Goal: Task Accomplishment & Management: Use online tool/utility

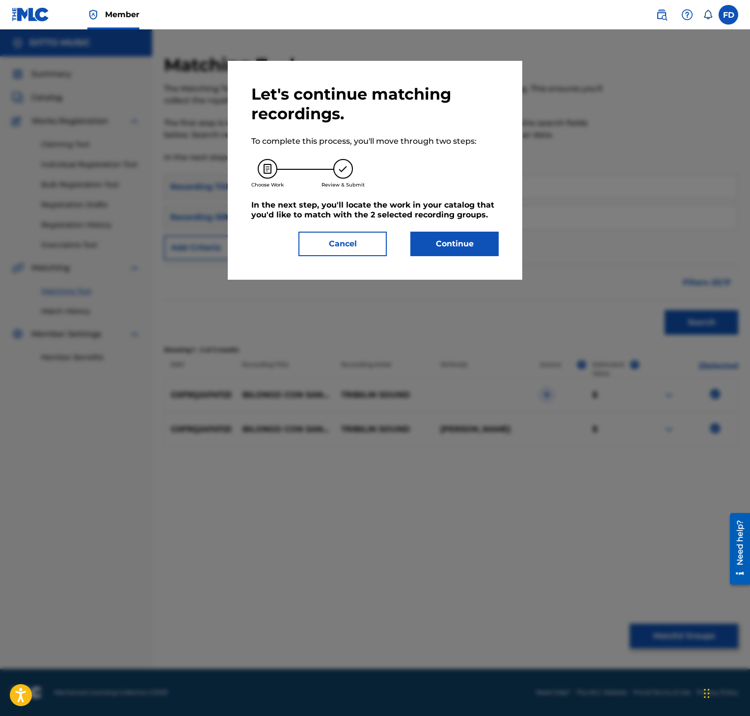
click at [461, 223] on div "Let's continue matching recordings. To complete this process, you'll move throu…" at bounding box center [374, 170] width 247 height 172
click at [467, 227] on div "Let's continue matching recordings. To complete this process, you'll move throu…" at bounding box center [374, 170] width 247 height 172
click at [463, 238] on button "Continue" at bounding box center [454, 244] width 88 height 25
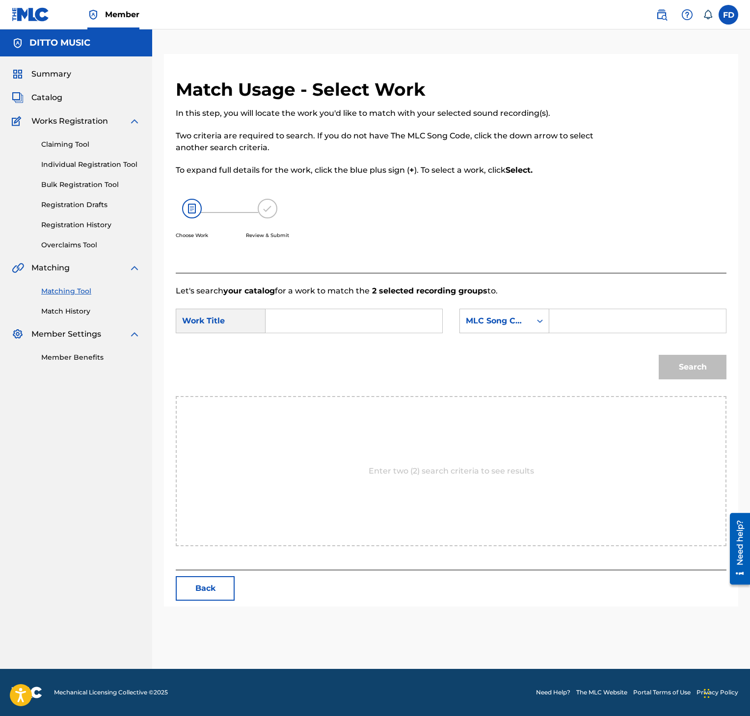
click at [606, 327] on input "Search Form" at bounding box center [637, 321] width 160 height 24
paste input "BD8K4H"
type input "BD8K4H"
click at [318, 326] on input "Search Form" at bounding box center [354, 321] width 160 height 24
paste input "Bilongo con [PERSON_NAME]"
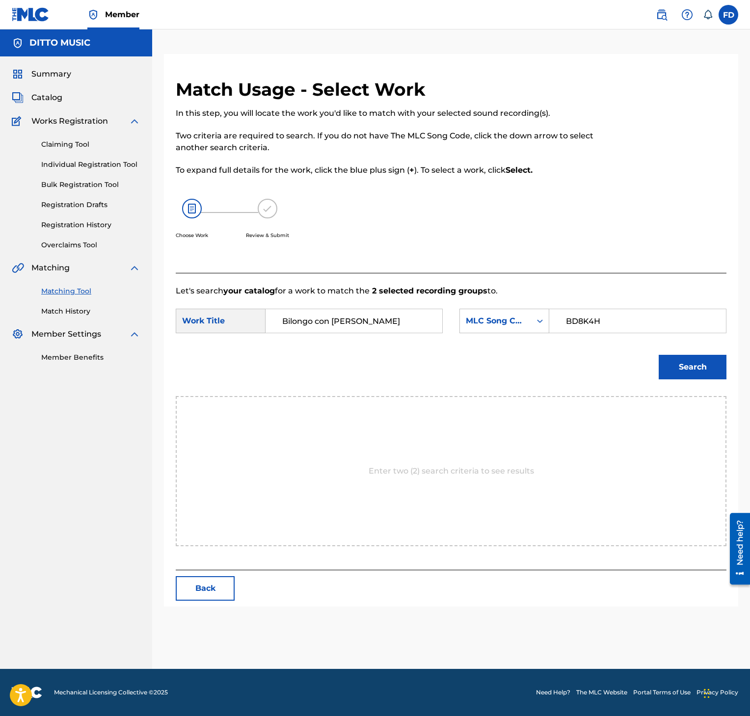
type input "Bilongo con [PERSON_NAME]"
click at [703, 370] on button "Search" at bounding box center [693, 367] width 68 height 25
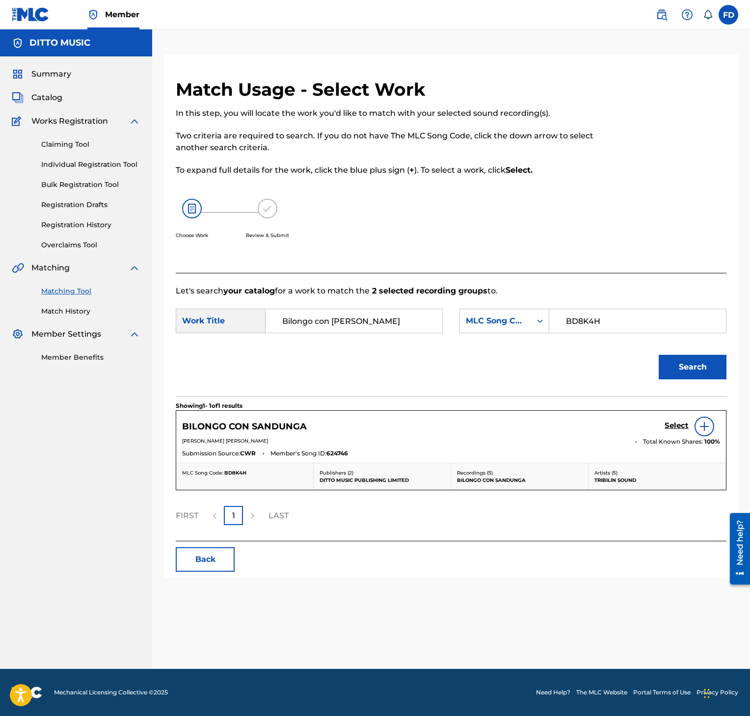
click at [678, 423] on h5 "Select" at bounding box center [676, 425] width 24 height 9
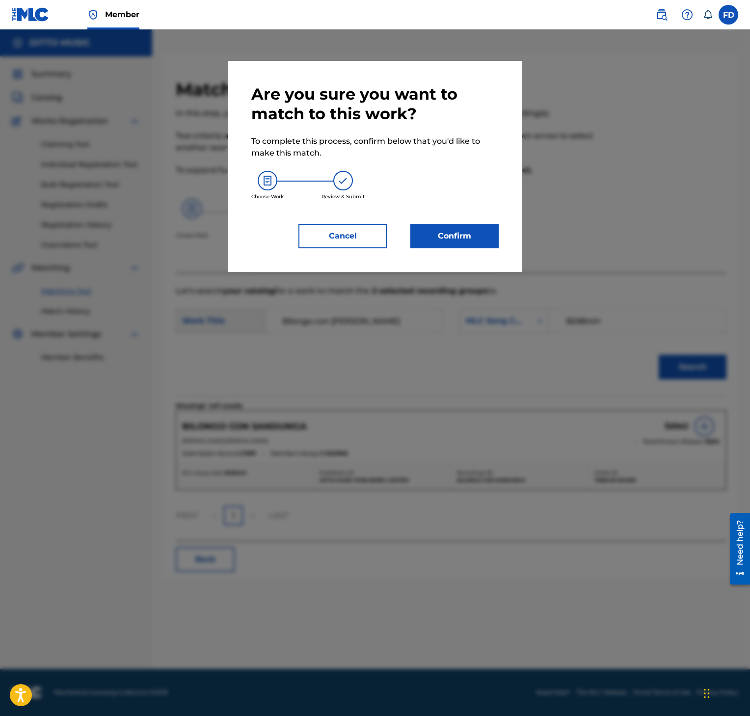
click at [477, 233] on button "Confirm" at bounding box center [454, 236] width 88 height 25
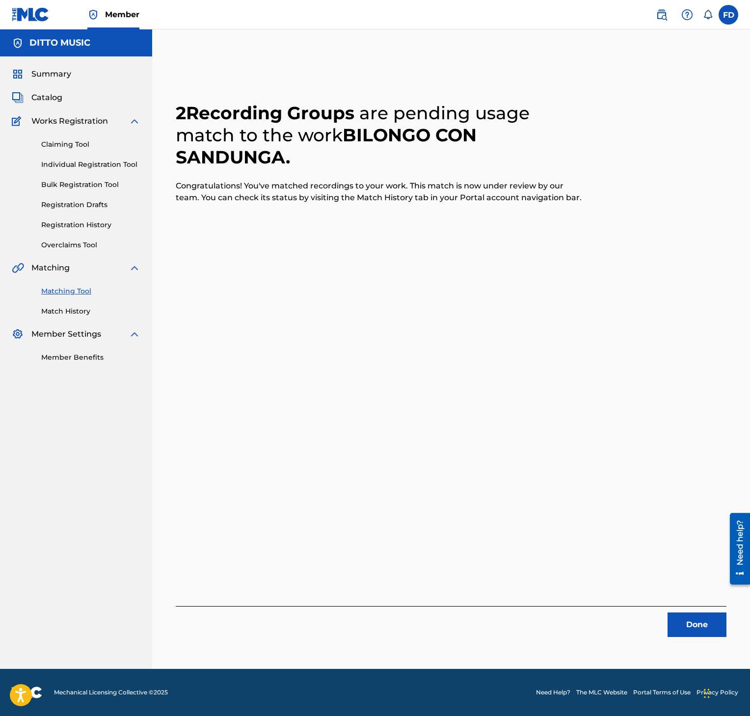
click at [715, 622] on button "Done" at bounding box center [696, 624] width 59 height 25
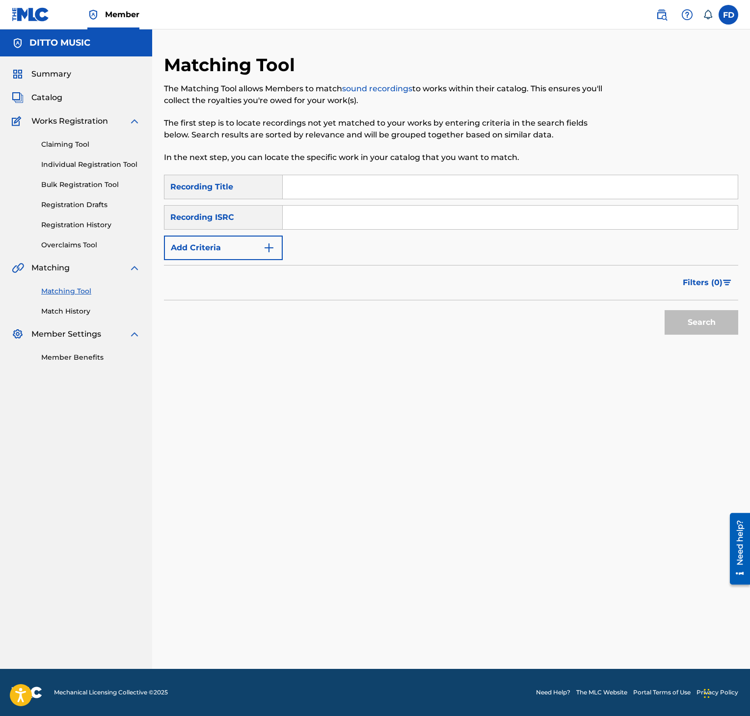
drag, startPoint x: 421, startPoint y: 210, endPoint x: 421, endPoint y: 189, distance: 20.1
click at [421, 210] on input "Search Form" at bounding box center [510, 218] width 455 height 24
click at [421, 187] on input "Search Form" at bounding box center [510, 187] width 455 height 24
paste input "Bilongo Con Sandunga"
type input "Bilongo Con Sandunga"
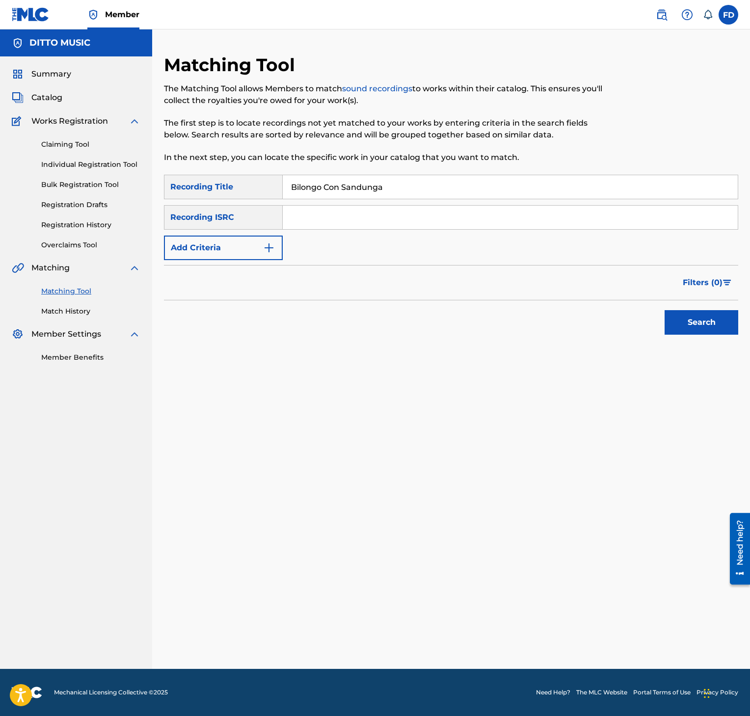
click at [399, 218] on input "Search Form" at bounding box center [510, 218] width 455 height 24
paste input "US83Z2336617"
type input "US83Z2336617"
click at [712, 319] on button "Search" at bounding box center [701, 322] width 74 height 25
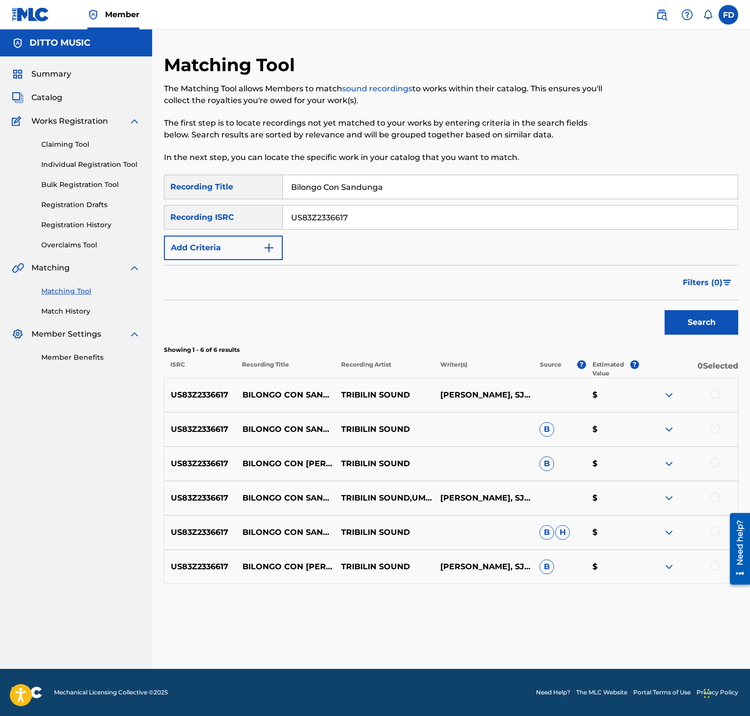
click at [715, 420] on div "US83Z2336617 BILONGO CON SANDUNGA TRIBILIN SOUND B $" at bounding box center [451, 429] width 574 height 34
click at [706, 388] on div "US83Z2336617 BILONGO CON SANDUNGA TRIBILIN SOUND [PERSON_NAME], SJEF ROLET $" at bounding box center [451, 395] width 574 height 34
click at [714, 396] on div at bounding box center [715, 394] width 10 height 10
click at [716, 430] on div at bounding box center [715, 429] width 10 height 10
click at [711, 463] on div at bounding box center [715, 463] width 10 height 10
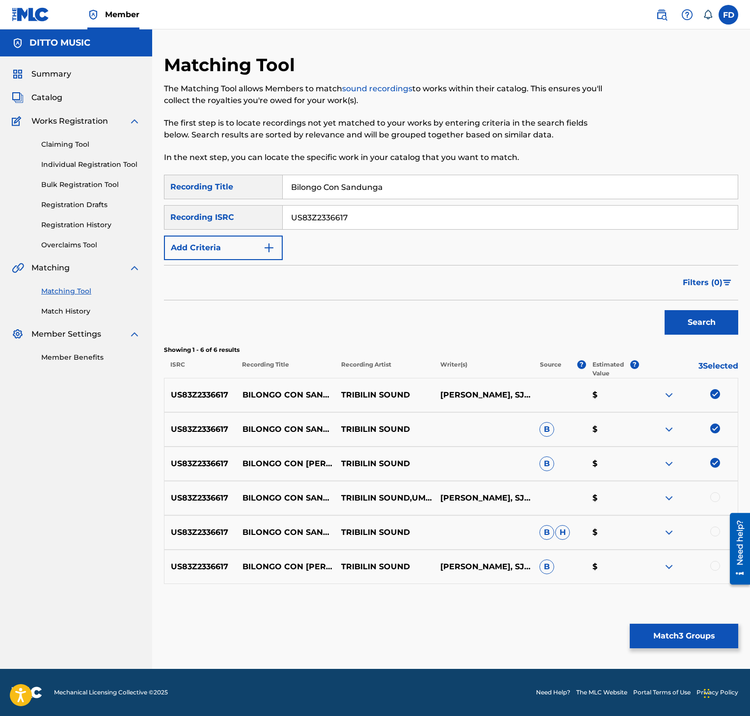
click at [714, 498] on div at bounding box center [715, 497] width 10 height 10
click at [714, 533] on div at bounding box center [715, 532] width 10 height 10
click at [714, 568] on div at bounding box center [715, 566] width 10 height 10
click at [687, 637] on button "Match 6 Groups" at bounding box center [684, 636] width 108 height 25
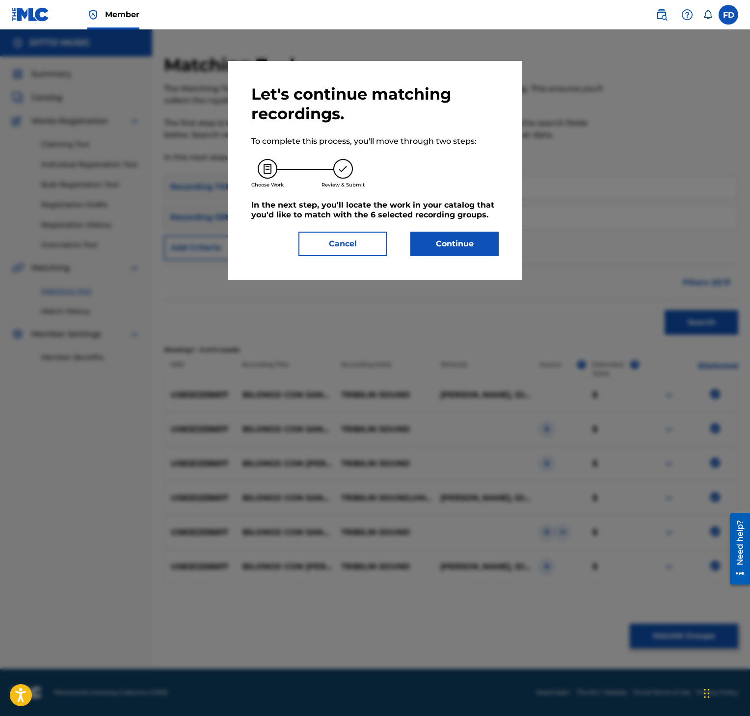
click at [465, 239] on button "Continue" at bounding box center [454, 244] width 88 height 25
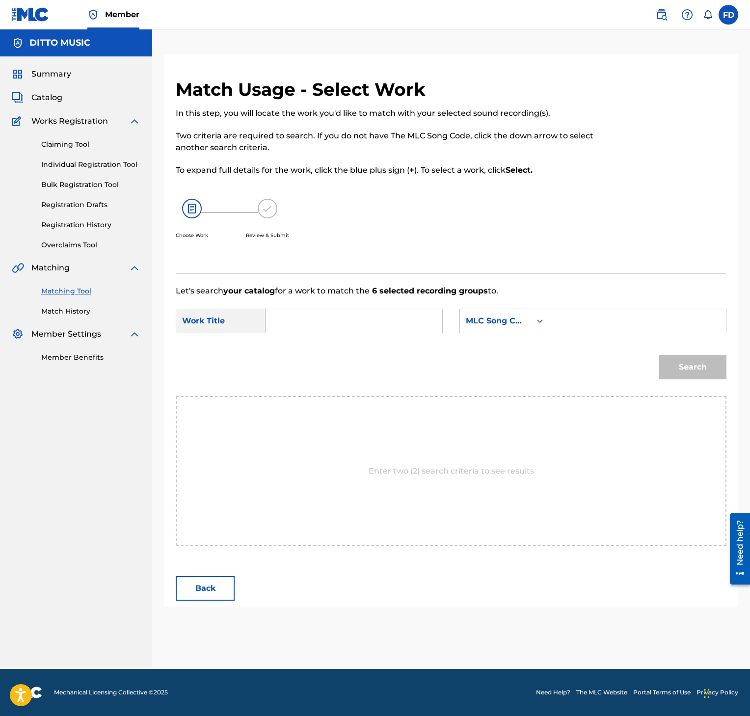
click at [618, 293] on p "Let's search your catalog for a work to match the 6 selected recording groups t…" at bounding box center [451, 291] width 551 height 12
click at [626, 323] on input "Search Form" at bounding box center [637, 321] width 160 height 24
paste input "BD8R56"
type input "BD8R56"
click at [324, 327] on input "Search Form" at bounding box center [354, 321] width 160 height 24
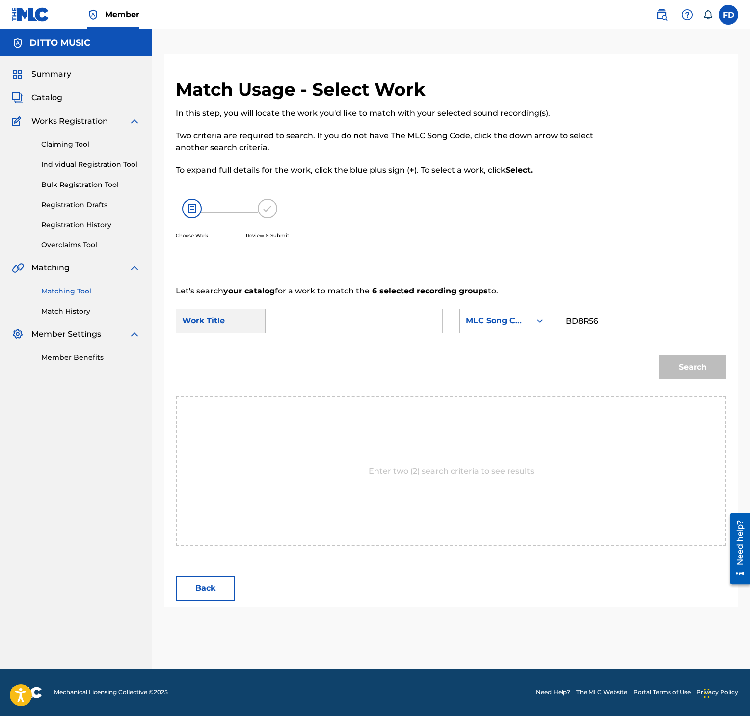
paste input "Bilongo Con Sandunga"
type input "Bilongo Con Sandunga"
click at [669, 370] on div "Search" at bounding box center [451, 370] width 551 height 51
drag, startPoint x: 691, startPoint y: 372, endPoint x: 556, endPoint y: 321, distance: 144.7
click at [692, 374] on button "Search" at bounding box center [693, 367] width 68 height 25
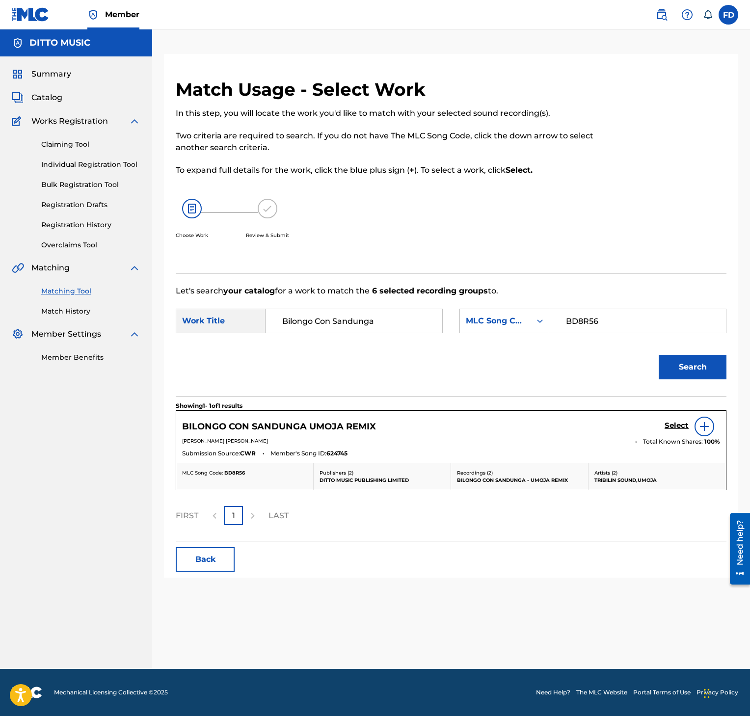
click at [673, 425] on h5 "Select" at bounding box center [676, 425] width 24 height 9
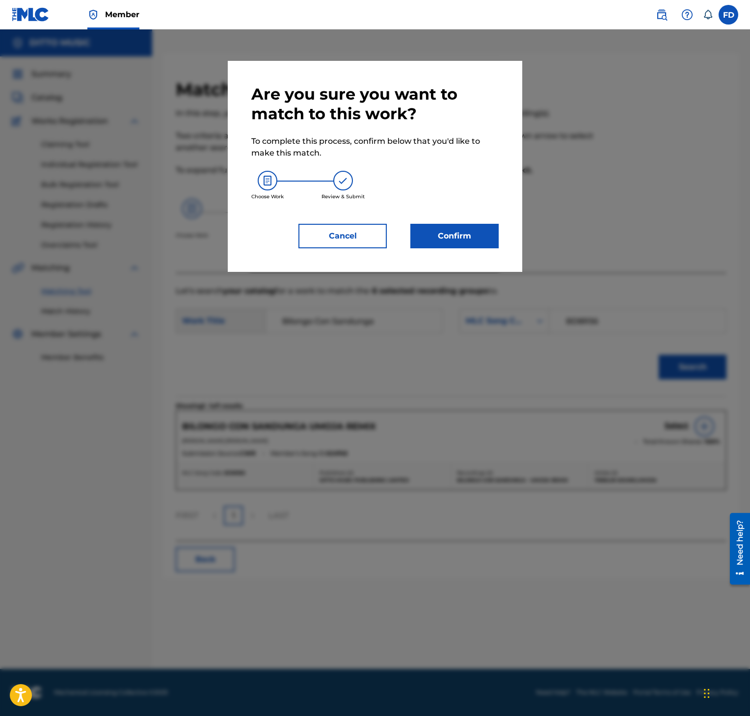
click at [465, 236] on button "Confirm" at bounding box center [454, 236] width 88 height 25
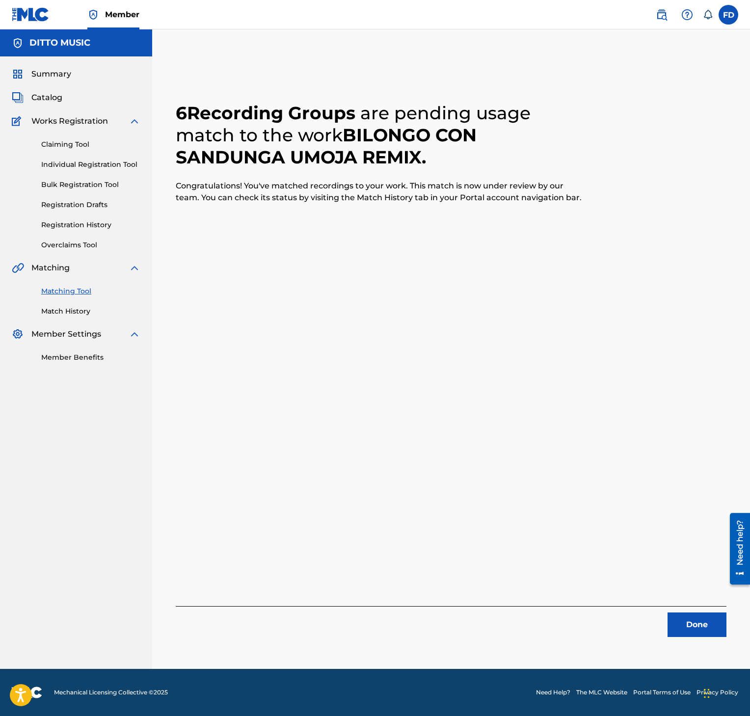
click at [694, 624] on button "Done" at bounding box center [696, 624] width 59 height 25
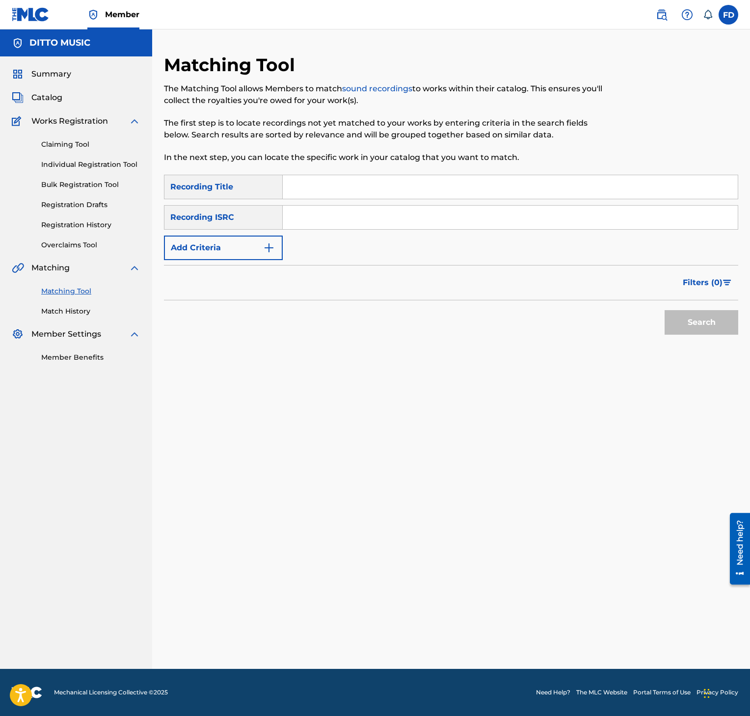
click at [449, 194] on input "Search Form" at bounding box center [510, 187] width 455 height 24
paste input "Mi Vecinita"
type input "Mi Vecinita"
click at [363, 219] on input "Search Form" at bounding box center [510, 218] width 455 height 24
paste input "GXF9Q2474724"
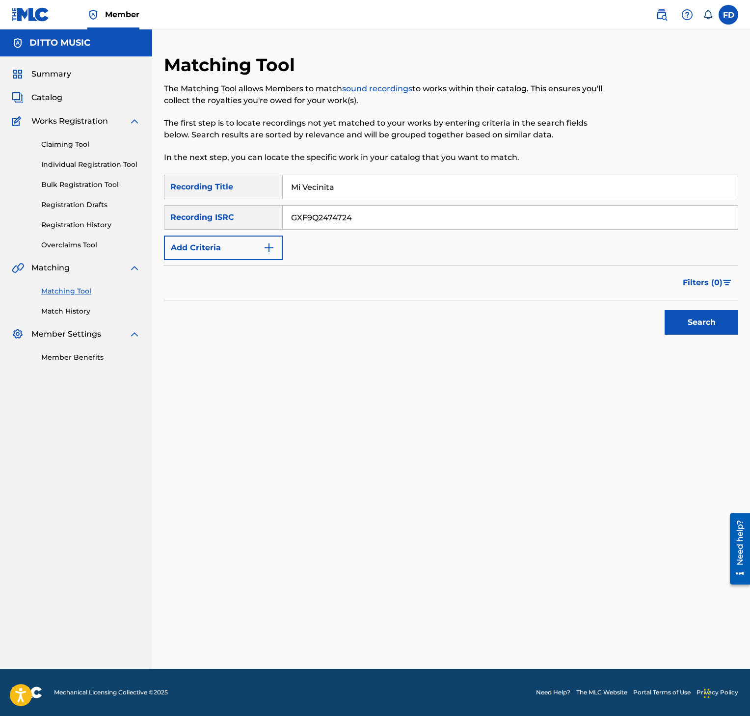
type input "GXF9Q2474724"
click at [699, 317] on button "Search" at bounding box center [701, 322] width 74 height 25
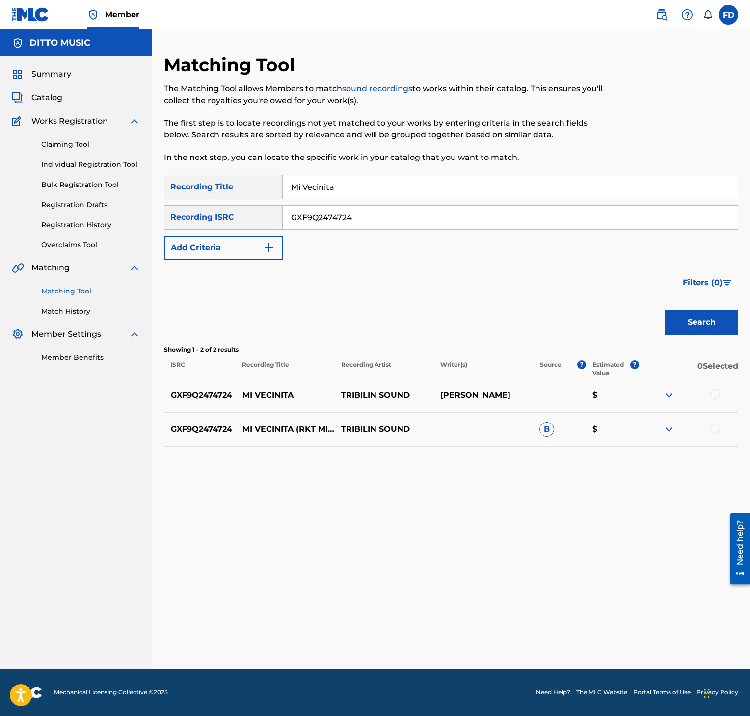
click at [716, 393] on div at bounding box center [715, 394] width 10 height 10
click at [722, 424] on div at bounding box center [687, 430] width 99 height 12
click at [717, 428] on div at bounding box center [715, 429] width 10 height 10
click at [682, 639] on button "Match 2 Groups" at bounding box center [684, 636] width 108 height 25
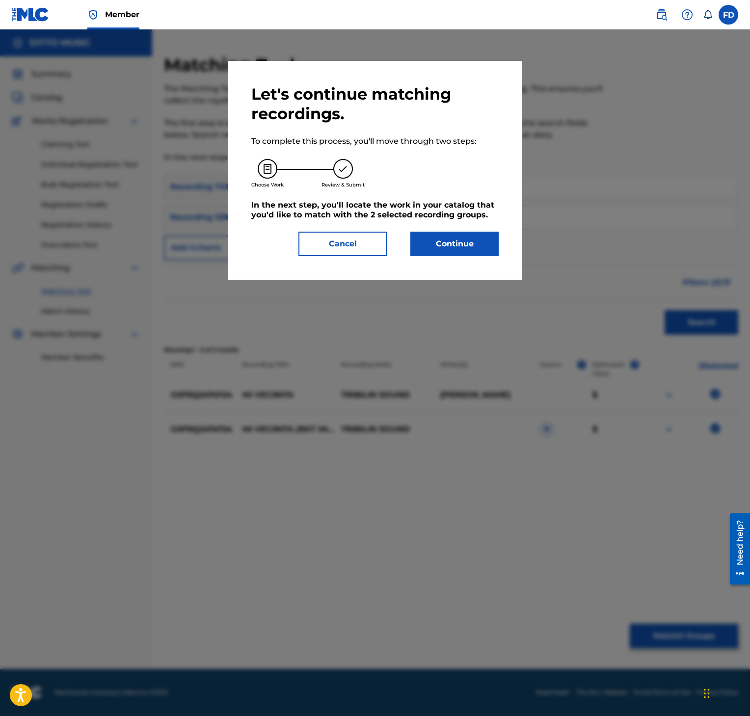
click at [424, 238] on button "Continue" at bounding box center [454, 244] width 88 height 25
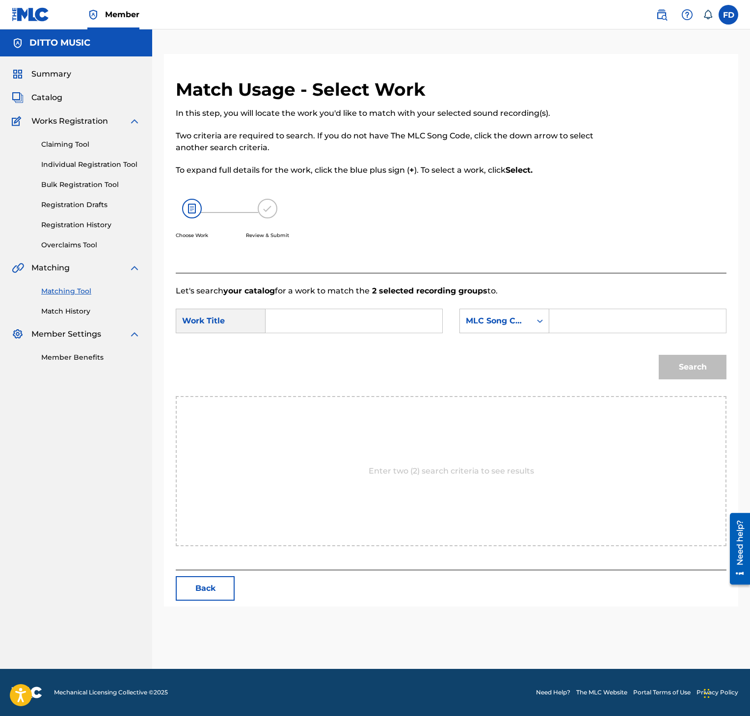
click at [617, 323] on input "Search Form" at bounding box center [637, 321] width 160 height 24
paste input "MV2AP1"
type input "MV2AP1"
click at [301, 327] on input "Search Form" at bounding box center [354, 321] width 160 height 24
paste input "Mi Vecinita"
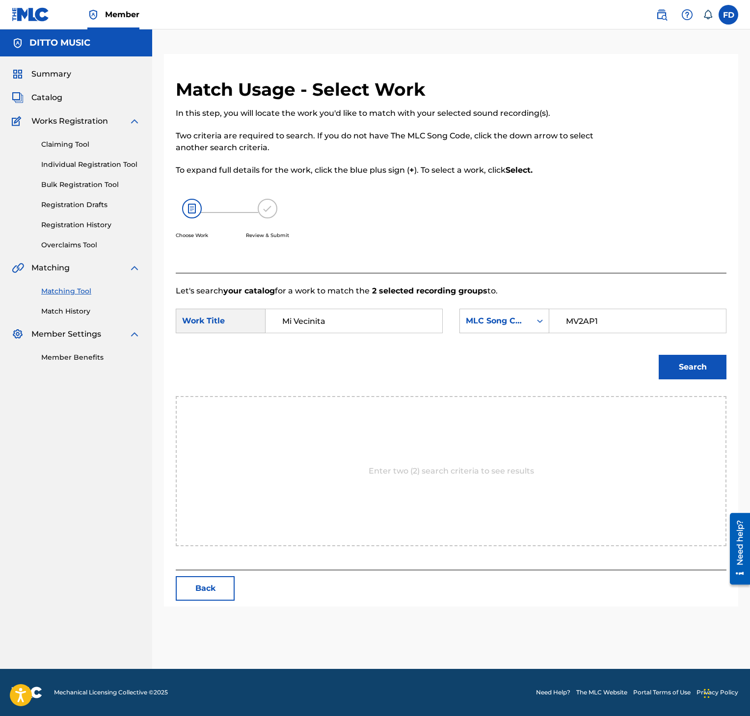
type input "Mi Vecinita"
click at [679, 378] on button "Search" at bounding box center [693, 367] width 68 height 25
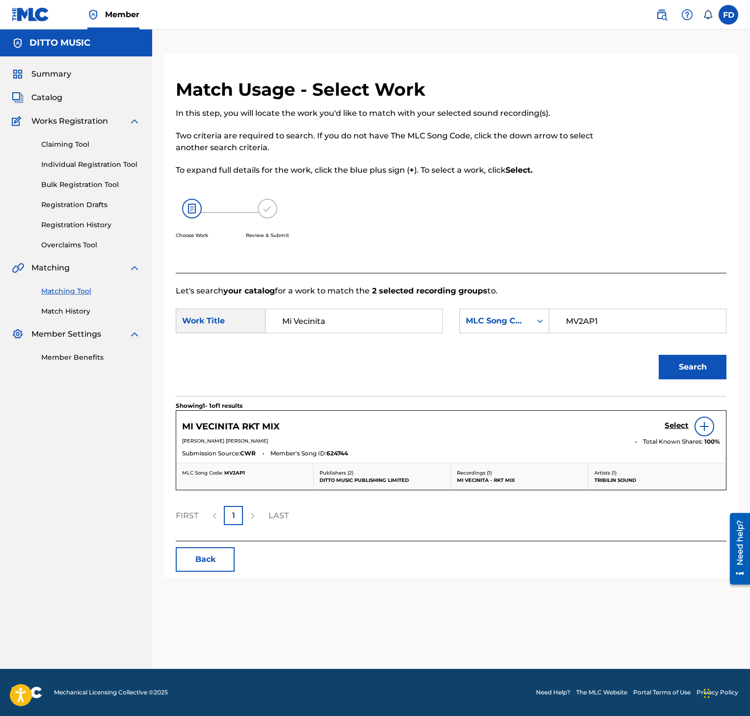
click at [674, 426] on h5 "Select" at bounding box center [676, 425] width 24 height 9
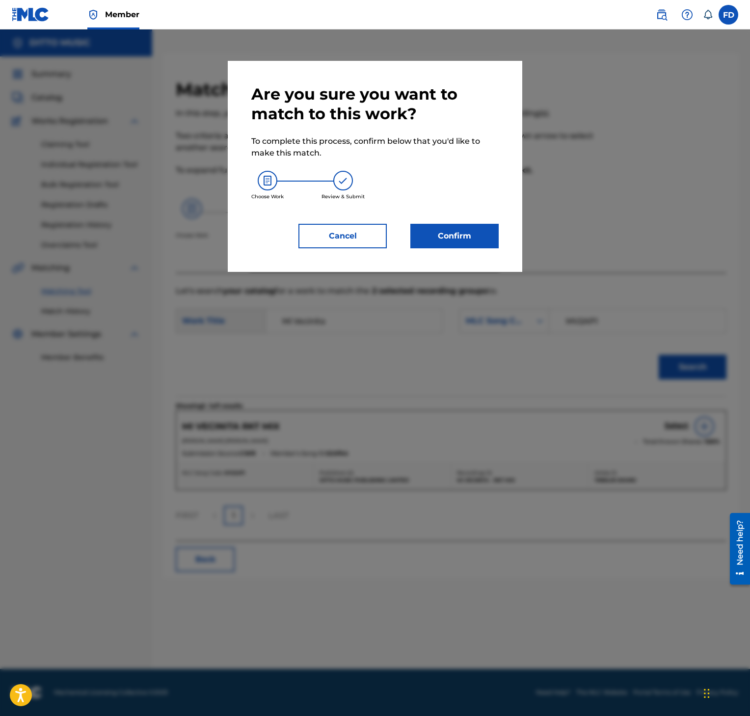
click at [458, 250] on div "Are you sure you want to match to this work? To complete this process, confirm …" at bounding box center [375, 166] width 294 height 211
click at [465, 237] on button "Confirm" at bounding box center [454, 236] width 88 height 25
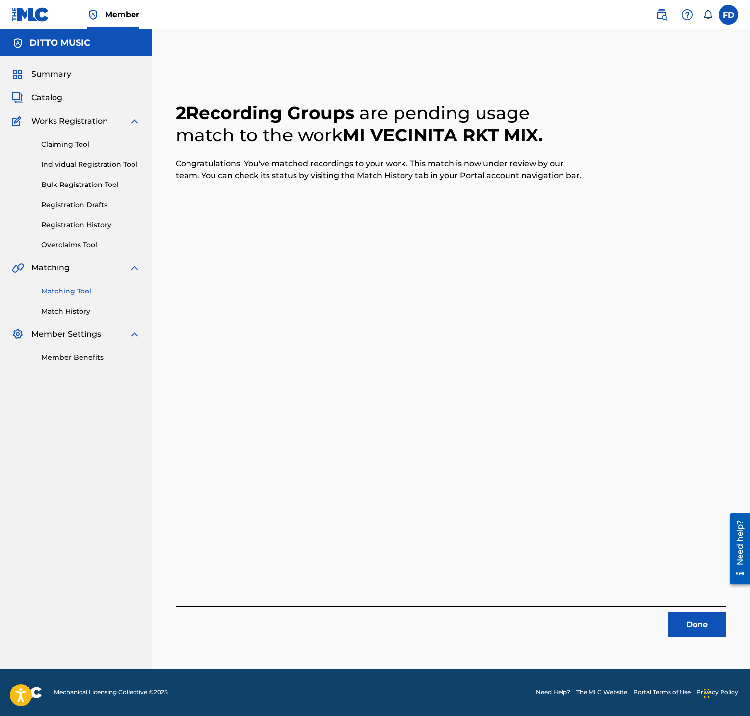
click at [690, 635] on button "Done" at bounding box center [696, 624] width 59 height 25
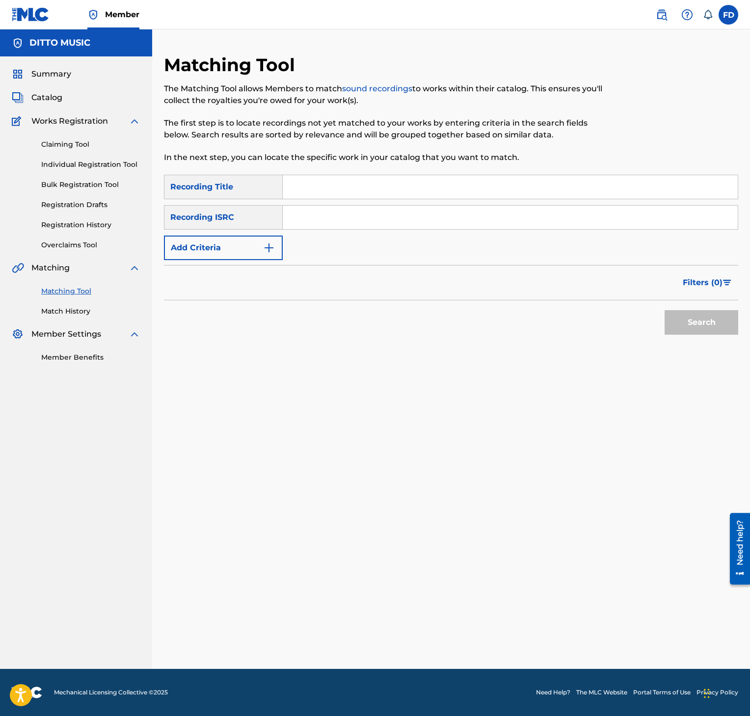
click at [413, 188] on input "Search Form" at bounding box center [510, 187] width 455 height 24
paste input "Mi Vecinita"
type input "Mi Vecinita"
click at [396, 217] on input "Search Form" at bounding box center [510, 218] width 455 height 24
paste input "GXF9Q2474725"
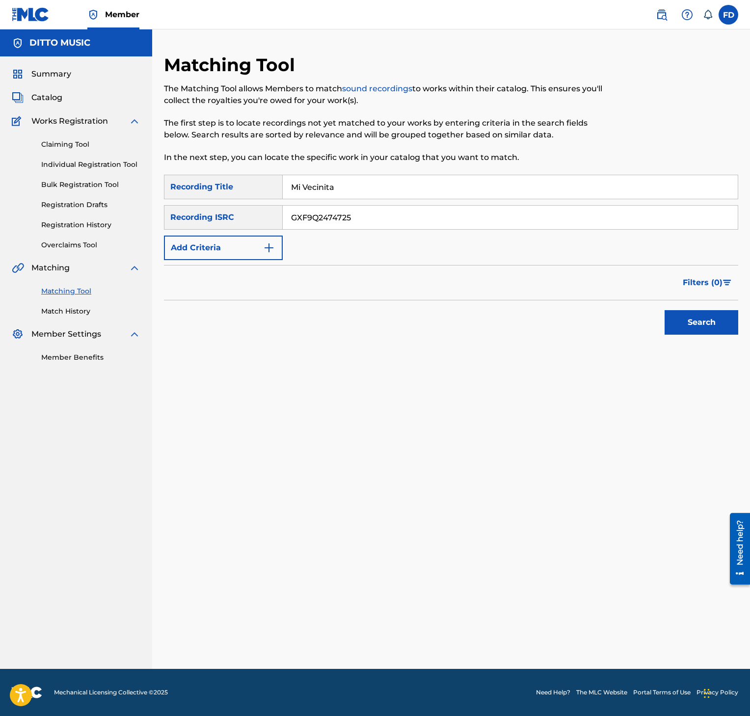
type input "GXF9Q2474725"
click at [670, 324] on button "Search" at bounding box center [701, 322] width 74 height 25
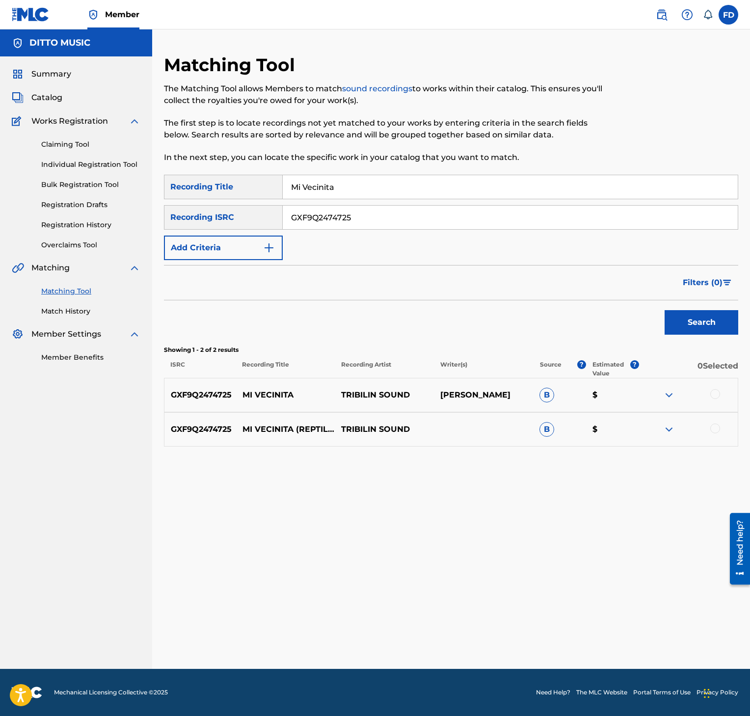
click at [715, 396] on div at bounding box center [715, 394] width 10 height 10
click at [710, 432] on div at bounding box center [715, 429] width 10 height 10
click at [714, 641] on button "Match 2 Groups" at bounding box center [684, 636] width 108 height 25
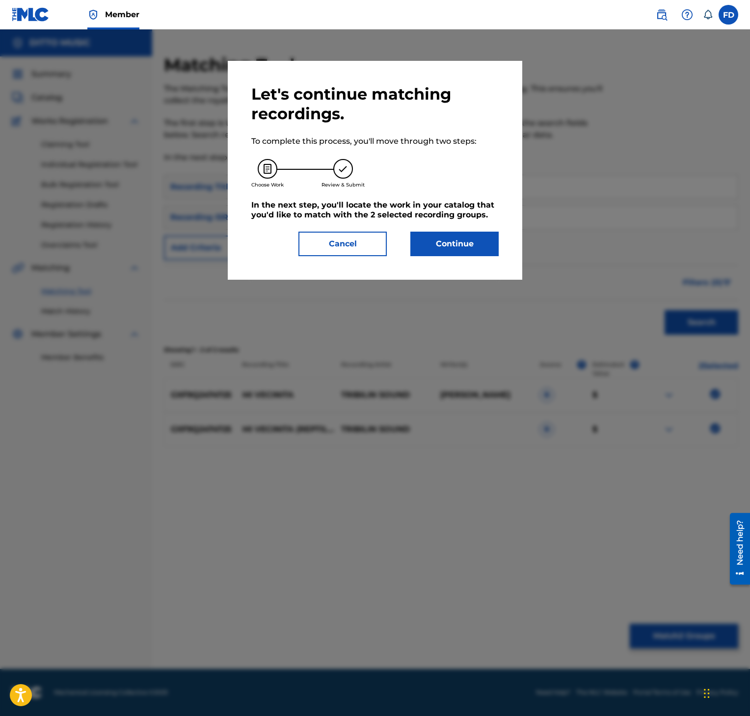
click at [508, 263] on div "Let's continue matching recordings. To complete this process, you'll move throu…" at bounding box center [375, 170] width 294 height 219
click at [474, 249] on button "Continue" at bounding box center [454, 244] width 88 height 25
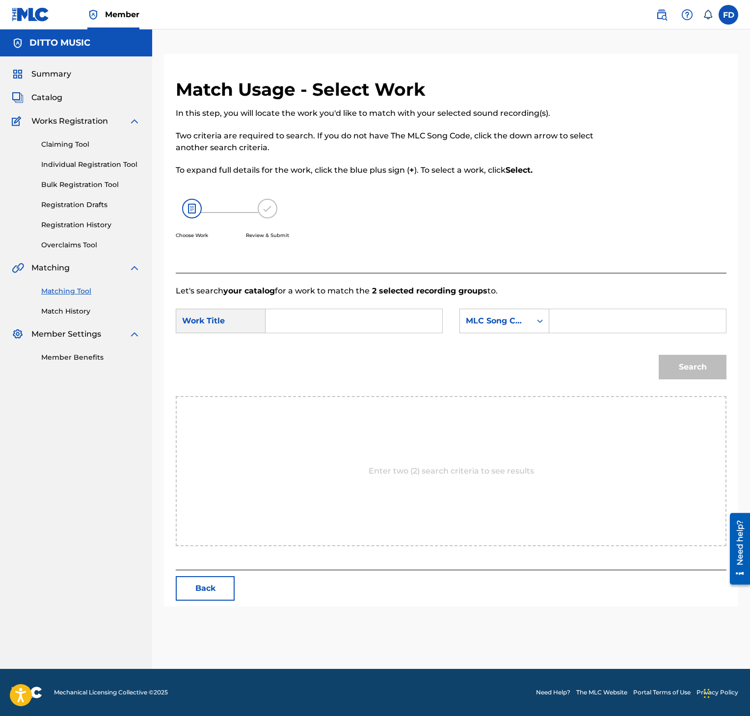
click at [612, 287] on p "Let's search your catalog for a work to match the 2 selected recording groups t…" at bounding box center [451, 291] width 551 height 12
click at [606, 336] on div "SearchWithCriteriad79fcaab-9d5b-4a5e-84a5-7fa7dc831b6c Work Title SearchWithCri…" at bounding box center [451, 324] width 551 height 30
click at [603, 314] on input "Search Form" at bounding box center [637, 321] width 160 height 24
paste input "MV2HXO"
type input "MV2HXO"
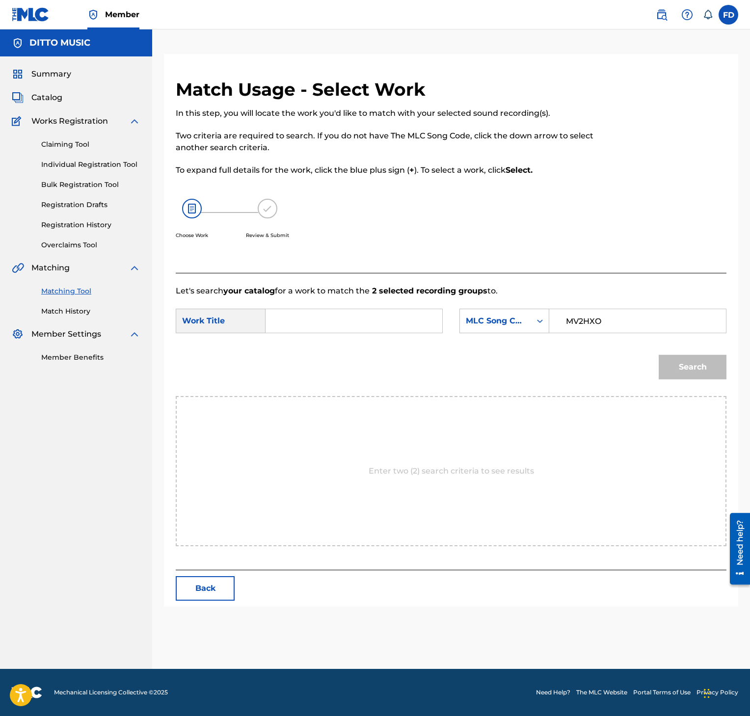
click at [308, 339] on div "SearchWithCriteriad79fcaab-9d5b-4a5e-84a5-7fa7dc831b6c Work Title SearchWithCri…" at bounding box center [451, 324] width 551 height 30
click at [308, 337] on div "SearchWithCriteriad79fcaab-9d5b-4a5e-84a5-7fa7dc831b6c Work Title SearchWithCri…" at bounding box center [451, 324] width 551 height 30
click at [308, 330] on input "Search Form" at bounding box center [354, 321] width 160 height 24
paste input "Mi Vecinita"
type input "Mi Vecinita"
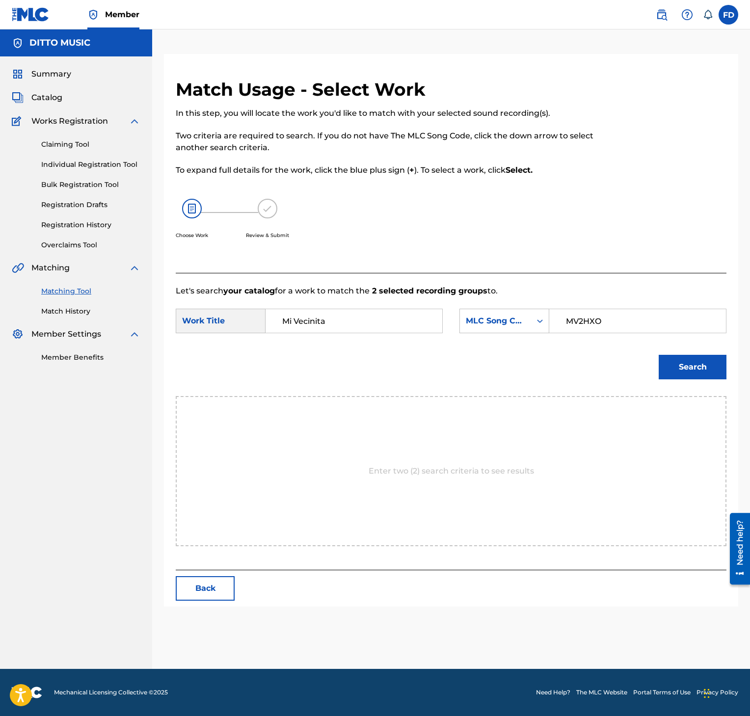
click at [671, 363] on button "Search" at bounding box center [693, 367] width 68 height 25
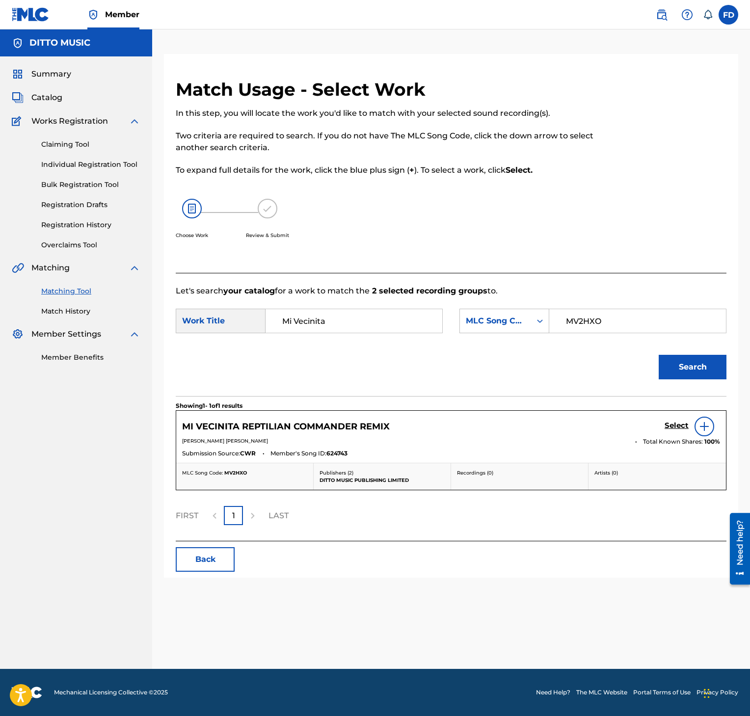
click at [681, 426] on h5 "Select" at bounding box center [676, 425] width 24 height 9
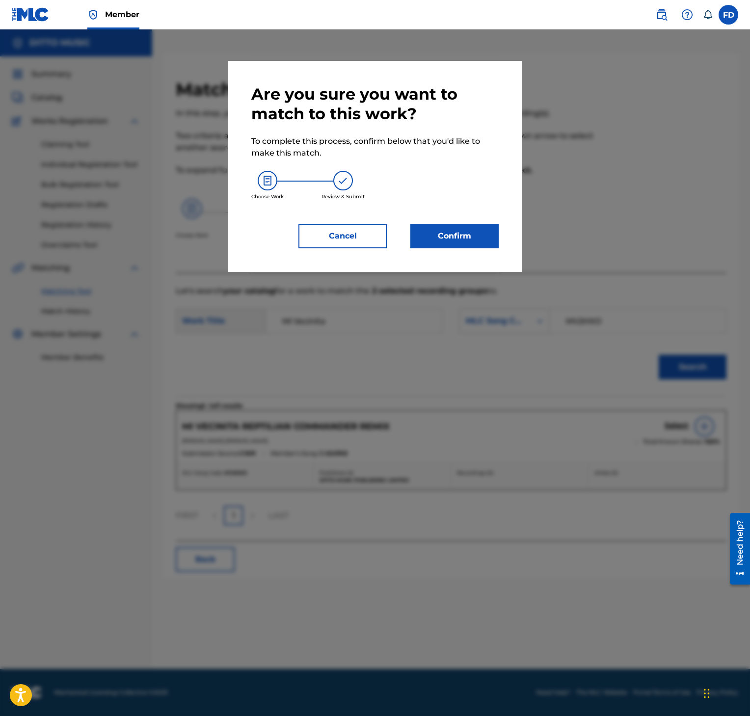
click at [470, 249] on div "Are you sure you want to match to this work? To complete this process, confirm …" at bounding box center [375, 166] width 294 height 211
click at [416, 246] on button "Confirm" at bounding box center [454, 236] width 88 height 25
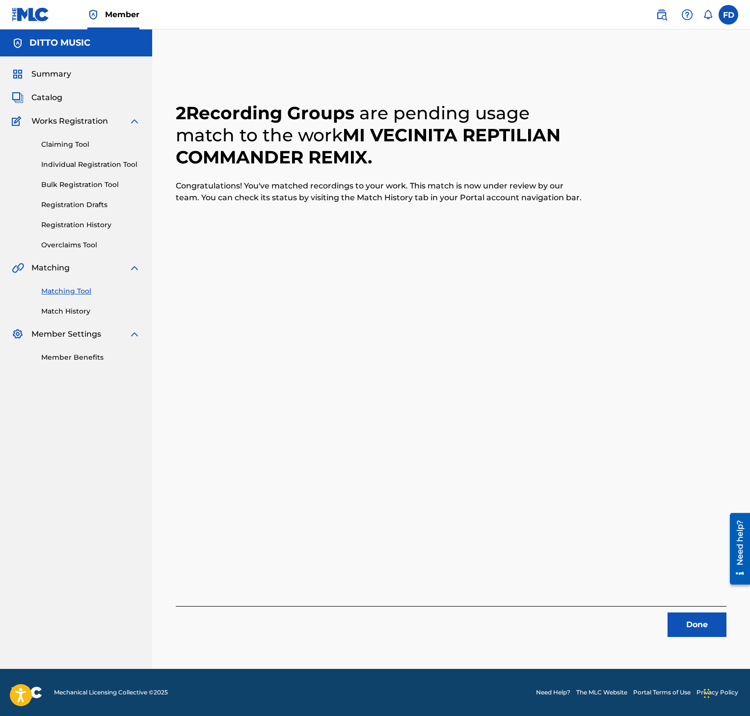
click at [695, 620] on button "Done" at bounding box center [696, 624] width 59 height 25
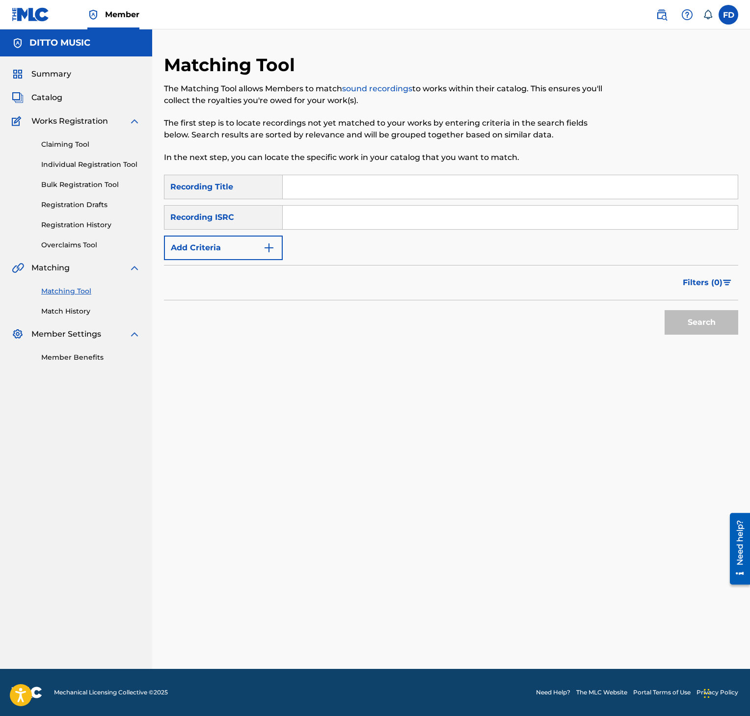
click at [446, 186] on input "Search Form" at bounding box center [510, 187] width 455 height 24
paste input "Que Comience La Fiesta"
type input "Que Comience La Fiesta"
click at [342, 231] on div "SearchWithCriteria357a16eb-98b4-4d76-9a36-8e3419b34d20 Recording Title Que Comi…" at bounding box center [451, 217] width 574 height 85
click at [345, 225] on input "Search Form" at bounding box center [510, 218] width 455 height 24
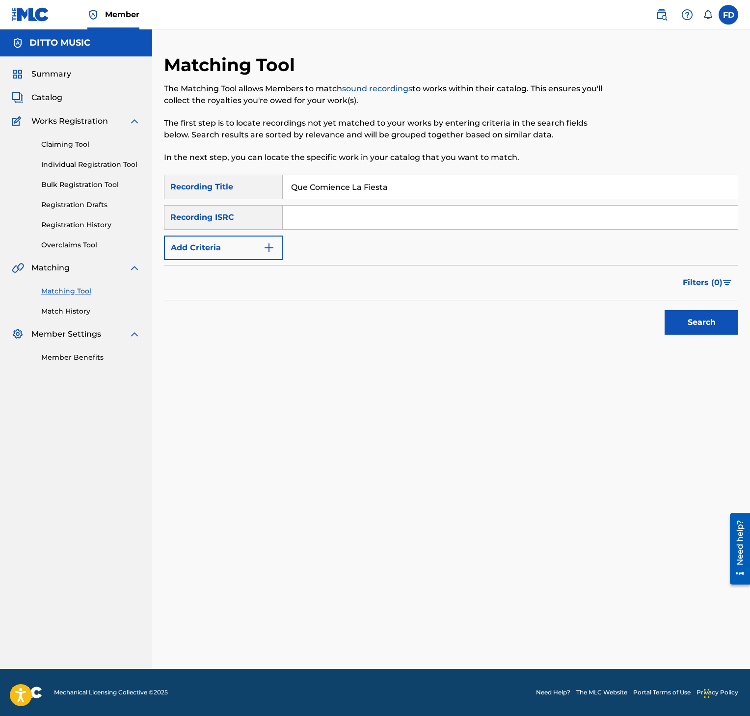
paste input "GXF9Q2474726"
type input "GXF9Q2474726"
click at [740, 318] on div "Matching Tool The Matching Tool allows Members to match sound recordings to wor…" at bounding box center [451, 361] width 598 height 615
click at [723, 330] on button "Search" at bounding box center [701, 322] width 74 height 25
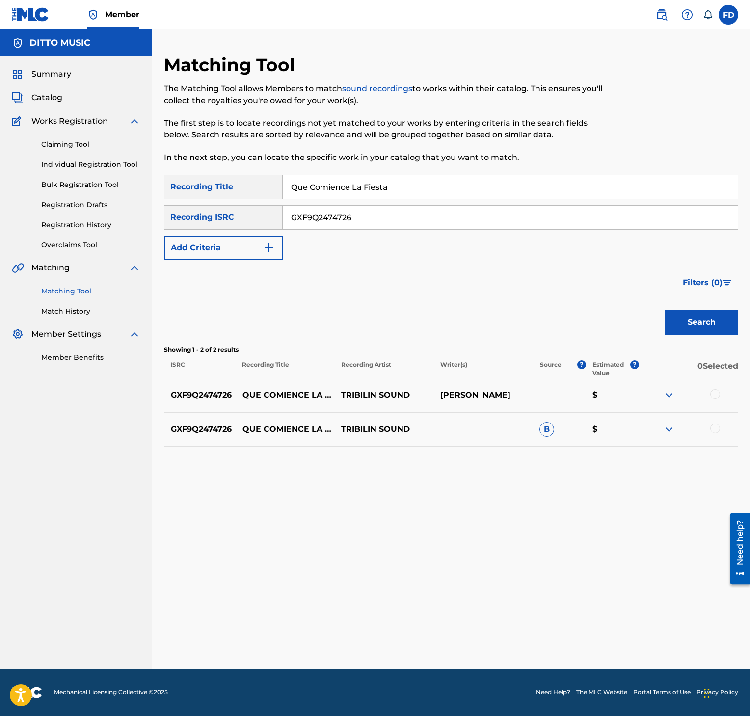
click at [710, 394] on div at bounding box center [715, 394] width 10 height 10
click at [722, 428] on div at bounding box center [687, 430] width 99 height 12
click at [719, 429] on div at bounding box center [687, 430] width 99 height 12
click at [711, 429] on div at bounding box center [715, 429] width 10 height 10
click at [668, 640] on button "Match 2 Groups" at bounding box center [684, 636] width 108 height 25
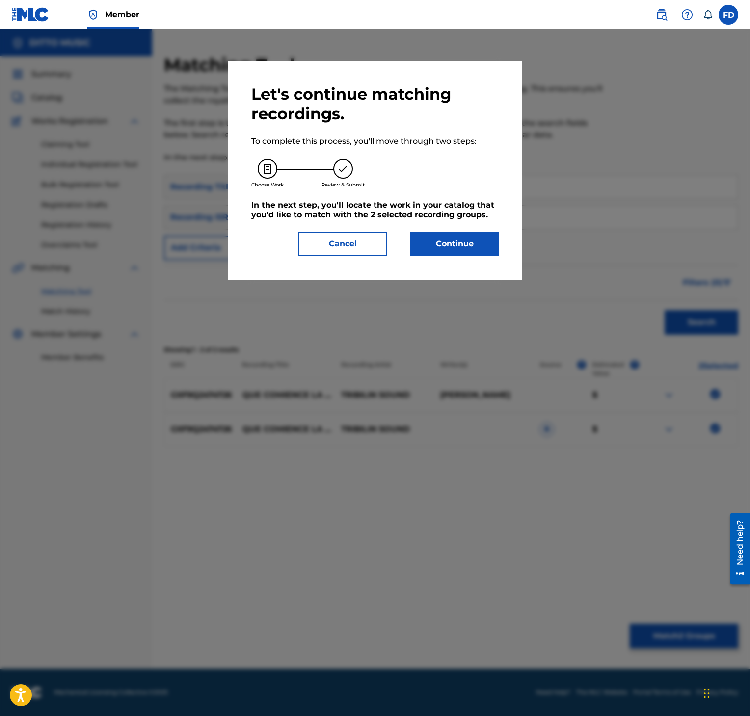
click at [484, 217] on div "Let's continue matching recordings. To complete this process, you'll move throu…" at bounding box center [374, 170] width 247 height 172
click at [483, 229] on div "Let's continue matching recordings. To complete this process, you'll move throu…" at bounding box center [374, 170] width 247 height 172
click at [480, 242] on button "Continue" at bounding box center [454, 244] width 88 height 25
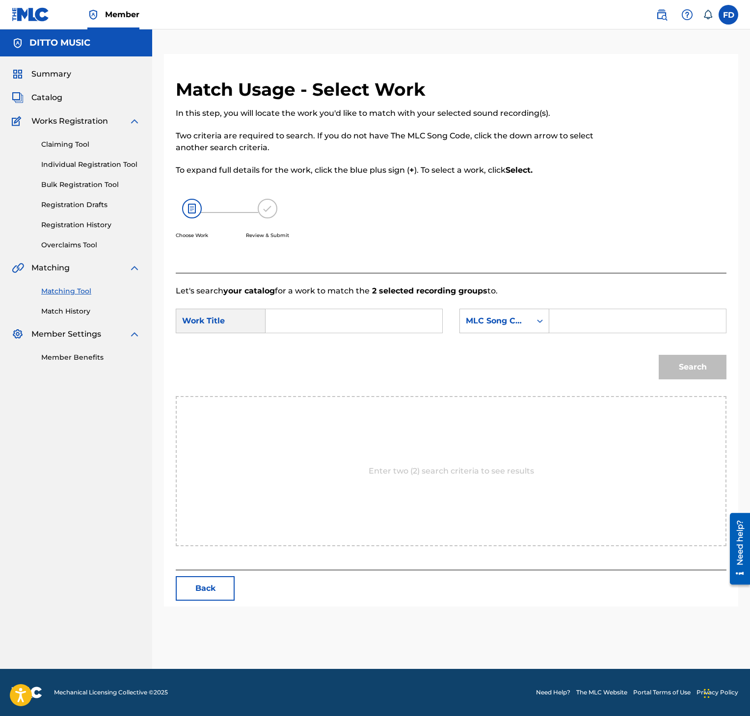
click at [650, 337] on div "SearchWithCriteriad79fcaab-9d5b-4a5e-84a5-7fa7dc831b6c Work Title SearchWithCri…" at bounding box center [451, 324] width 551 height 30
click at [636, 332] on input "Search Form" at bounding box center [637, 321] width 160 height 24
paste input "QP6LPW"
type input "QP6LPW"
click at [388, 335] on div "SearchWithCriteriad79fcaab-9d5b-4a5e-84a5-7fa7dc831b6c Work Title SearchWithCri…" at bounding box center [451, 324] width 551 height 30
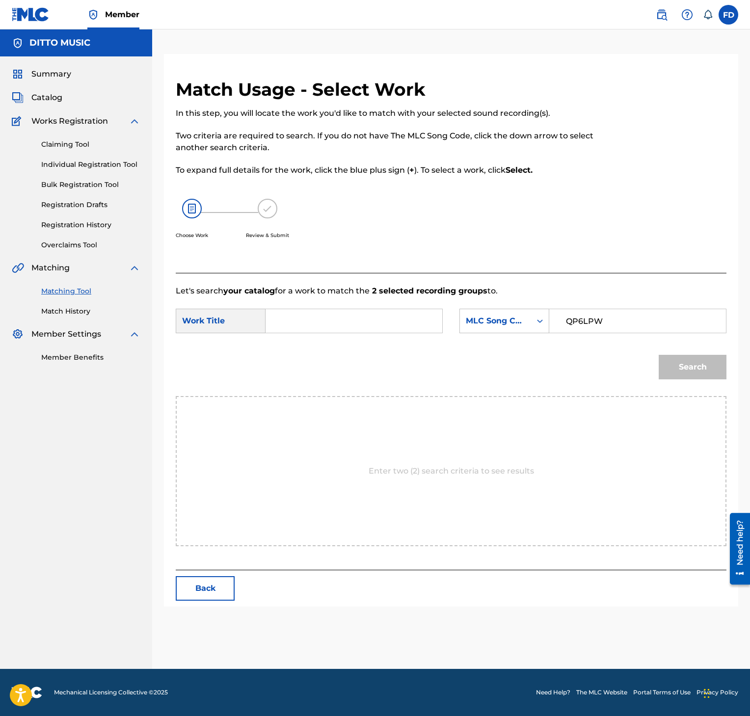
drag, startPoint x: 388, startPoint y: 331, endPoint x: 456, endPoint y: 340, distance: 68.8
click at [391, 323] on input "Search Form" at bounding box center [354, 321] width 160 height 24
paste input "Que Comience La Fiesta"
type input "Que Comience La Fiesta"
click at [725, 378] on button "Search" at bounding box center [693, 367] width 68 height 25
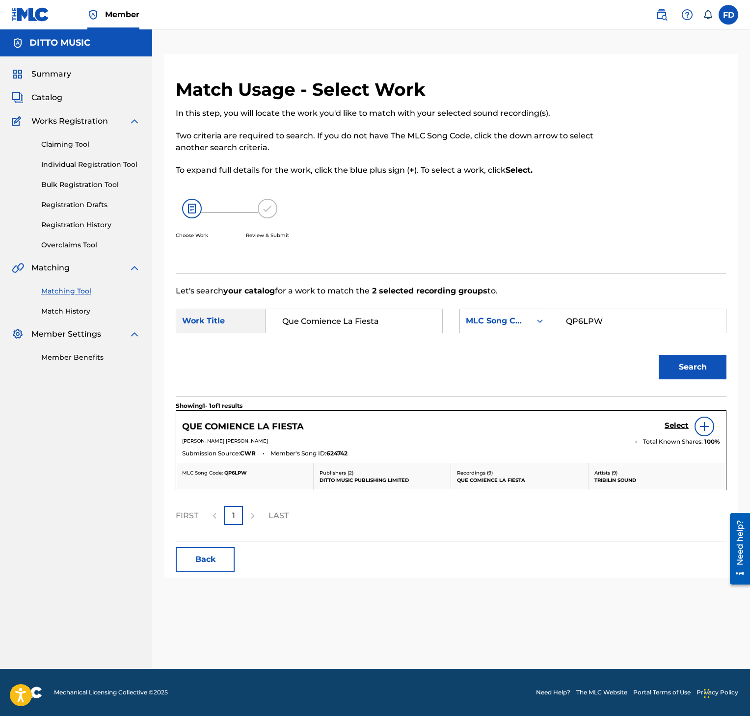
click at [683, 419] on div "Select" at bounding box center [691, 427] width 55 height 20
click at [687, 425] on h5 "Select" at bounding box center [676, 425] width 24 height 9
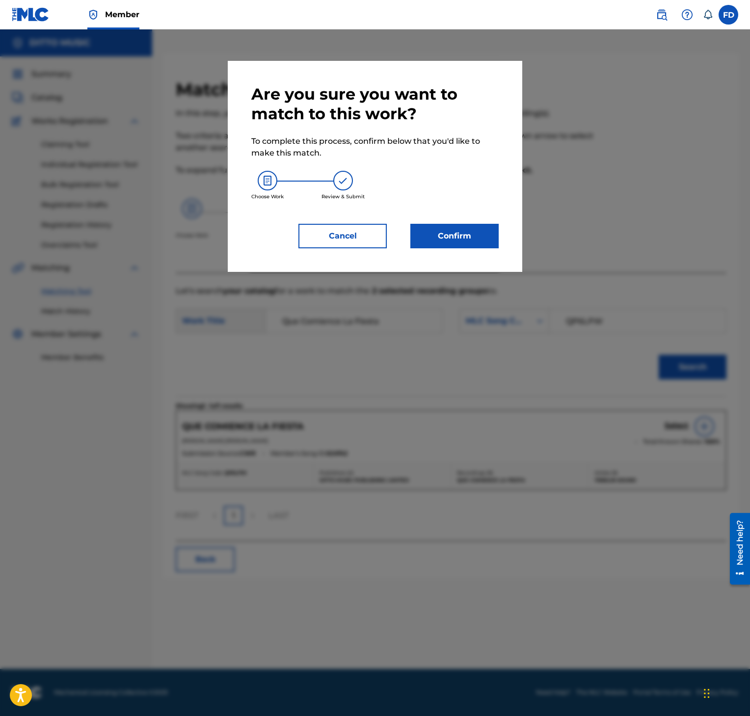
click at [452, 252] on div "Are you sure you want to match to this work? To complete this process, confirm …" at bounding box center [375, 166] width 294 height 211
drag, startPoint x: 452, startPoint y: 252, endPoint x: 457, endPoint y: 245, distance: 8.8
click at [452, 250] on div "Are you sure you want to match to this work? To complete this process, confirm …" at bounding box center [375, 166] width 294 height 211
click at [461, 240] on button "Confirm" at bounding box center [454, 236] width 88 height 25
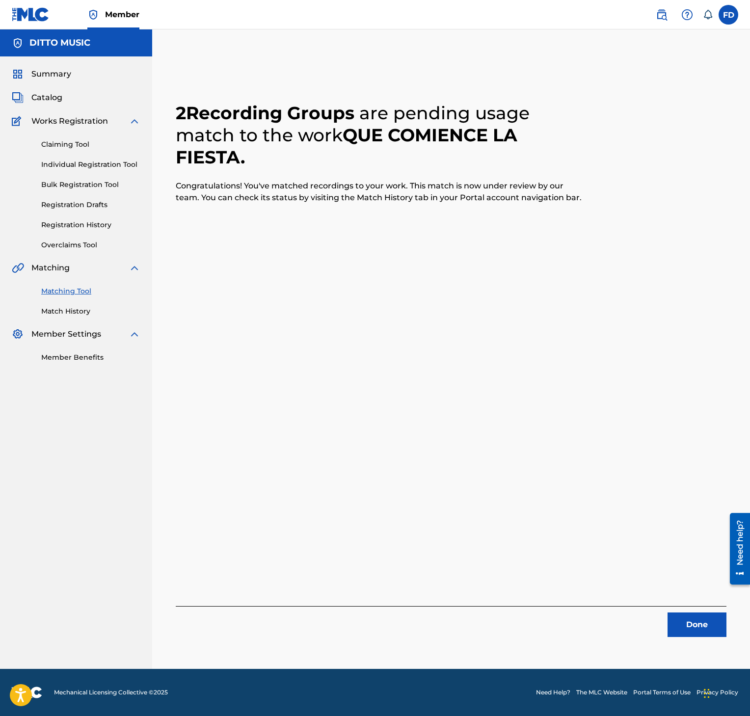
click at [721, 624] on button "Done" at bounding box center [696, 624] width 59 height 25
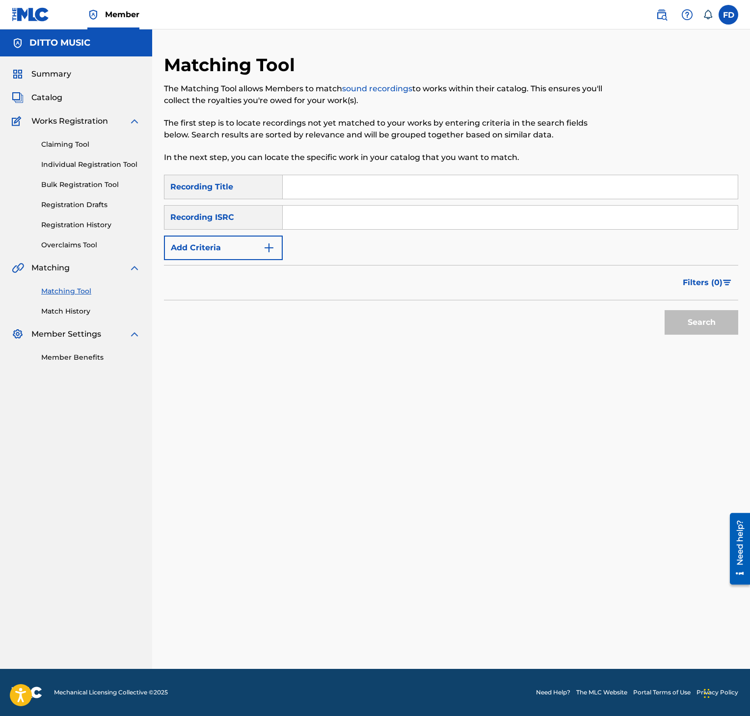
click at [418, 185] on input "Search Form" at bounding box center [510, 187] width 455 height 24
paste input "Que Comience La Fiesta"
type input "Que Comience La Fiesta"
click at [405, 225] on input "Search Form" at bounding box center [510, 218] width 455 height 24
paste input "GXF9Q2474727"
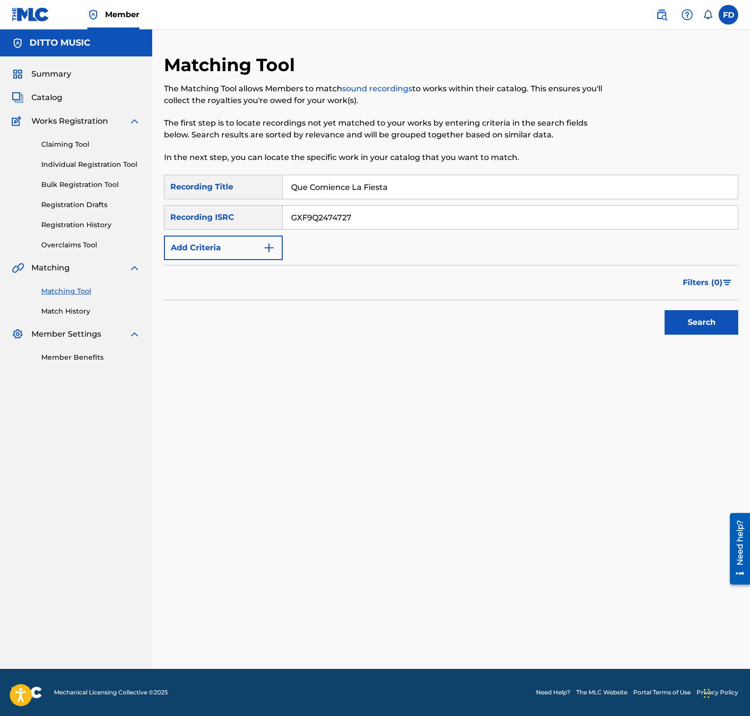
type input "GXF9Q2474727"
drag, startPoint x: 611, startPoint y: 303, endPoint x: 648, endPoint y: 317, distance: 38.8
click at [618, 307] on div "Search" at bounding box center [451, 319] width 574 height 39
click at [669, 324] on div "Search" at bounding box center [699, 319] width 79 height 39
click at [699, 329] on button "Search" at bounding box center [701, 322] width 74 height 25
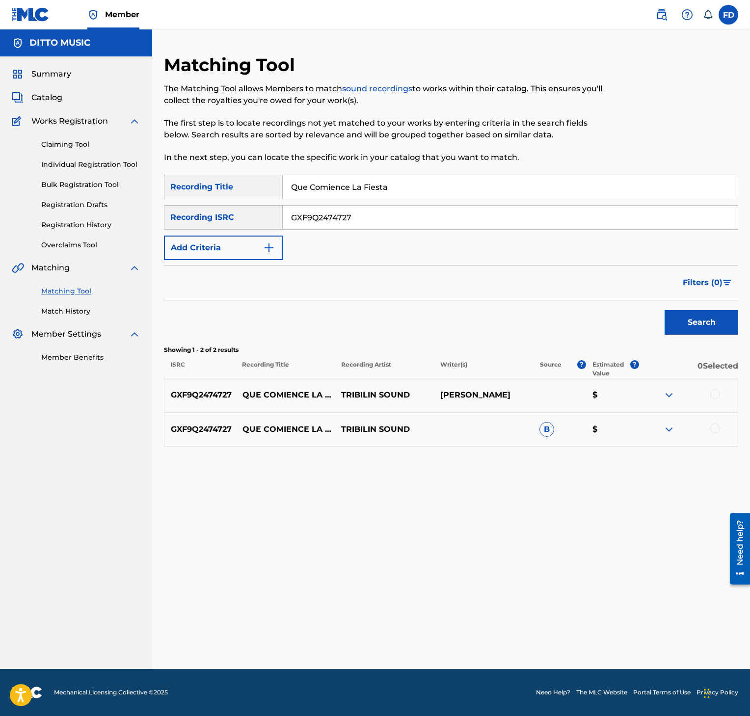
click at [718, 391] on div at bounding box center [715, 394] width 10 height 10
click at [715, 430] on div at bounding box center [715, 429] width 10 height 10
click at [684, 645] on button "Match 2 Groups" at bounding box center [684, 636] width 108 height 25
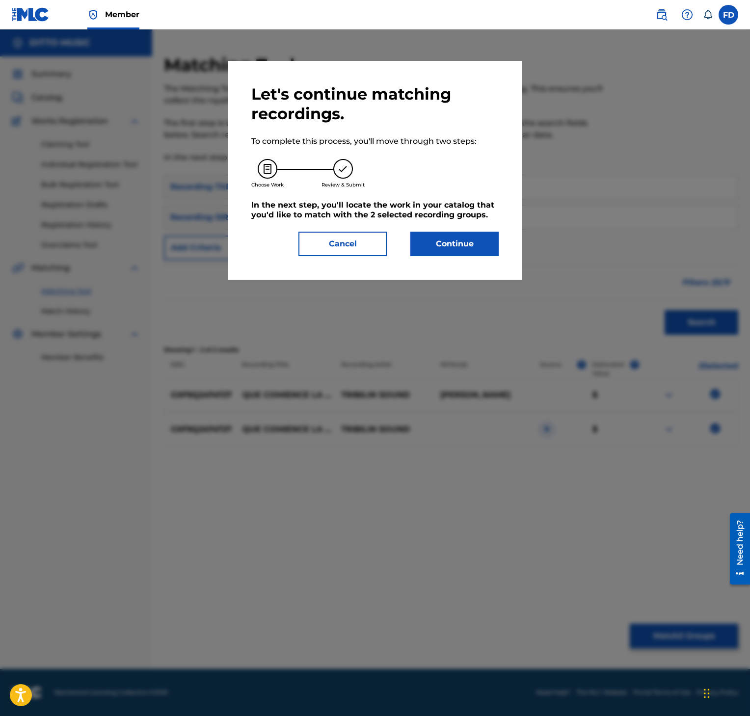
click at [426, 240] on button "Continue" at bounding box center [454, 244] width 88 height 25
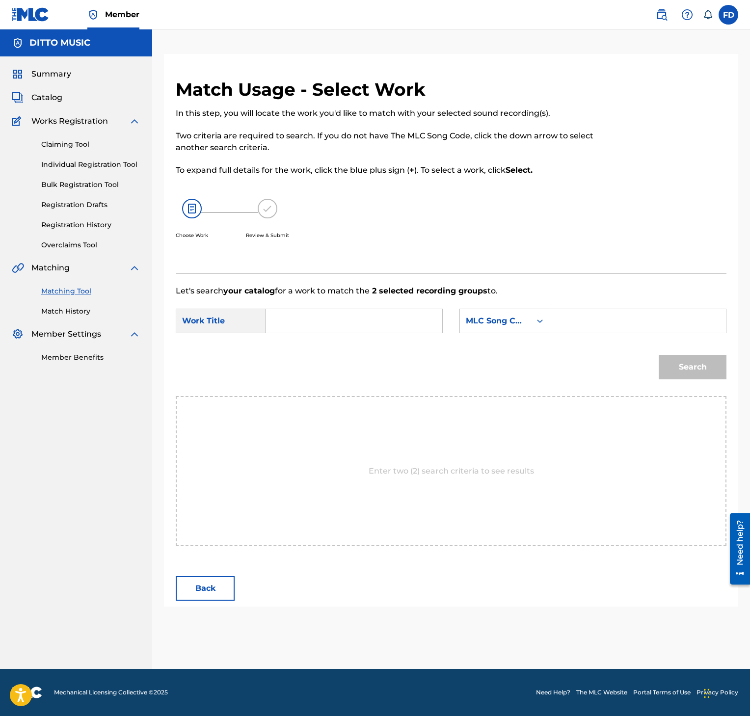
click at [593, 326] on input "Search Form" at bounding box center [637, 321] width 160 height 24
paste input "QP6LQI"
type input "QP6LQI"
drag, startPoint x: 296, startPoint y: 347, endPoint x: 322, endPoint y: 319, distance: 37.8
click at [302, 342] on form "SearchWithCriteriad79fcaab-9d5b-4a5e-84a5-7fa7dc831b6c Work Title SearchWithCri…" at bounding box center [451, 346] width 551 height 99
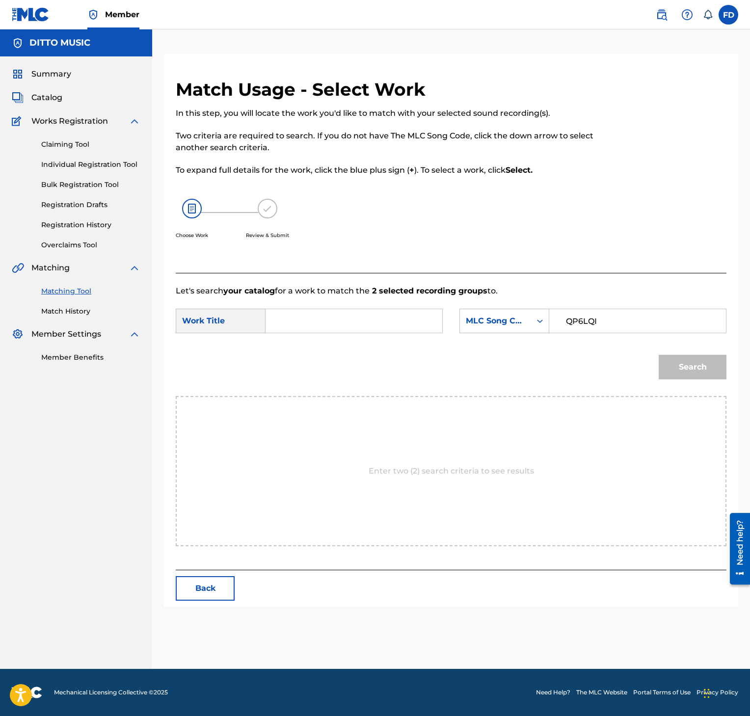
click at [322, 319] on input "Search Form" at bounding box center [354, 321] width 160 height 24
paste input "Que Comience La Fiesta"
type input "Que Comience La Fiesta"
click at [721, 378] on button "Search" at bounding box center [693, 367] width 68 height 25
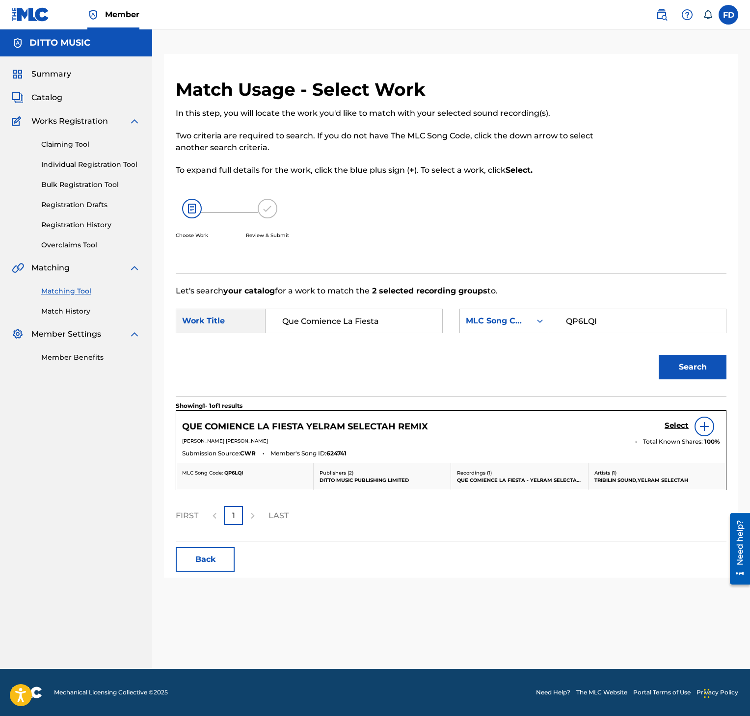
click at [677, 422] on h5 "Select" at bounding box center [676, 425] width 24 height 9
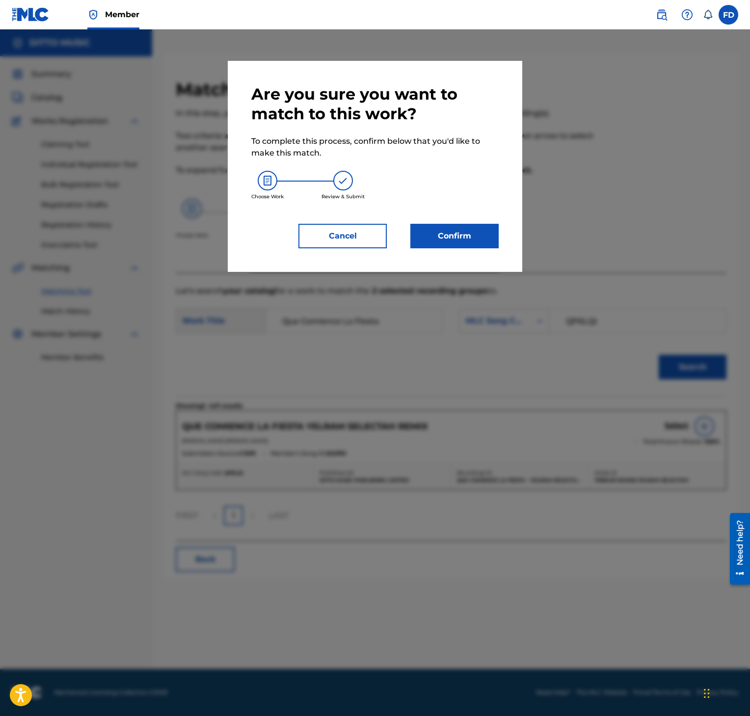
click at [463, 248] on div "Are you sure you want to match to this work? To complete this process, confirm …" at bounding box center [375, 166] width 294 height 211
click at [463, 237] on button "Confirm" at bounding box center [454, 236] width 88 height 25
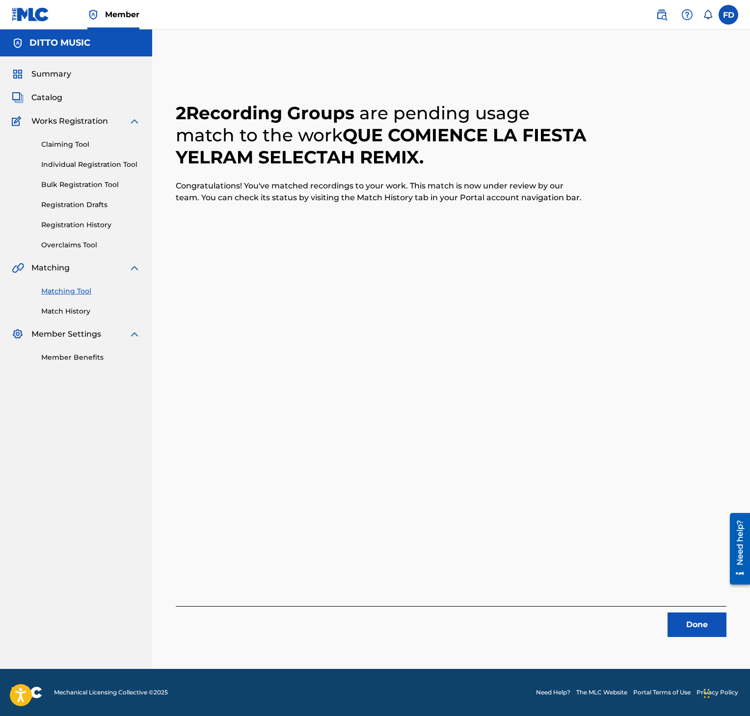
click at [691, 621] on button "Done" at bounding box center [696, 624] width 59 height 25
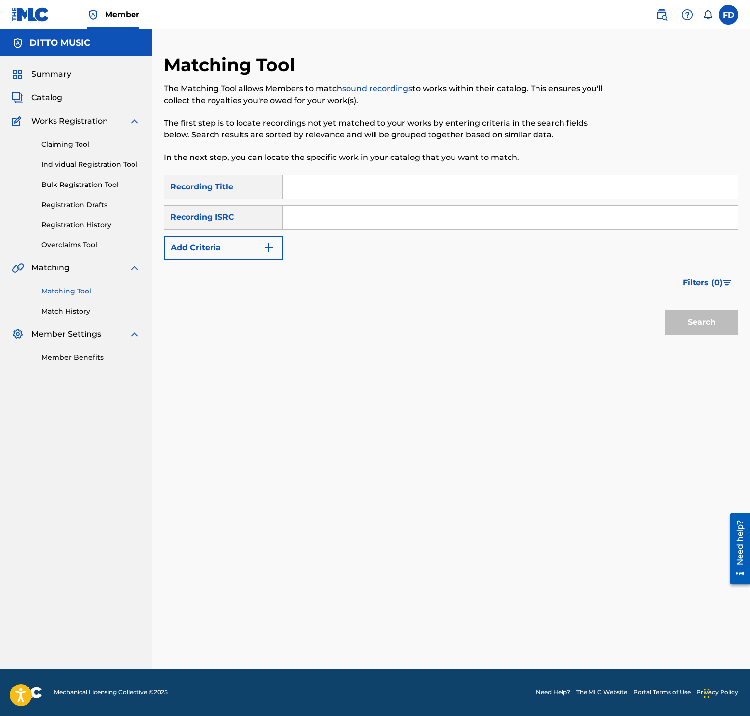
click at [357, 201] on div "SearchWithCriteria357a16eb-98b4-4d76-9a36-8e3419b34d20 Recording Title SearchWi…" at bounding box center [451, 217] width 574 height 85
click at [355, 195] on input "Search Form" at bounding box center [510, 187] width 455 height 24
paste input "Cumbia de [PERSON_NAME]"
type input "Cumbia de [PERSON_NAME]"
click at [378, 233] on div "SearchWithCriteria357a16eb-98b4-4d76-9a36-8e3419b34d20 Recording Title Cumbia d…" at bounding box center [451, 217] width 574 height 85
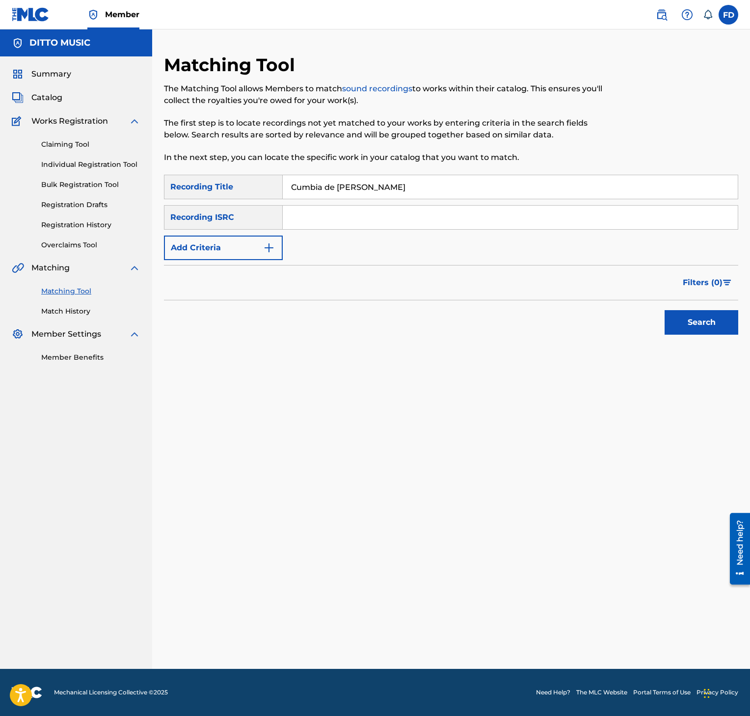
click at [387, 221] on input "Search Form" at bounding box center [510, 218] width 455 height 24
paste input "GXF9Q2474727"
click at [686, 329] on button "Search" at bounding box center [701, 322] width 74 height 25
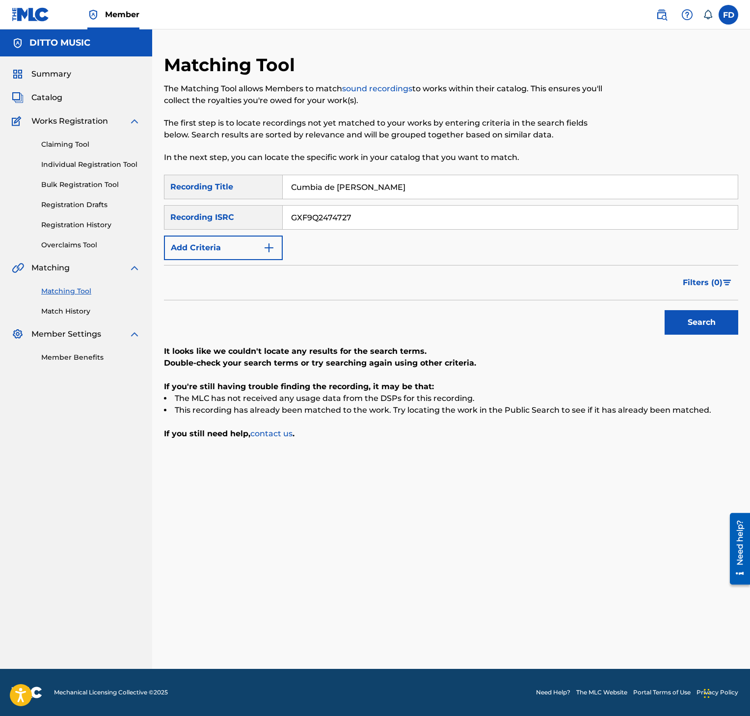
click at [422, 226] on input "GXF9Q2474727" at bounding box center [510, 218] width 455 height 24
paste input "QZ5AB1713103"
type input "QZ5AB1713103"
click at [701, 339] on div "Search" at bounding box center [699, 319] width 79 height 39
click at [681, 320] on button "Search" at bounding box center [701, 322] width 74 height 25
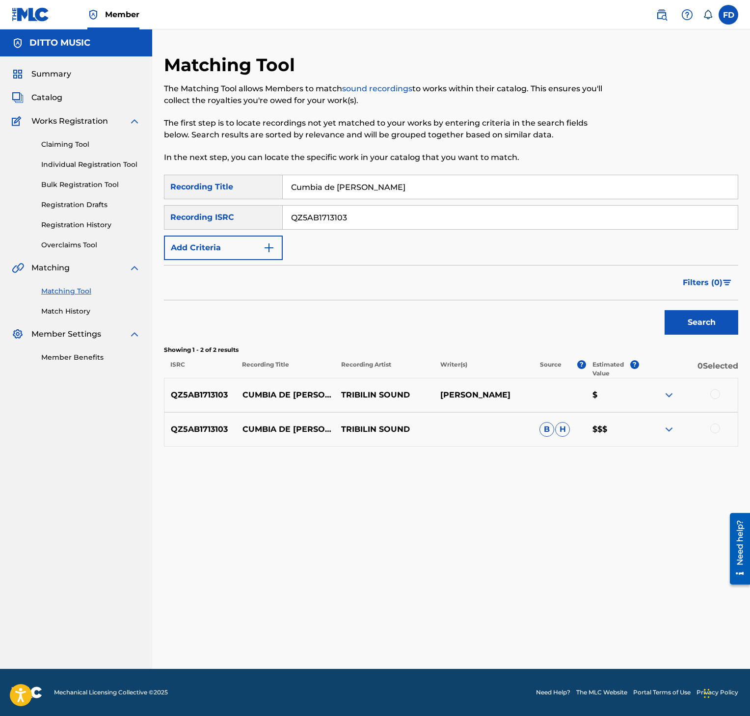
click at [705, 394] on div at bounding box center [687, 395] width 99 height 12
click at [715, 404] on div "QZ5AB1713103 CUMBIA DE [PERSON_NAME] SOUND [PERSON_NAME] $" at bounding box center [451, 395] width 574 height 34
click at [712, 401] on div at bounding box center [687, 395] width 99 height 12
click at [715, 393] on div at bounding box center [715, 394] width 10 height 10
click at [706, 427] on div at bounding box center [687, 430] width 99 height 12
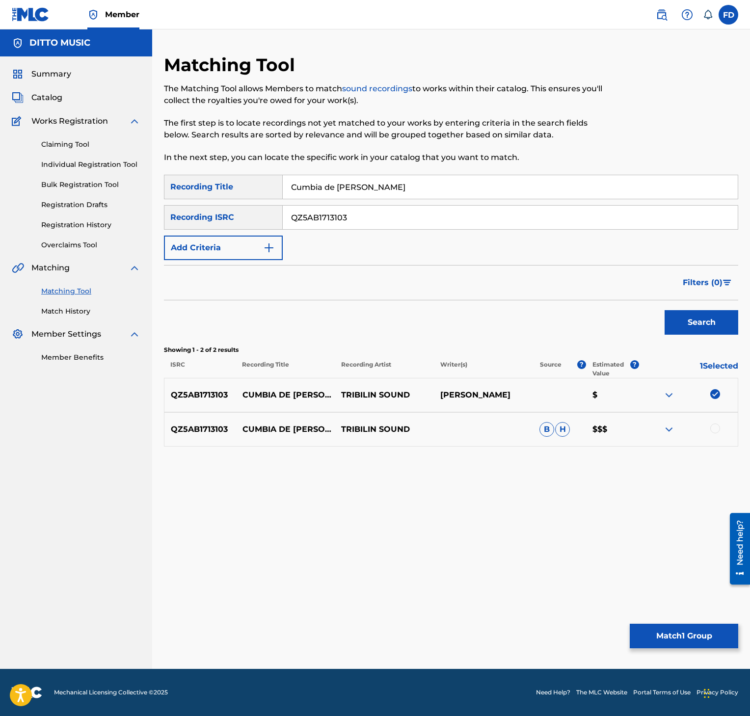
click at [706, 427] on div at bounding box center [687, 430] width 99 height 12
click at [707, 425] on div at bounding box center [687, 430] width 99 height 12
click at [722, 435] on div at bounding box center [687, 430] width 99 height 12
click at [712, 432] on div at bounding box center [715, 429] width 10 height 10
drag, startPoint x: 664, startPoint y: 665, endPoint x: 665, endPoint y: 630, distance: 35.3
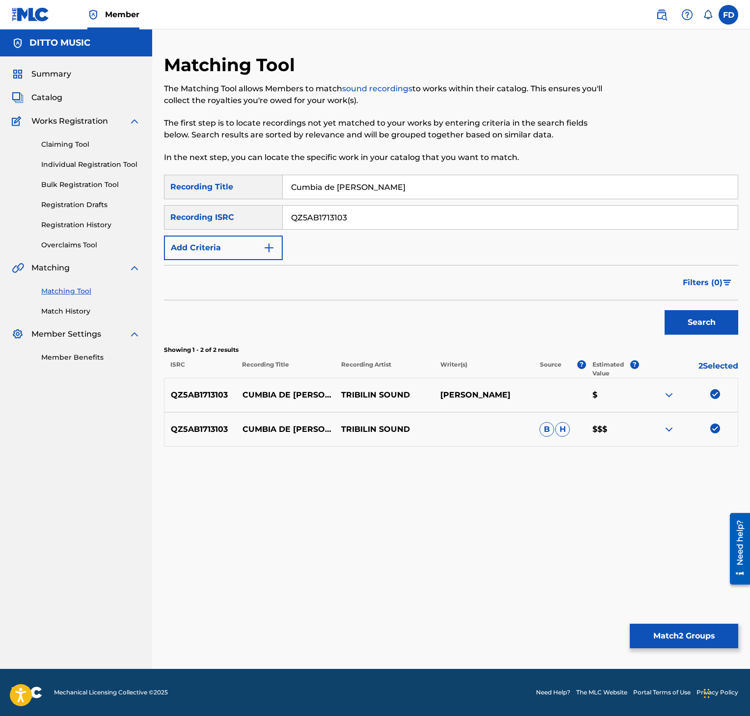
click at [665, 664] on div "Matching Tool The Matching Tool allows Members to match sound recordings to wor…" at bounding box center [451, 361] width 574 height 615
click at [667, 628] on button "Match 2 Groups" at bounding box center [684, 636] width 108 height 25
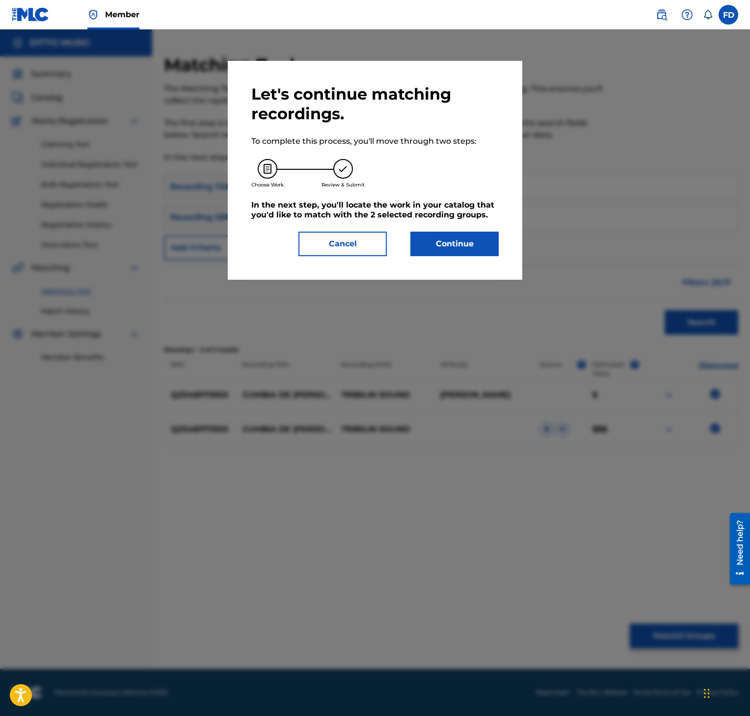
click at [485, 255] on button "Continue" at bounding box center [454, 244] width 88 height 25
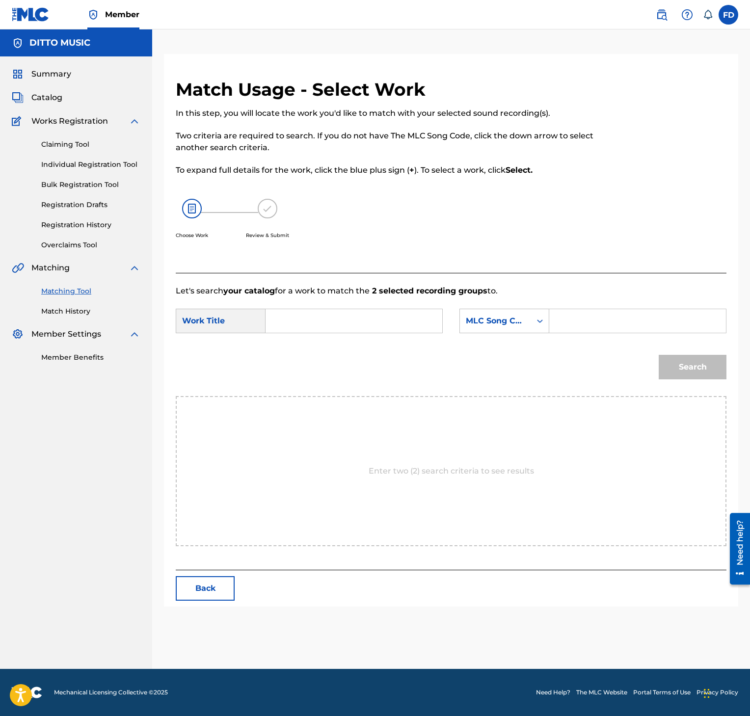
click at [562, 319] on input "Search Form" at bounding box center [637, 321] width 160 height 24
paste input "CI9E0M"
type input "CI9E0M"
click at [297, 318] on input "Search Form" at bounding box center [354, 321] width 160 height 24
paste input "Cumbia de [PERSON_NAME]"
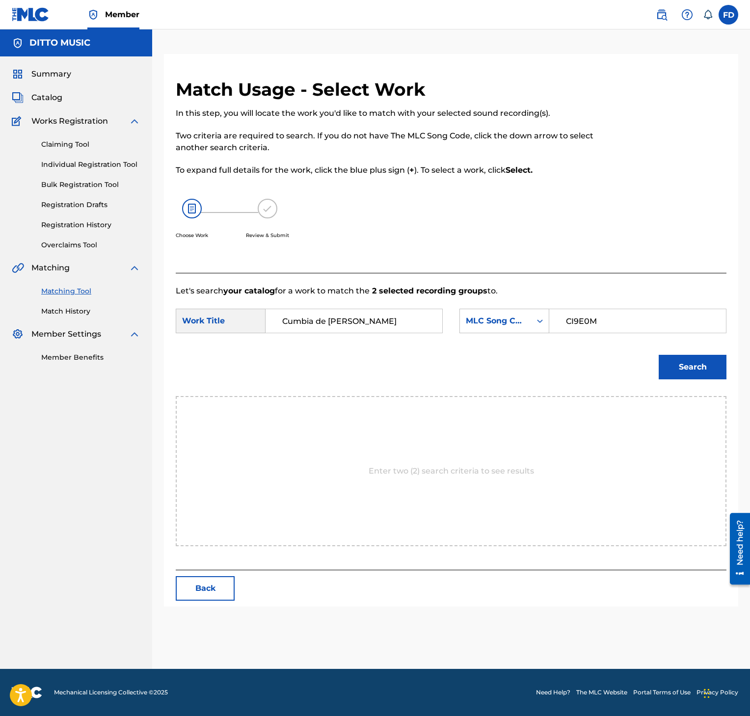
type input "Cumbia de [PERSON_NAME]"
click at [684, 356] on button "Search" at bounding box center [693, 367] width 68 height 25
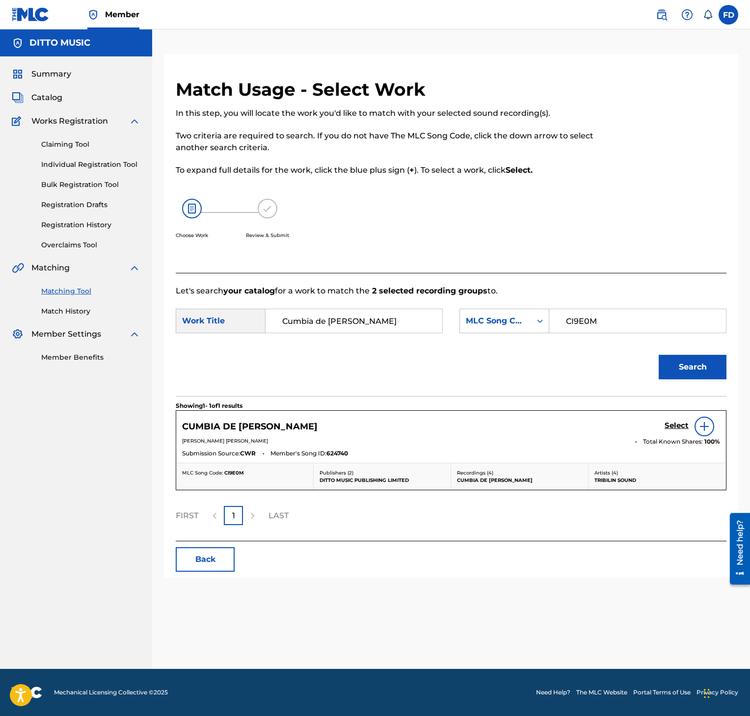
click at [675, 421] on div "Select" at bounding box center [691, 427] width 55 height 20
click at [677, 425] on h5 "Select" at bounding box center [676, 425] width 24 height 9
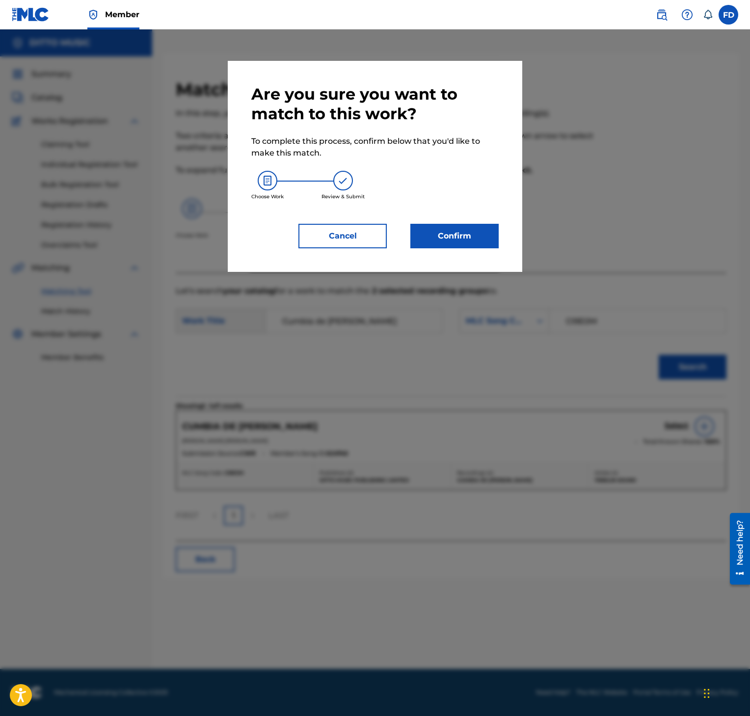
click at [468, 224] on button "Confirm" at bounding box center [454, 236] width 88 height 25
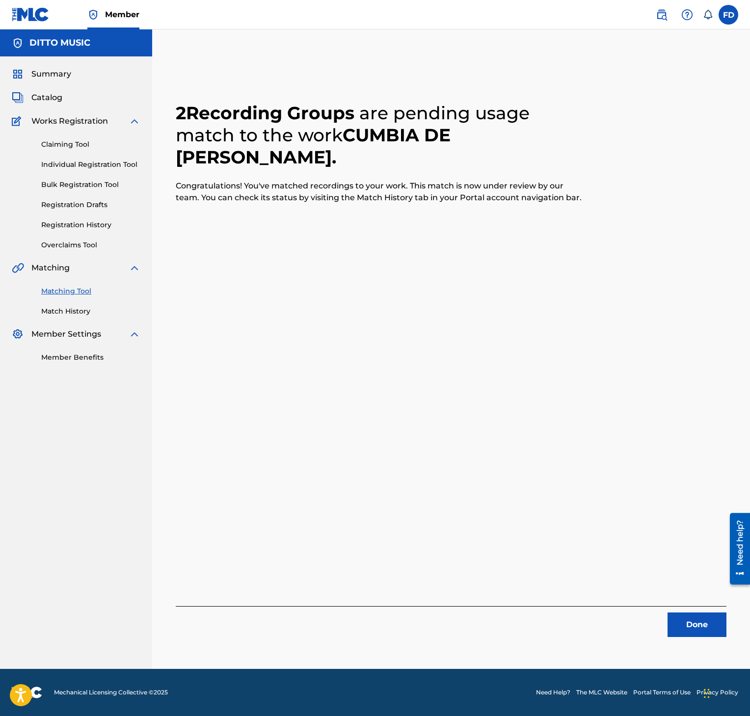
click at [677, 617] on button "Done" at bounding box center [696, 624] width 59 height 25
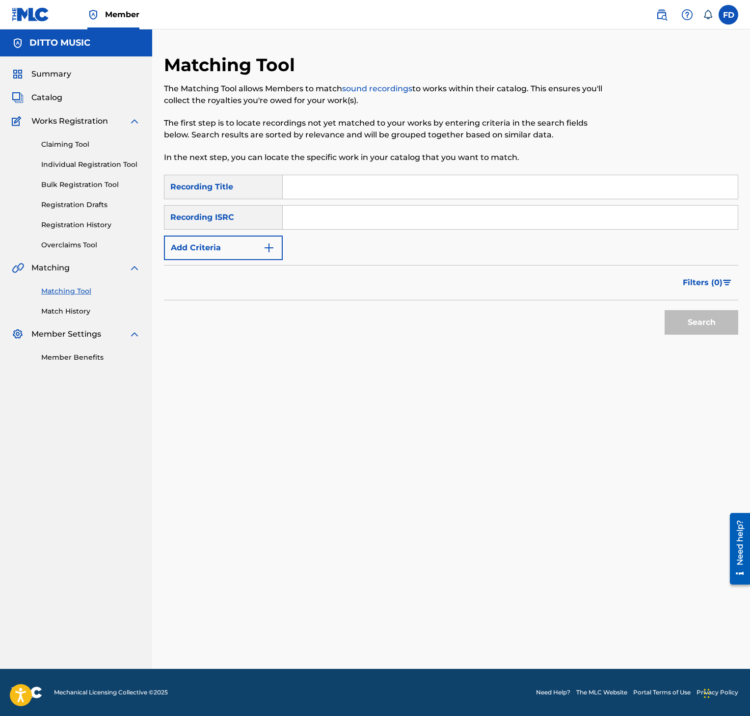
click at [303, 185] on input "Search Form" at bounding box center [510, 187] width 455 height 24
paste input "[PERSON_NAME]"
type input "[PERSON_NAME]"
click at [345, 215] on input "Search Form" at bounding box center [510, 218] width 455 height 24
paste input "GXF9Q2474722"
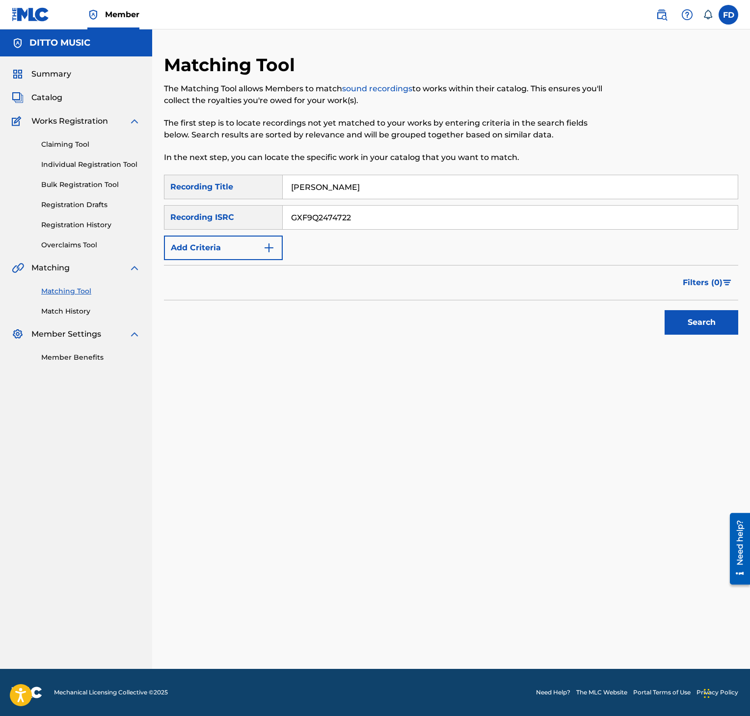
type input "GXF9Q2474722"
click at [699, 325] on button "Search" at bounding box center [701, 322] width 74 height 25
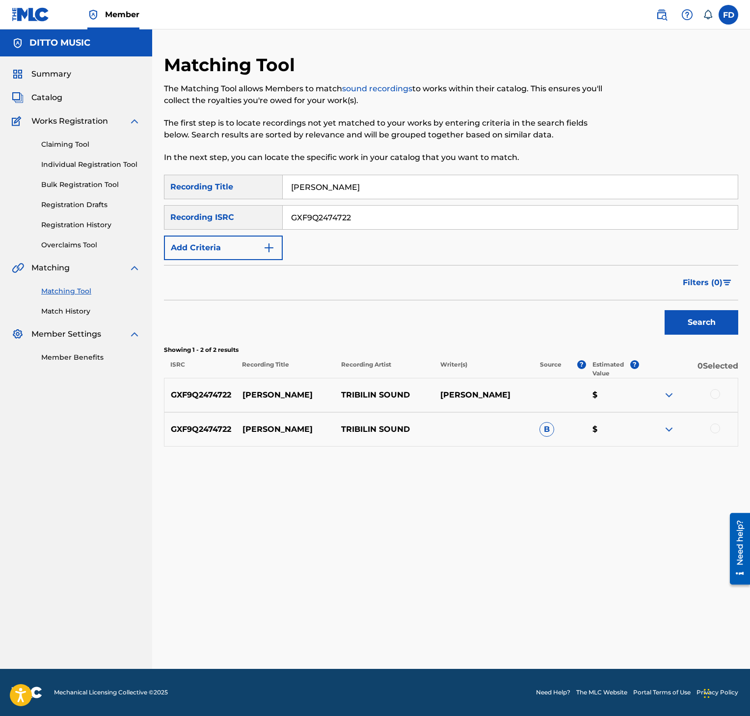
click at [718, 399] on div at bounding box center [687, 395] width 99 height 12
click at [715, 395] on div at bounding box center [715, 394] width 10 height 10
click at [716, 428] on div at bounding box center [715, 429] width 10 height 10
click at [695, 639] on button "Match 2 Groups" at bounding box center [684, 636] width 108 height 25
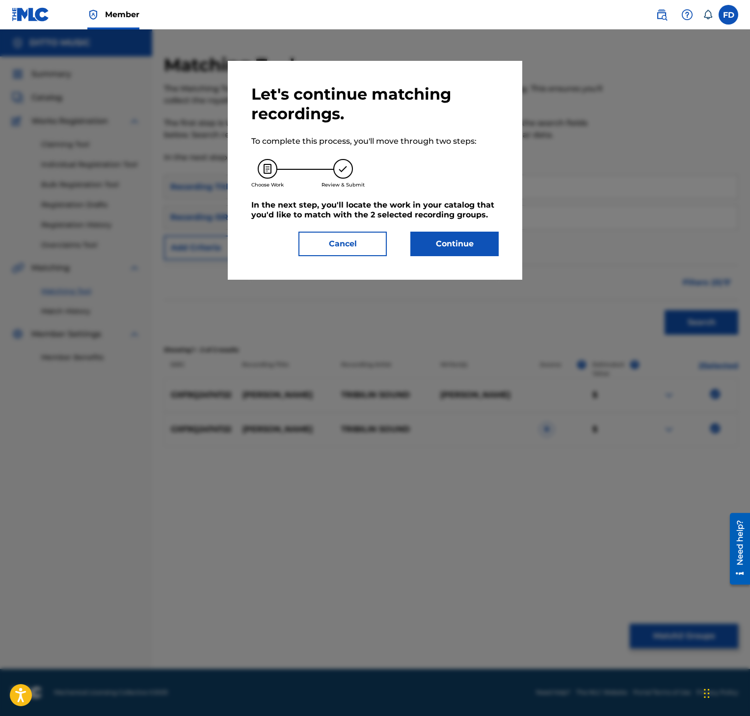
click at [486, 237] on button "Continue" at bounding box center [454, 244] width 88 height 25
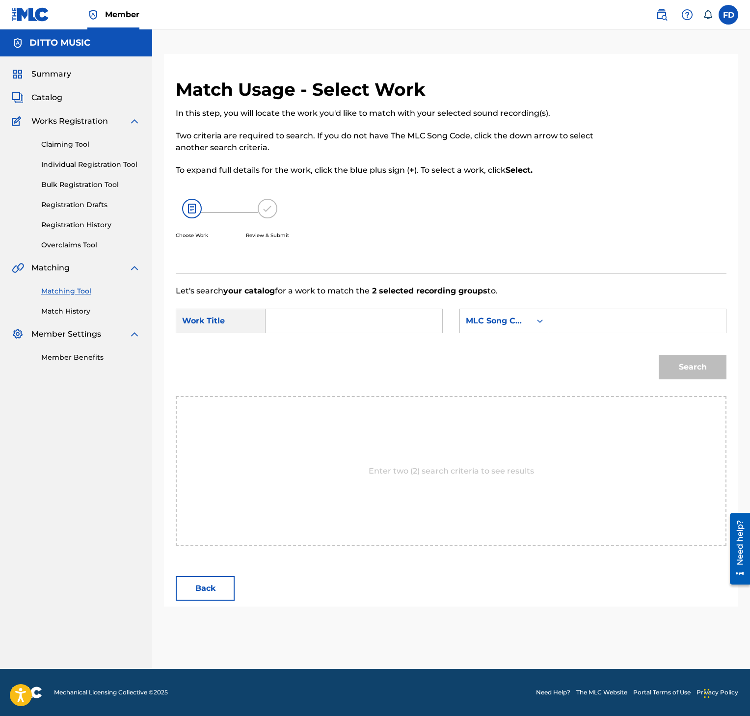
drag, startPoint x: 559, startPoint y: 331, endPoint x: 567, endPoint y: 331, distance: 8.3
click at [560, 331] on input "Search Form" at bounding box center [637, 321] width 160 height 24
paste input "S69UAL"
type input "S69UAL"
click at [400, 327] on input "Search Form" at bounding box center [354, 321] width 160 height 24
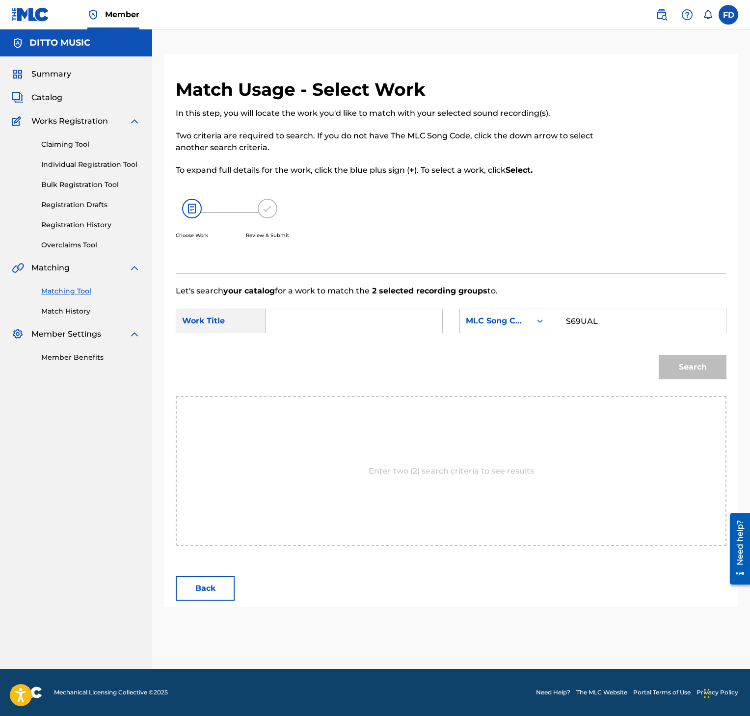
paste input "[PERSON_NAME]"
type input "[PERSON_NAME]"
click at [676, 358] on button "Search" at bounding box center [693, 367] width 68 height 25
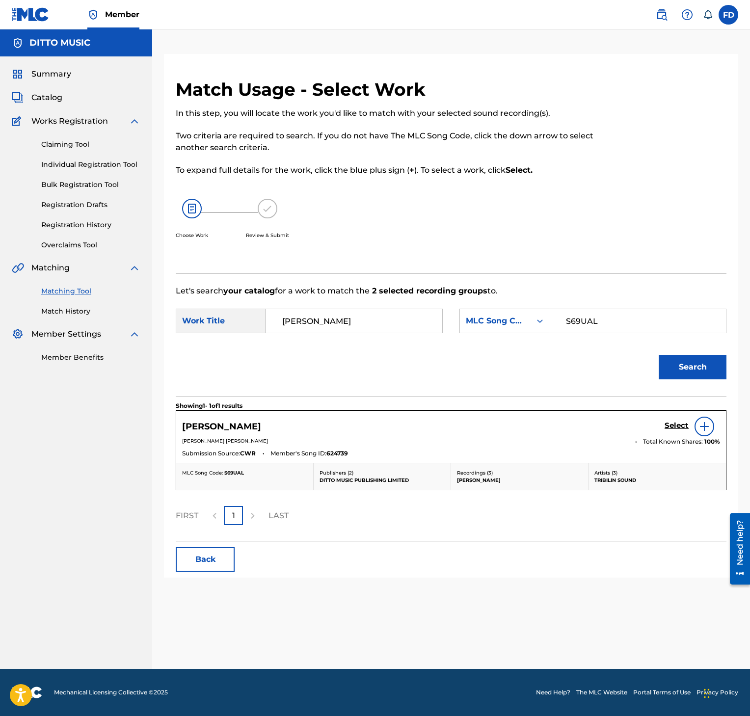
click at [685, 430] on h5 "Select" at bounding box center [676, 425] width 24 height 9
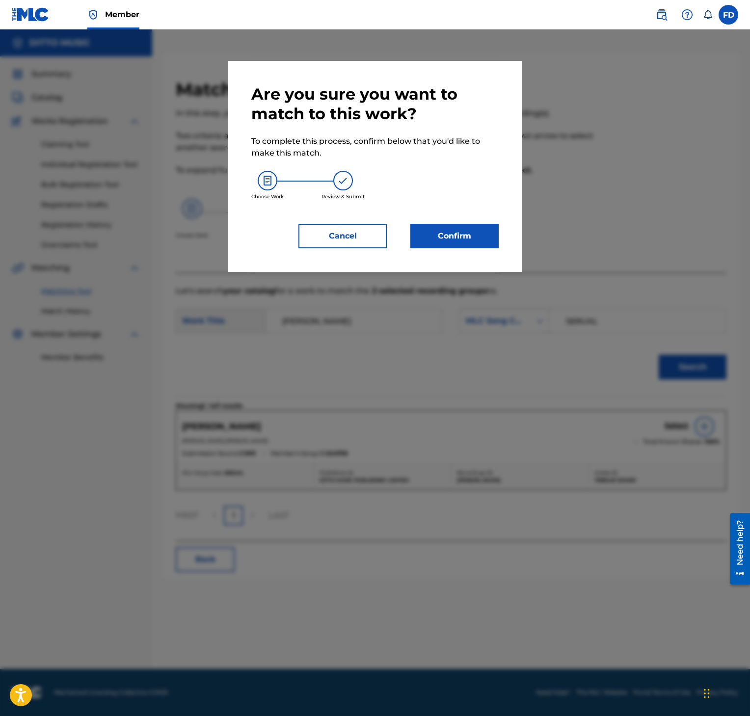
click at [482, 237] on button "Confirm" at bounding box center [454, 236] width 88 height 25
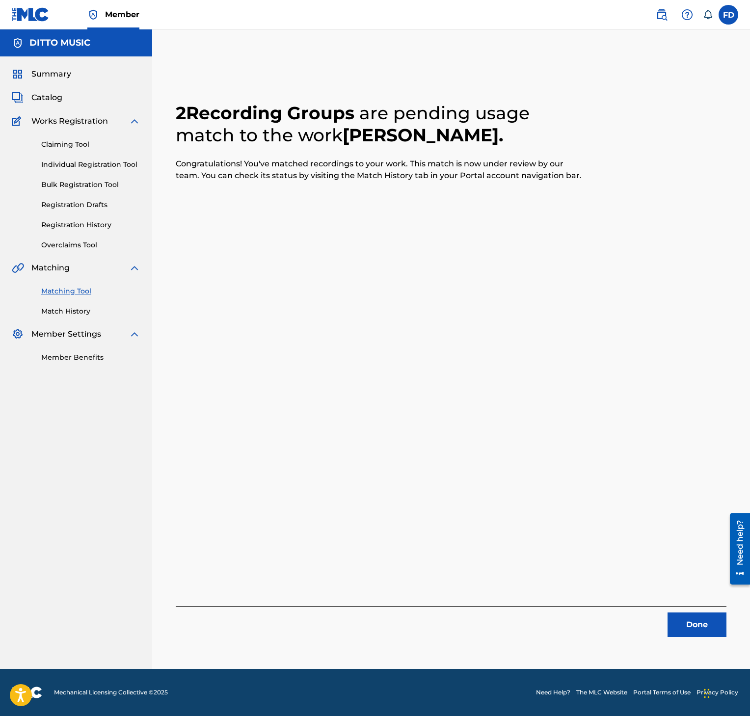
click at [691, 631] on button "Done" at bounding box center [696, 624] width 59 height 25
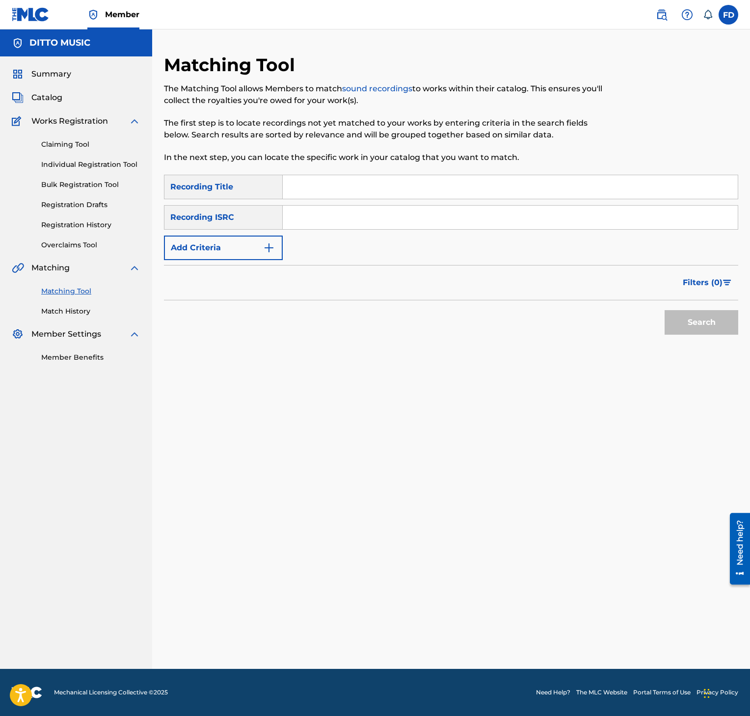
click at [322, 170] on div "Matching Tool The Matching Tool allows Members to match sound recordings to wor…" at bounding box center [385, 114] width 442 height 121
click at [322, 178] on input "Search Form" at bounding box center [510, 187] width 455 height 24
paste input "Supernatural"
type input "Supernatural"
click at [359, 235] on div "SearchWithCriteria357a16eb-98b4-4d76-9a36-8e3419b34d20 Recording Title Supernat…" at bounding box center [451, 217] width 574 height 85
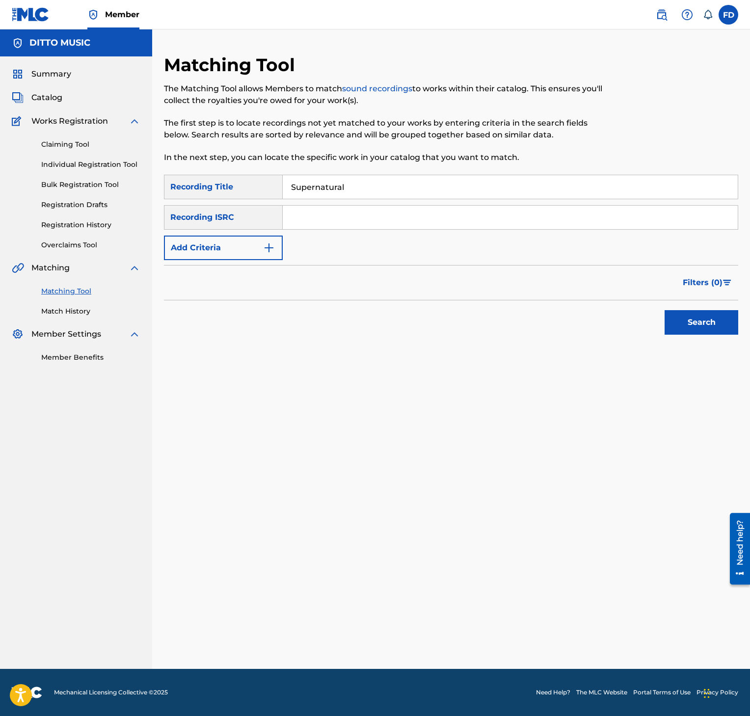
click at [364, 224] on input "Search Form" at bounding box center [510, 218] width 455 height 24
paste input "GXF9Q2474721"
type input "GXF9Q2474721"
click at [687, 317] on button "Search" at bounding box center [701, 322] width 74 height 25
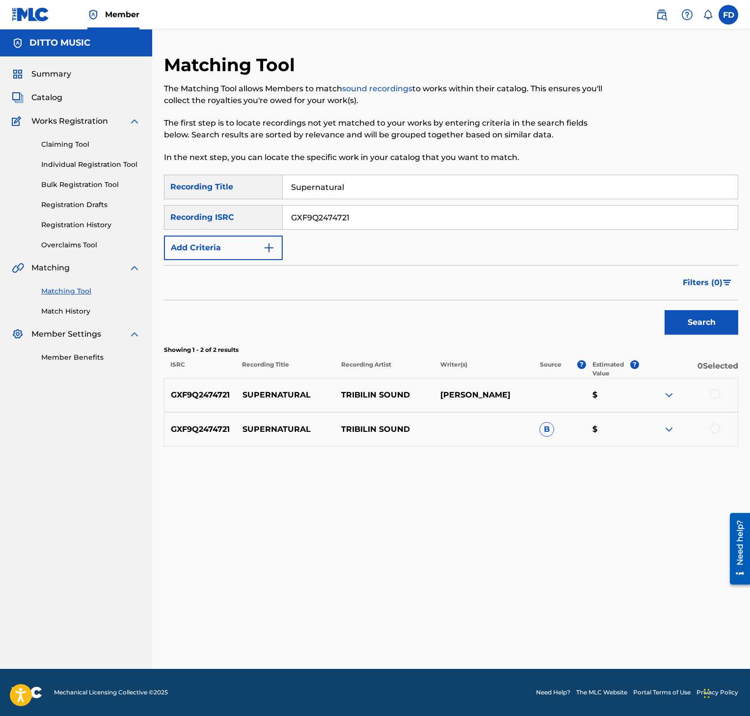
click at [710, 391] on div at bounding box center [715, 394] width 10 height 10
click at [715, 433] on div at bounding box center [715, 429] width 10 height 10
click at [682, 627] on button "Match 2 Groups" at bounding box center [684, 636] width 108 height 25
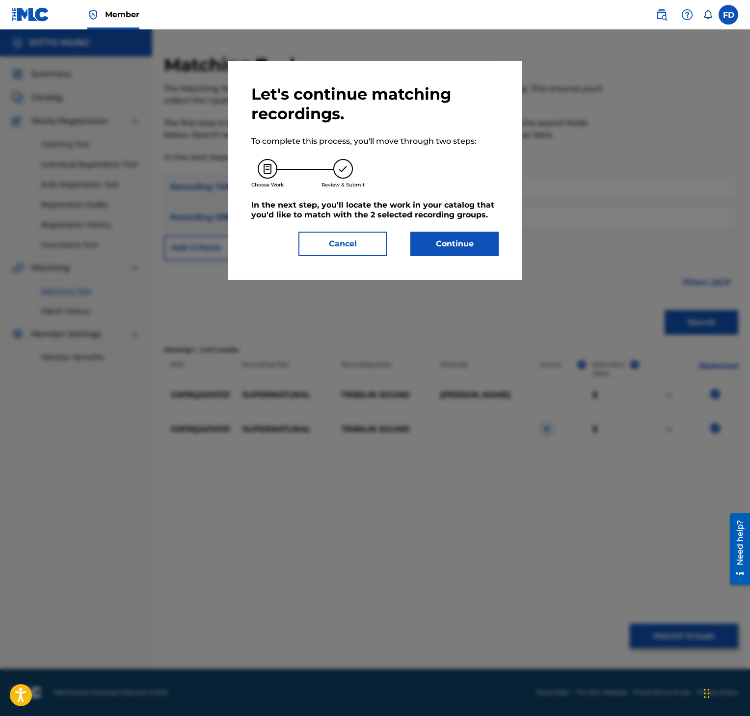
click at [682, 638] on div at bounding box center [375, 387] width 750 height 716
click at [475, 258] on div "Let's continue matching recordings. To complete this process, you'll move throu…" at bounding box center [375, 170] width 294 height 219
click at [475, 234] on button "Continue" at bounding box center [454, 244] width 88 height 25
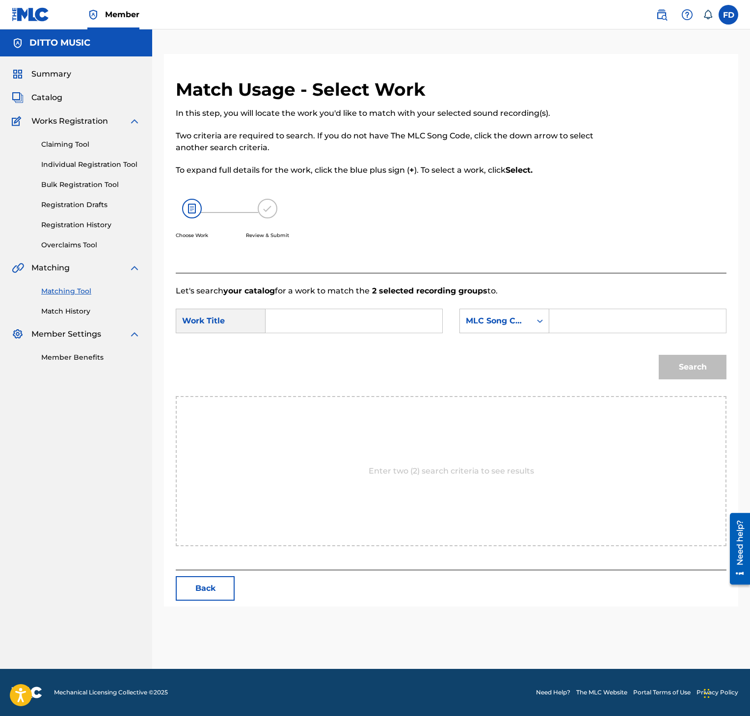
click at [558, 305] on form "SearchWithCriteriad79fcaab-9d5b-4a5e-84a5-7fa7dc831b6c Work Title SearchWithCri…" at bounding box center [451, 346] width 551 height 99
click at [558, 311] on input "Search Form" at bounding box center [637, 321] width 160 height 24
paste input "S69MH6"
type input "S69MH6"
click at [375, 326] on input "Search Form" at bounding box center [354, 321] width 160 height 24
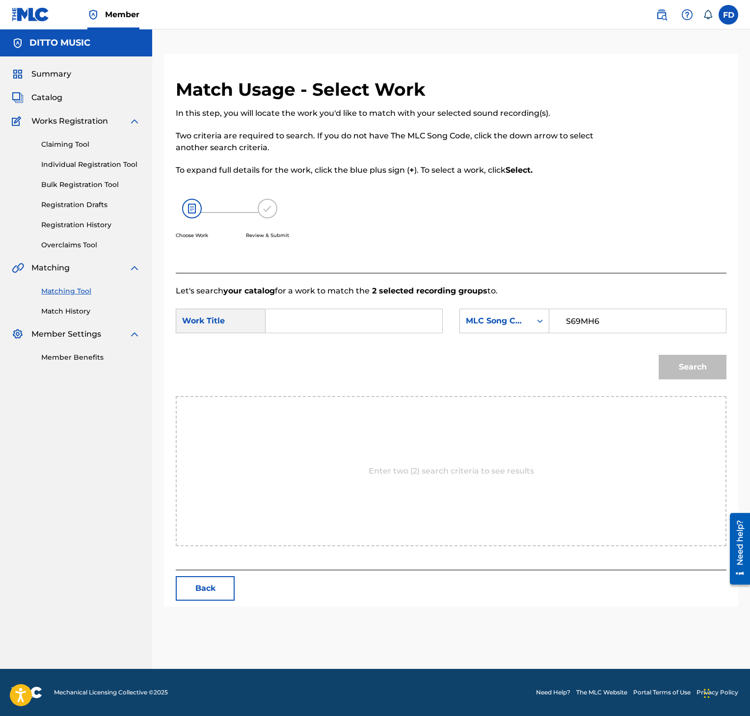
paste input "Supernatural"
type input "Supernatural"
click at [658, 361] on div "Search" at bounding box center [690, 364] width 73 height 39
click at [665, 361] on button "Search" at bounding box center [693, 367] width 68 height 25
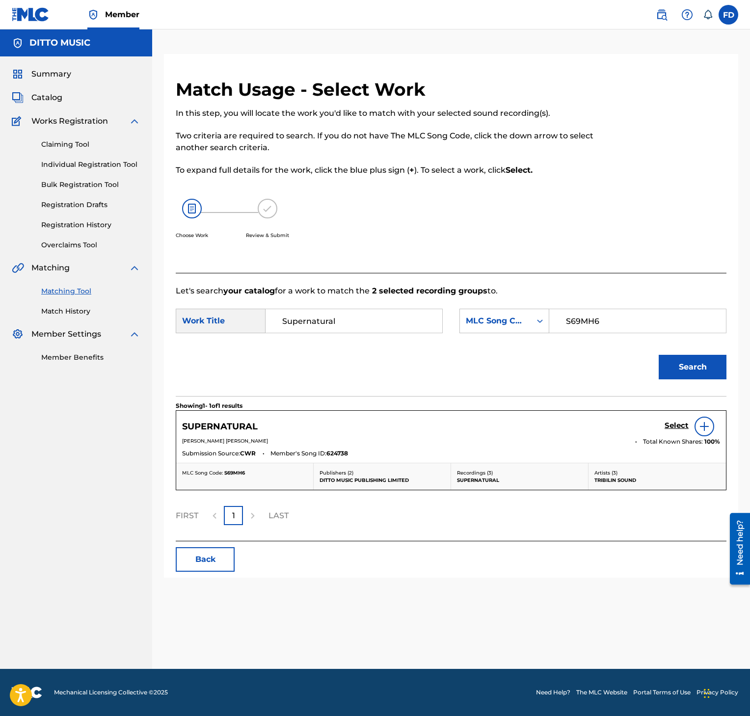
click at [671, 423] on h5 "Select" at bounding box center [676, 425] width 24 height 9
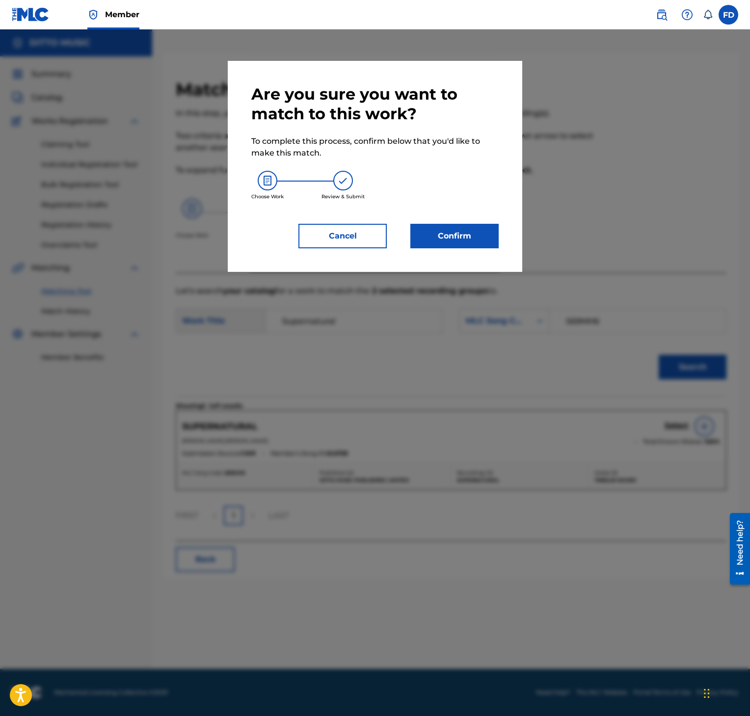
click at [422, 236] on button "Confirm" at bounding box center [454, 236] width 88 height 25
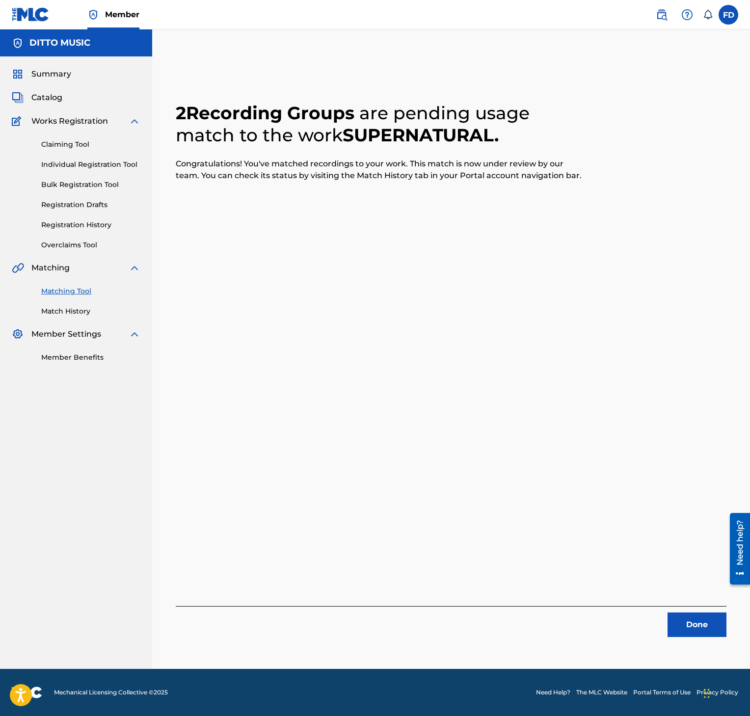
click at [682, 616] on button "Done" at bounding box center [696, 624] width 59 height 25
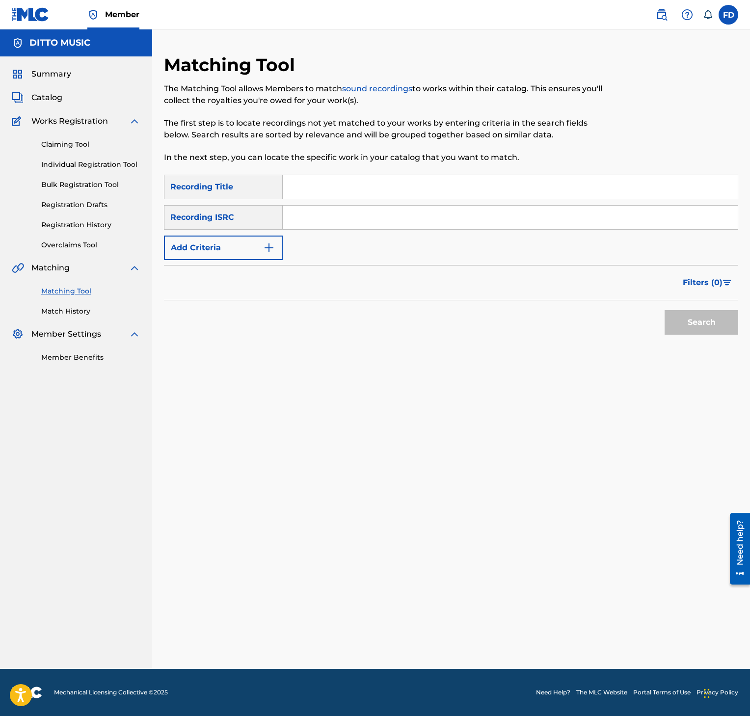
click at [457, 171] on div "Matching Tool The Matching Tool allows Members to match sound recordings to wor…" at bounding box center [385, 114] width 442 height 121
click at [460, 176] on div "Search Form" at bounding box center [510, 187] width 455 height 25
click at [460, 176] on input "Search Form" at bounding box center [510, 187] width 455 height 24
paste input "Blindfolded"
type input "Blindfolded"
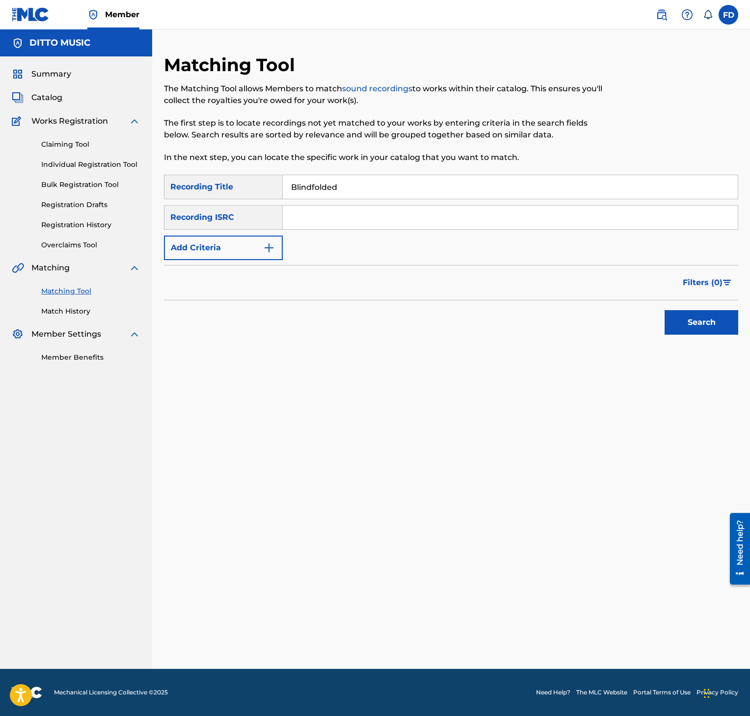
drag, startPoint x: 345, startPoint y: 237, endPoint x: 364, endPoint y: 216, distance: 27.8
click at [347, 233] on div "SearchWithCriteria357a16eb-98b4-4d76-9a36-8e3419b34d20 Recording Title Blindfol…" at bounding box center [451, 217] width 574 height 85
click at [364, 216] on input "Search Form" at bounding box center [510, 218] width 455 height 24
paste input "GXF9Q2572306"
type input "GXF9Q2572306"
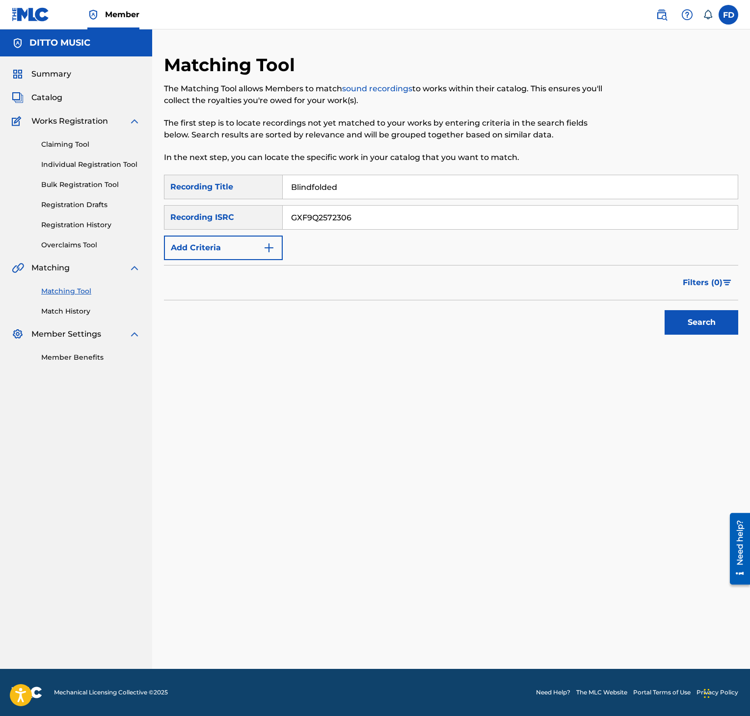
click at [695, 339] on div "Search" at bounding box center [699, 319] width 79 height 39
click at [691, 324] on button "Search" at bounding box center [701, 322] width 74 height 25
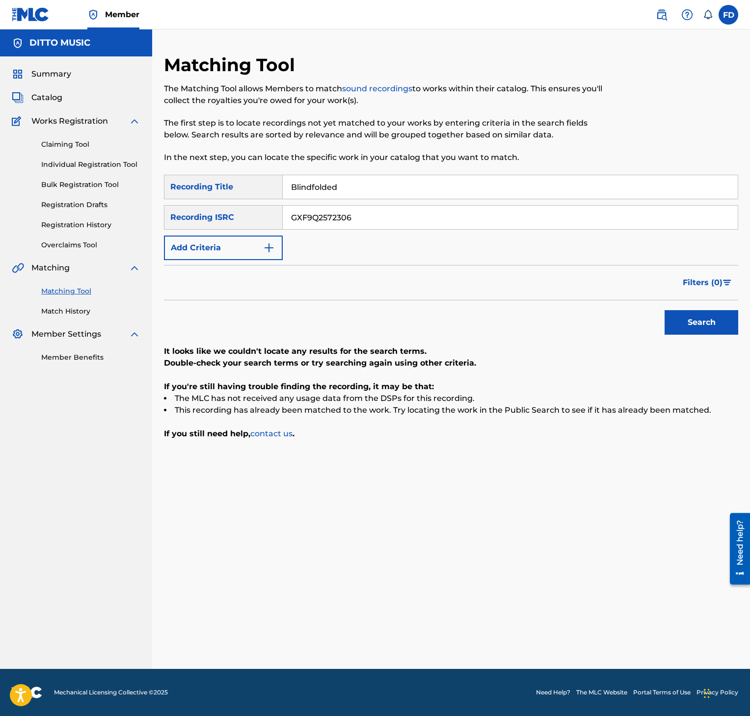
click at [322, 175] on div "Blindfolded" at bounding box center [510, 187] width 455 height 25
click at [325, 179] on input "Blindfolded" at bounding box center [510, 187] width 455 height 24
paste input "[GEOGRAPHIC_DATA]"
type input "[GEOGRAPHIC_DATA]"
click at [359, 243] on div "SearchWithCriteria357a16eb-98b4-4d76-9a36-8e3419b34d20 Recording Title [GEOGRAP…" at bounding box center [451, 217] width 574 height 85
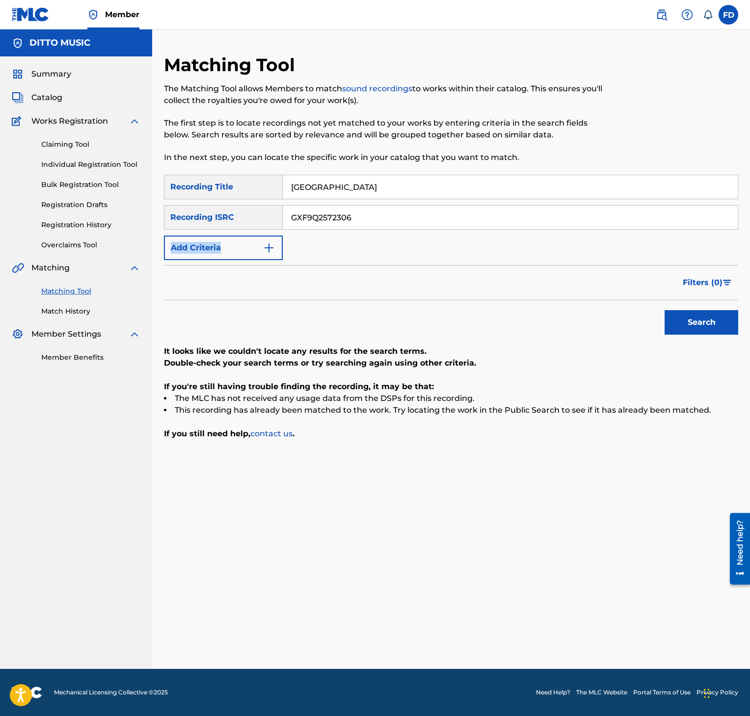
click at [360, 243] on div "SearchWithCriteria357a16eb-98b4-4d76-9a36-8e3419b34d20 Recording Title [GEOGRAP…" at bounding box center [451, 217] width 574 height 85
click at [373, 223] on input "GXF9Q2572306" at bounding box center [510, 218] width 455 height 24
paste input "53U2462097"
type input "GX53U2462097"
click at [716, 319] on button "Search" at bounding box center [701, 322] width 74 height 25
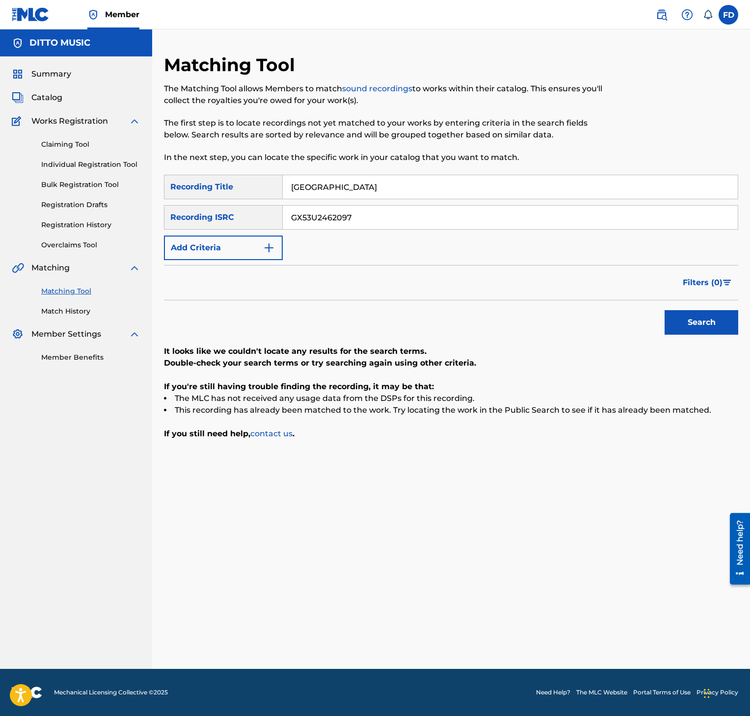
click at [413, 181] on input "[GEOGRAPHIC_DATA]" at bounding box center [510, 187] width 455 height 24
paste input "Girls Like U"
type input "Girls Like U"
click at [384, 238] on div "SearchWithCriteria357a16eb-98b4-4d76-9a36-8e3419b34d20 Recording Title Girls Li…" at bounding box center [451, 217] width 574 height 85
click at [398, 216] on input "GX53U2462097" at bounding box center [510, 218] width 455 height 24
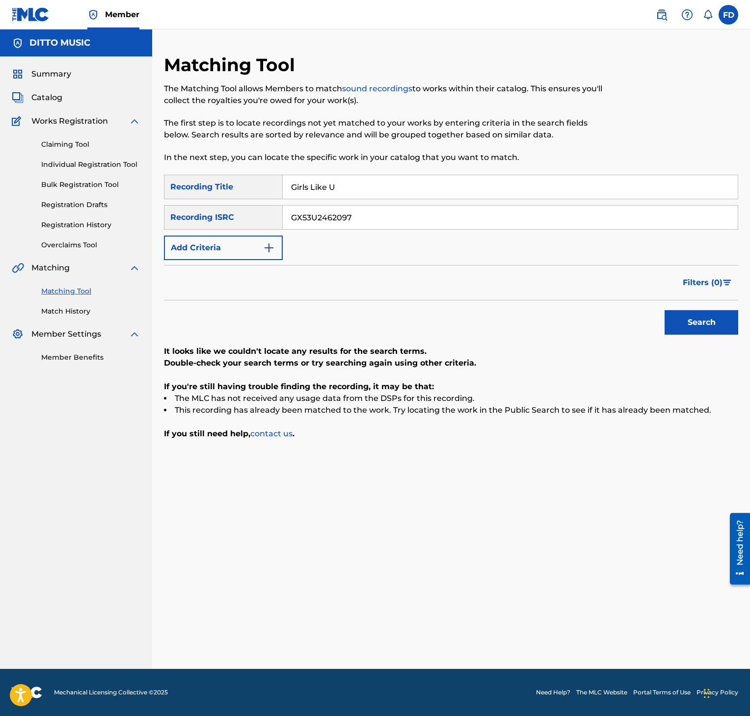
paste input "F9Q2549588"
type input "GXF9Q2549588"
click at [669, 340] on div "SearchWithCriteria357a16eb-98b4-4d76-9a36-8e3419b34d20 Recording Title Girls Li…" at bounding box center [451, 307] width 574 height 265
click at [677, 330] on button "Search" at bounding box center [701, 322] width 74 height 25
click at [371, 224] on input "GXF9Q2549588" at bounding box center [510, 218] width 455 height 24
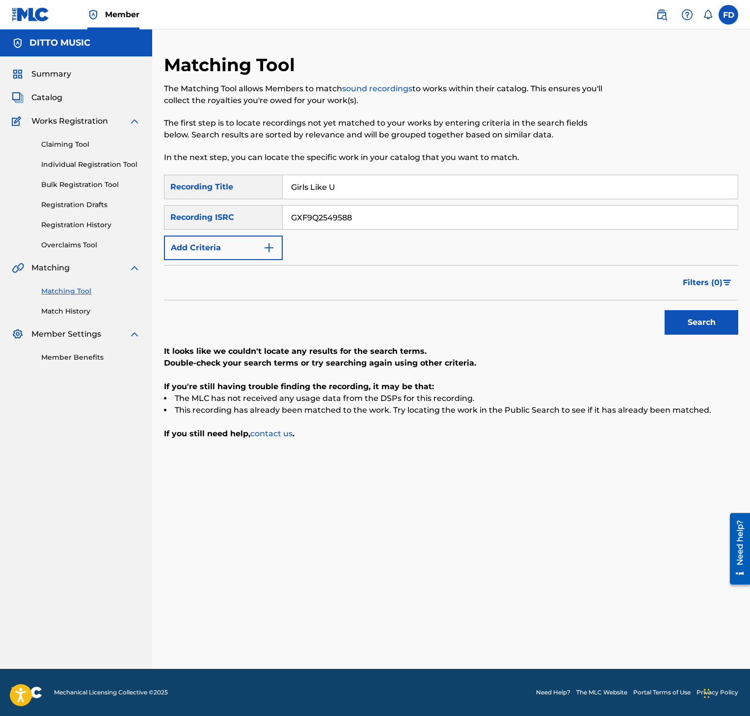
click at [380, 201] on div "SearchWithCriteria357a16eb-98b4-4d76-9a36-8e3419b34d20 Recording Title Girls Li…" at bounding box center [451, 217] width 574 height 85
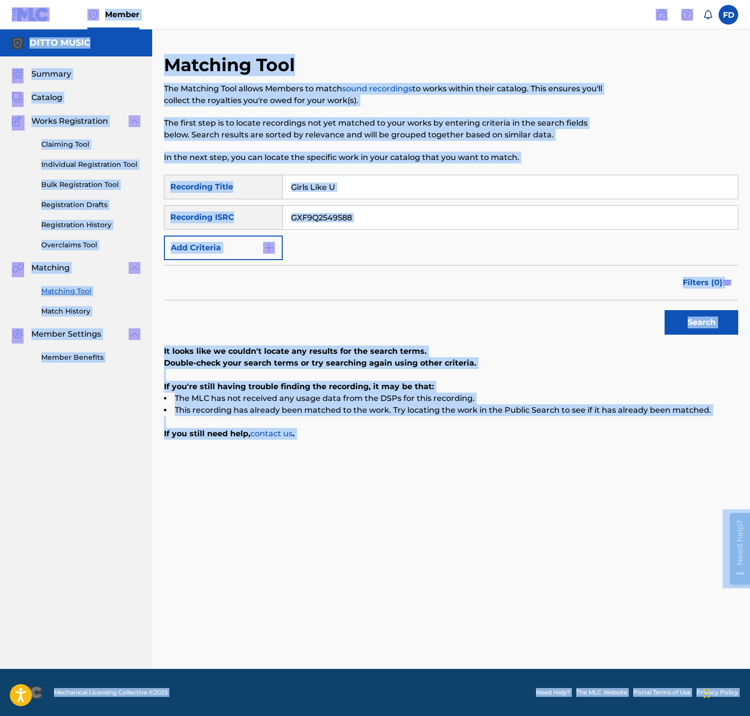
click at [389, 192] on input "Girls Like U" at bounding box center [510, 187] width 455 height 24
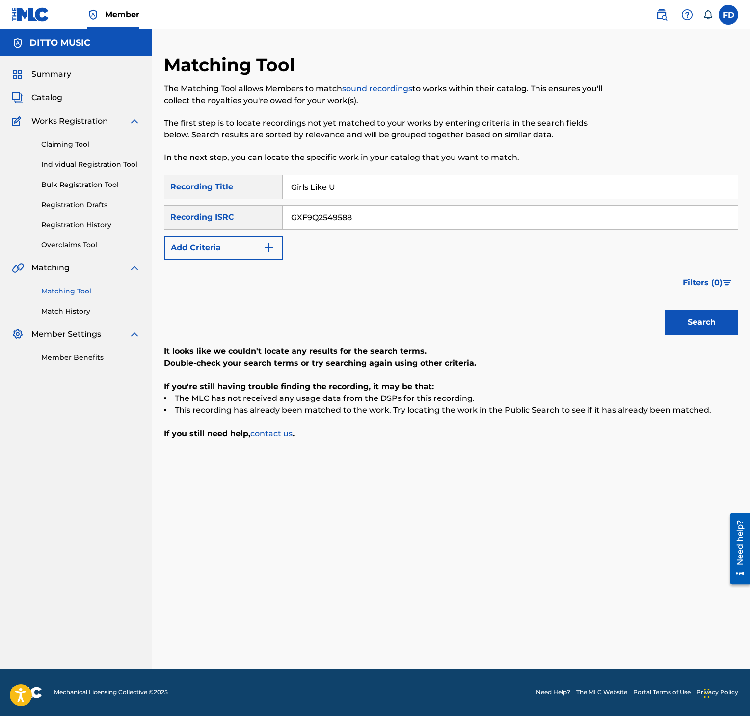
paste input "New-Year"
type input "New-Year"
click at [369, 231] on div "SearchWithCriteria357a16eb-98b4-4d76-9a36-8e3419b34d20 Recording Title New-Year…" at bounding box center [451, 217] width 574 height 85
click at [369, 230] on div "SearchWithCriteria357a16eb-98b4-4d76-9a36-8e3419b34d20 Recording Title New-Year…" at bounding box center [451, 217] width 574 height 85
click at [373, 217] on input "GXF9Q2549588" at bounding box center [510, 218] width 455 height 24
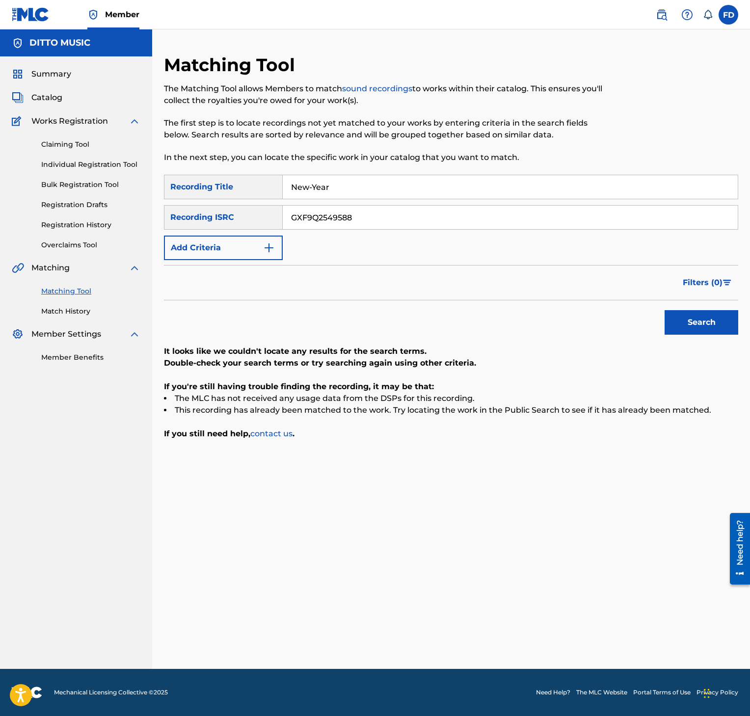
paste input "87532"
type input "GXF9Q2587532"
click at [673, 344] on div "SearchWithCriteria357a16eb-98b4-4d76-9a36-8e3419b34d20 Recording Title New-Year…" at bounding box center [451, 307] width 574 height 265
click at [673, 331] on button "Search" at bounding box center [701, 322] width 74 height 25
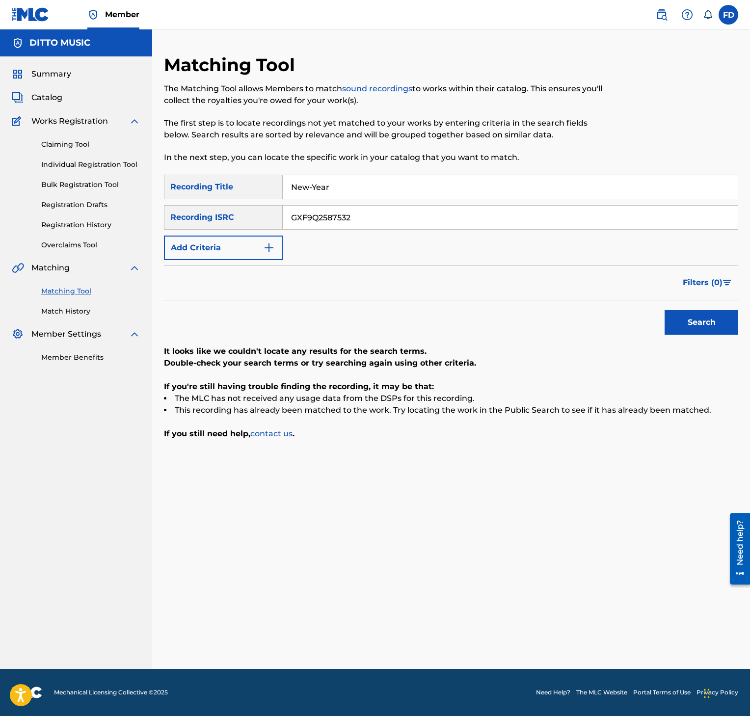
drag, startPoint x: 385, startPoint y: 167, endPoint x: 385, endPoint y: 183, distance: 15.7
click at [385, 170] on div "Matching Tool The Matching Tool allows Members to match sound recordings to wor…" at bounding box center [385, 114] width 442 height 121
click at [385, 185] on input "New-Year" at bounding box center [510, 187] width 455 height 24
paste input "Flow"
type input "Flow"
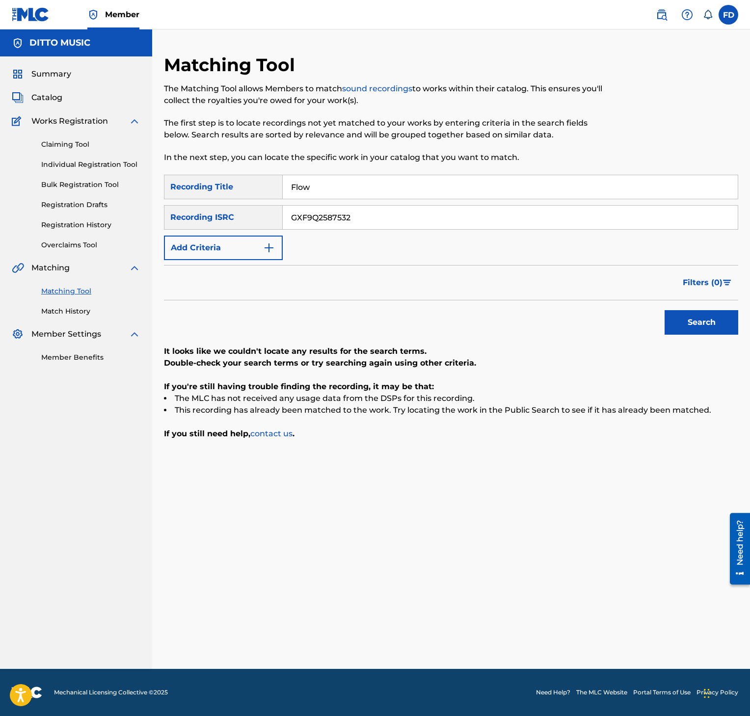
click at [414, 220] on input "GXF9Q2587532" at bounding box center [510, 218] width 455 height 24
paste input "0854"
type input "GXF9Q2580854"
click at [691, 317] on button "Search" at bounding box center [701, 322] width 74 height 25
click at [442, 175] on div "Flow" at bounding box center [510, 187] width 455 height 25
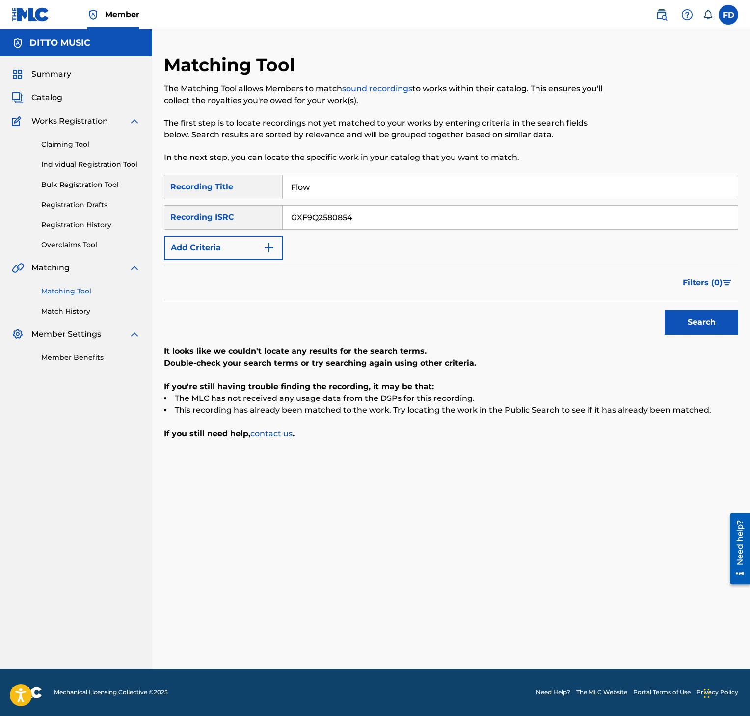
click at [447, 183] on input "Flow" at bounding box center [510, 187] width 455 height 24
paste input "Where"
type input "Where"
click at [383, 233] on div "SearchWithCriteria357a16eb-98b4-4d76-9a36-8e3419b34d20 Recording Title Where Se…" at bounding box center [451, 217] width 574 height 85
click at [389, 220] on input "GXF9Q2580854" at bounding box center [510, 218] width 455 height 24
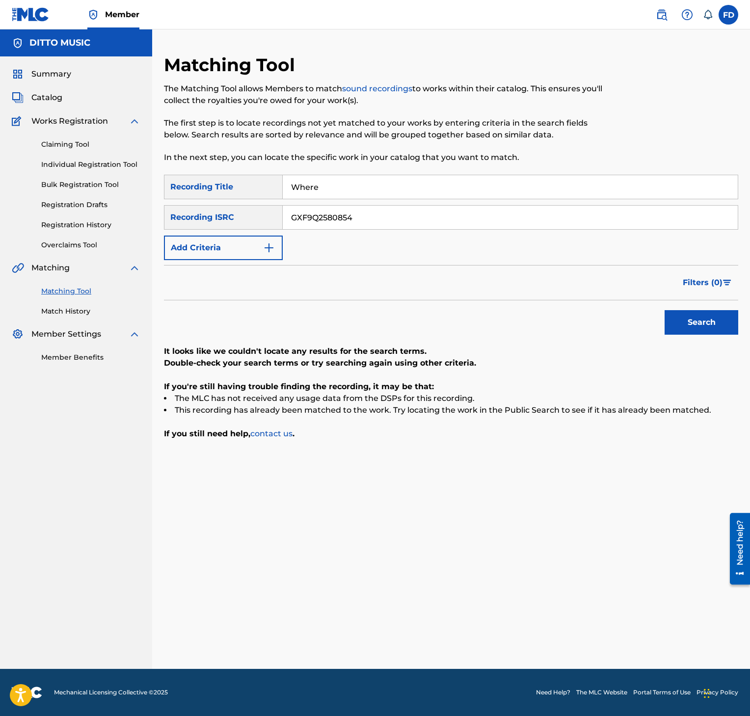
paste input "TCAIV2423507"
type input "TCAIV2423507"
click at [723, 338] on div "Search" at bounding box center [699, 319] width 79 height 39
click at [724, 338] on div "Search" at bounding box center [699, 319] width 79 height 39
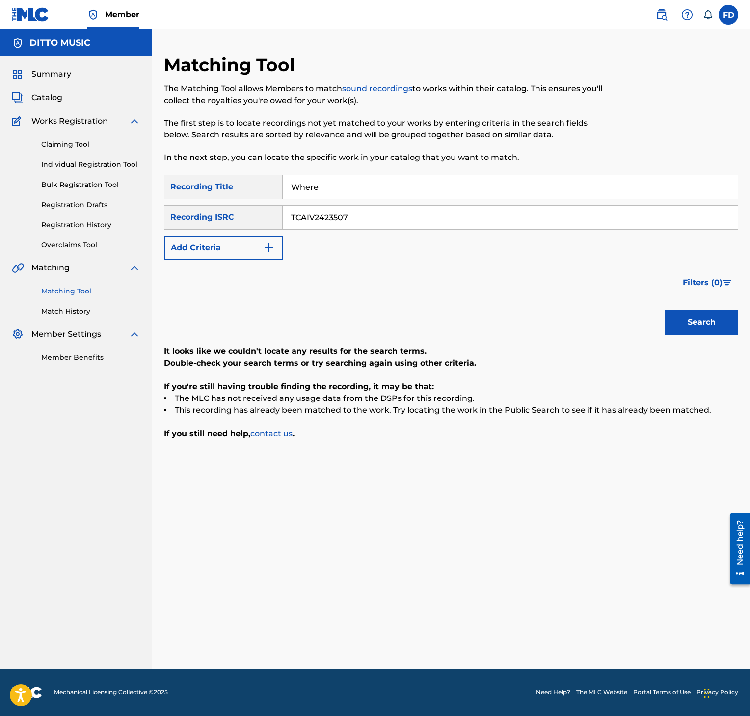
click at [720, 333] on button "Search" at bounding box center [701, 322] width 74 height 25
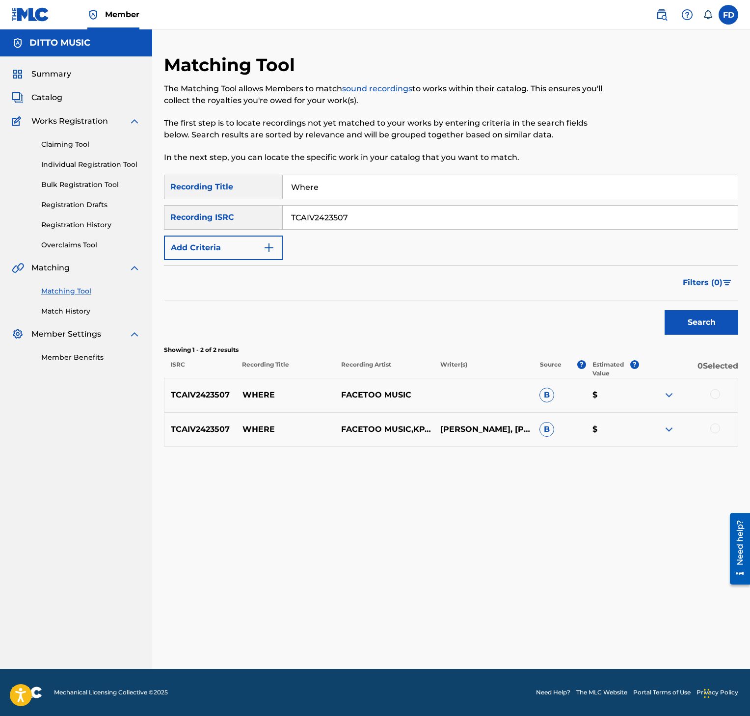
click at [715, 397] on div at bounding box center [715, 394] width 10 height 10
click at [720, 435] on div at bounding box center [687, 430] width 99 height 12
click at [719, 436] on div "TCAIV2423507 WHERE FACETOO MUSIC,[PERSON_NAME], [PERSON_NAME], MXRCI B $" at bounding box center [451, 429] width 574 height 34
click at [719, 433] on div at bounding box center [687, 430] width 99 height 12
click at [717, 431] on div at bounding box center [715, 429] width 10 height 10
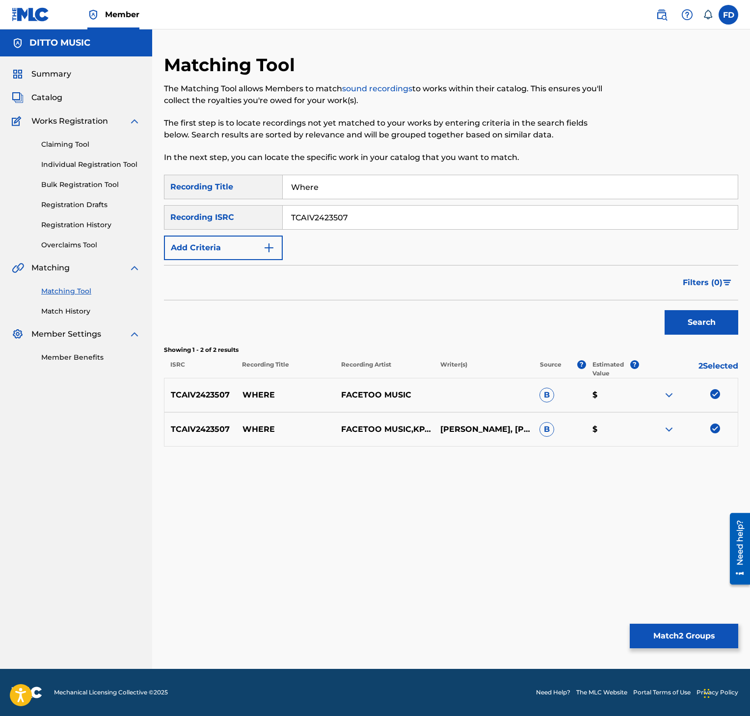
click at [694, 637] on button "Match 2 Groups" at bounding box center [684, 636] width 108 height 25
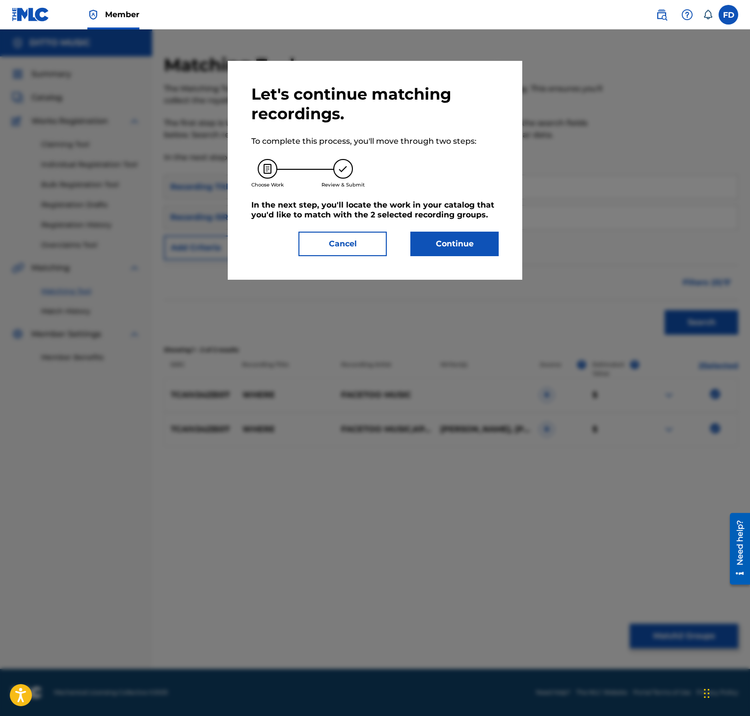
click at [485, 250] on button "Continue" at bounding box center [454, 244] width 88 height 25
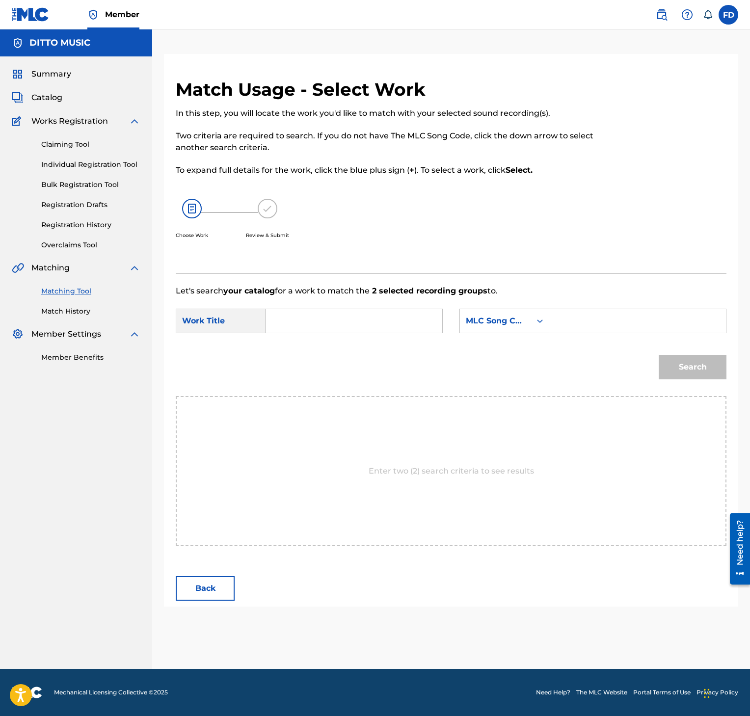
click at [615, 287] on p "Let's search your catalog for a work to match the 2 selected recording groups t…" at bounding box center [451, 291] width 551 height 12
click at [623, 317] on input "Search Form" at bounding box center [637, 321] width 160 height 24
paste input "GXF9Q2587385"
click at [594, 313] on input "GXF9Q2587385" at bounding box center [637, 321] width 160 height 24
paste input "W385W1"
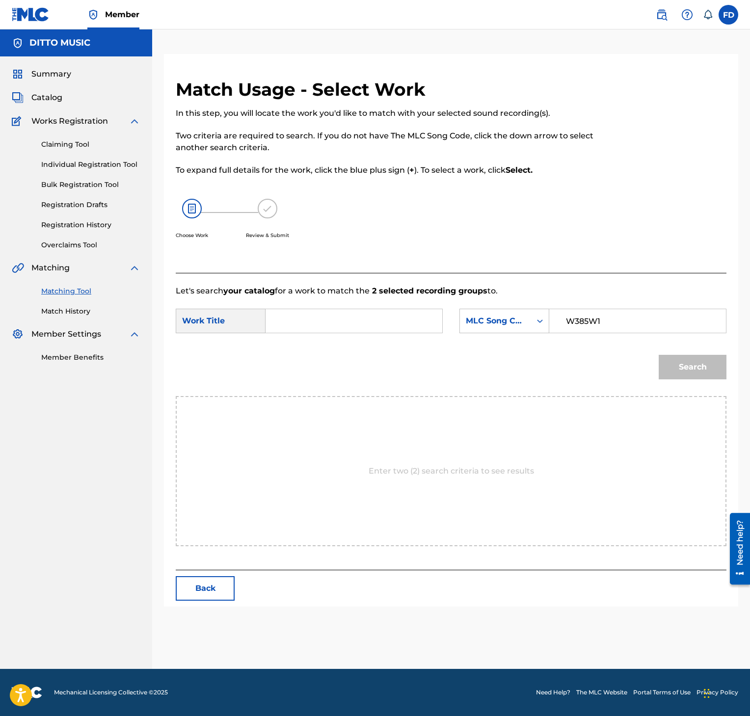
type input "W385W1"
click at [374, 326] on input "Search Form" at bounding box center [354, 321] width 160 height 24
paste input "Where"
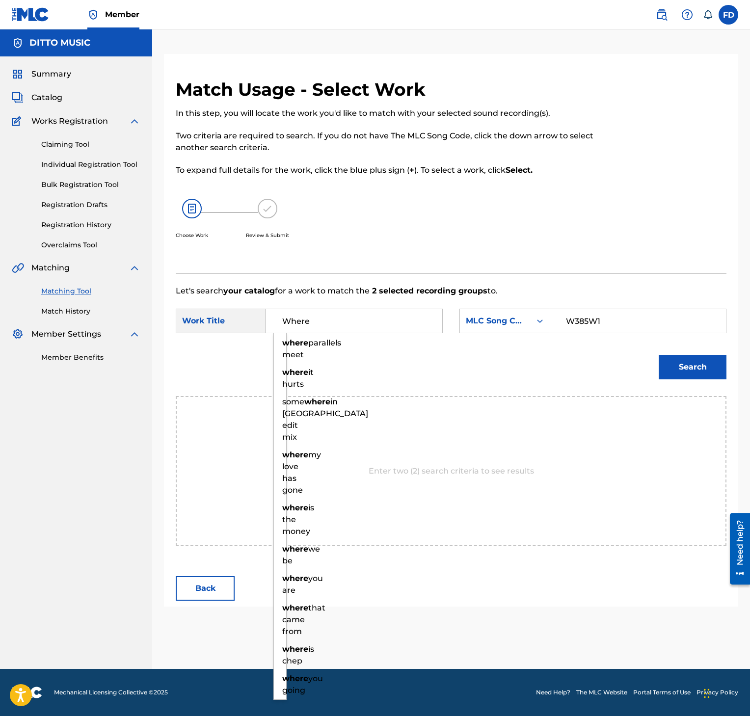
type input "Where"
click at [705, 374] on button "Search" at bounding box center [693, 367] width 68 height 25
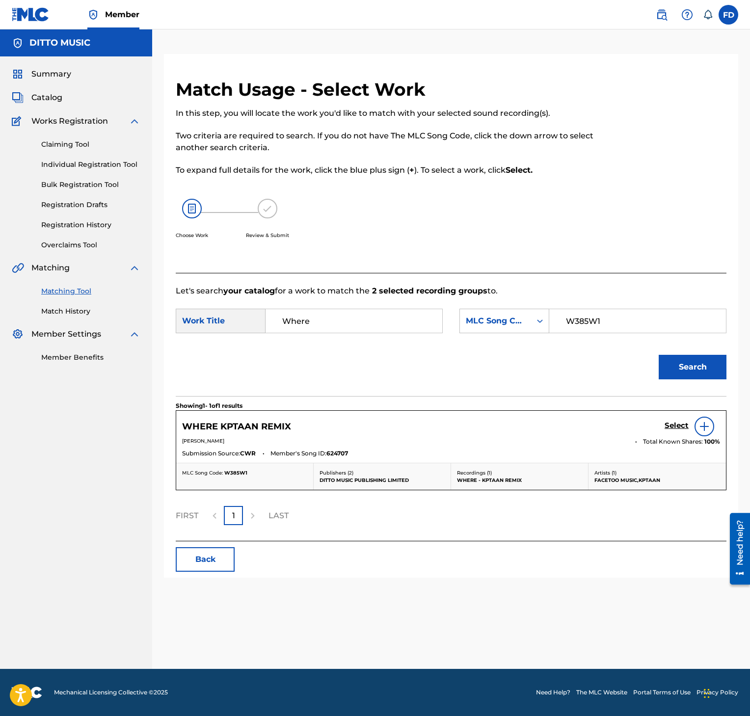
click at [686, 363] on button "Search" at bounding box center [693, 367] width 68 height 25
click at [665, 422] on h5 "Select" at bounding box center [676, 425] width 24 height 9
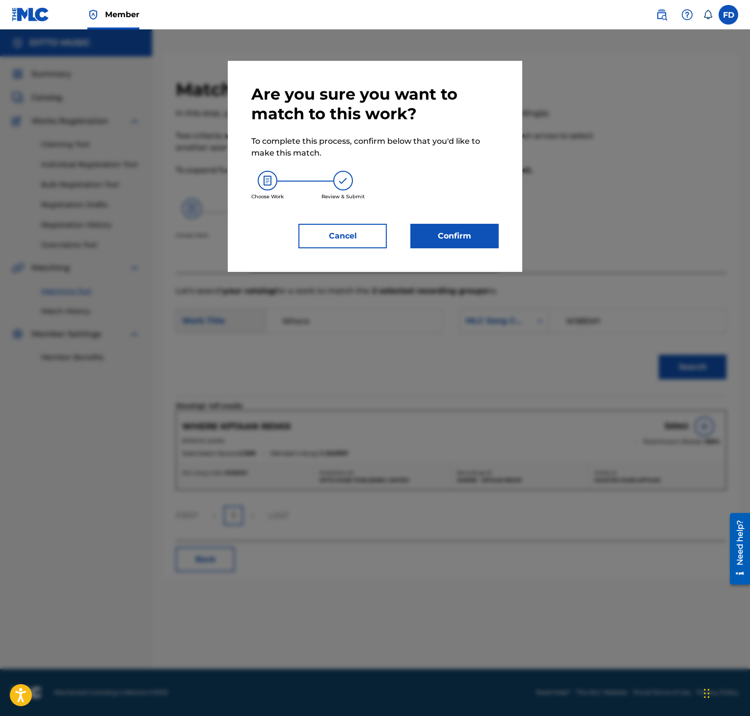
click at [440, 233] on button "Confirm" at bounding box center [454, 236] width 88 height 25
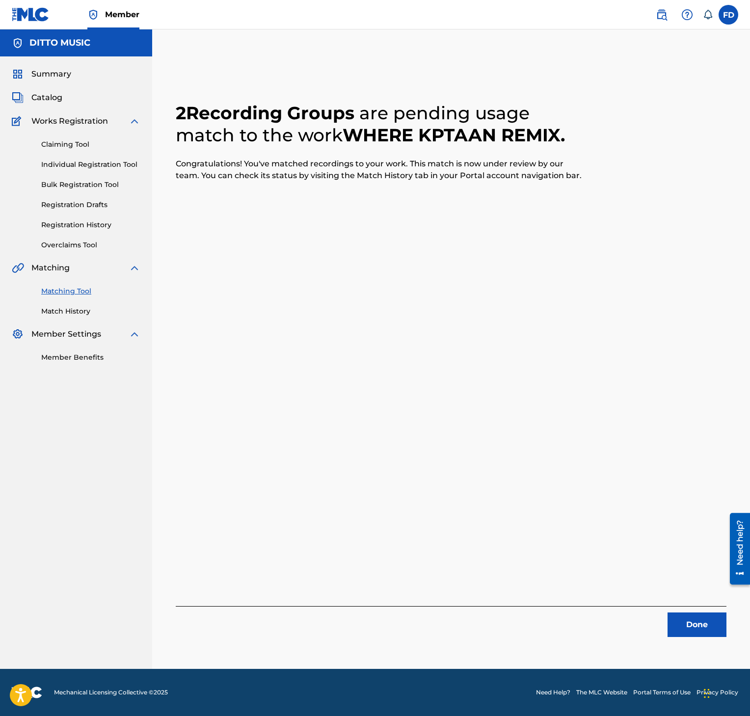
click at [693, 627] on button "Done" at bounding box center [696, 624] width 59 height 25
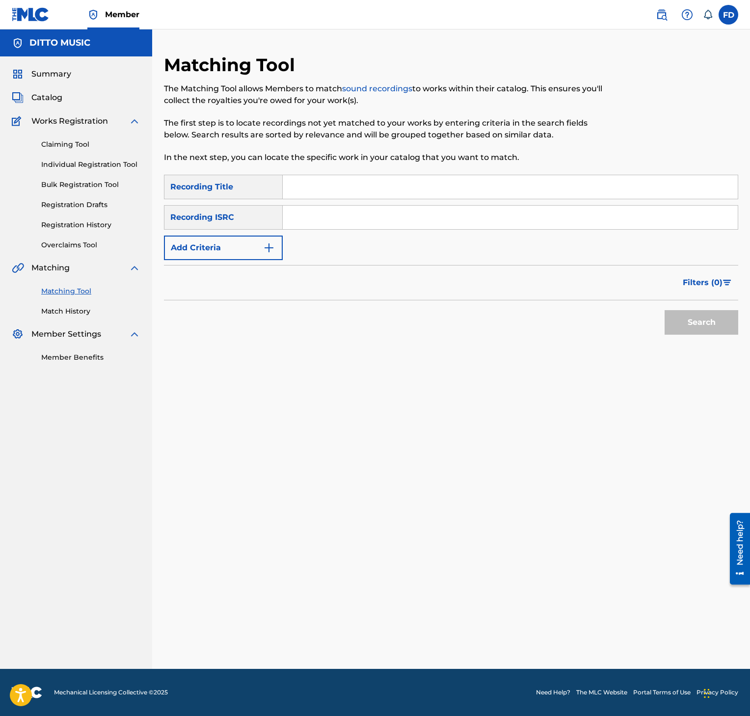
click at [371, 193] on input "Search Form" at bounding box center [510, 187] width 455 height 24
paste input "Leap"
type input "Leap"
drag, startPoint x: 475, startPoint y: 218, endPoint x: 520, endPoint y: 226, distance: 45.3
click at [475, 218] on input "Search Form" at bounding box center [510, 218] width 455 height 24
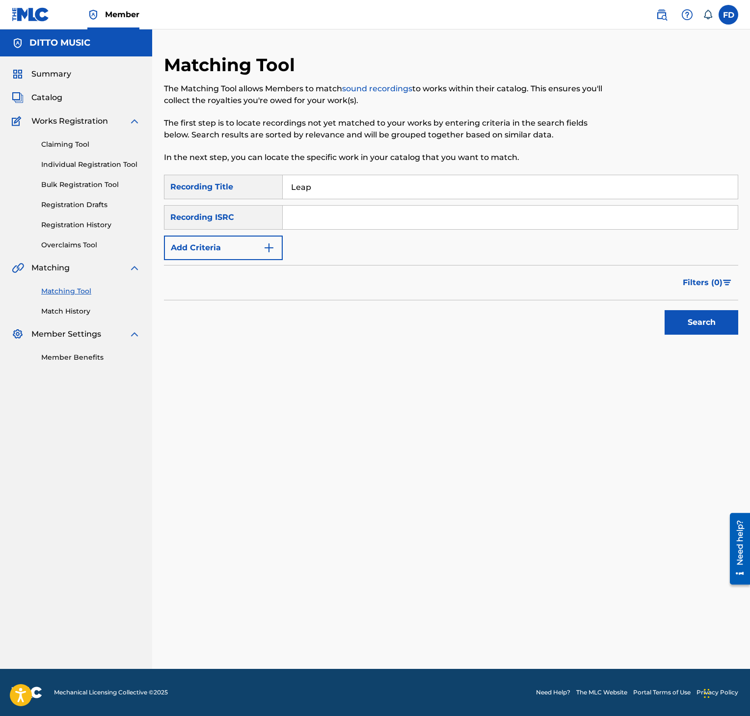
paste input "GXF9Q2587385"
type input "GXF9Q2587385"
click at [728, 336] on div "Search" at bounding box center [699, 319] width 79 height 39
click at [724, 324] on button "Search" at bounding box center [701, 322] width 74 height 25
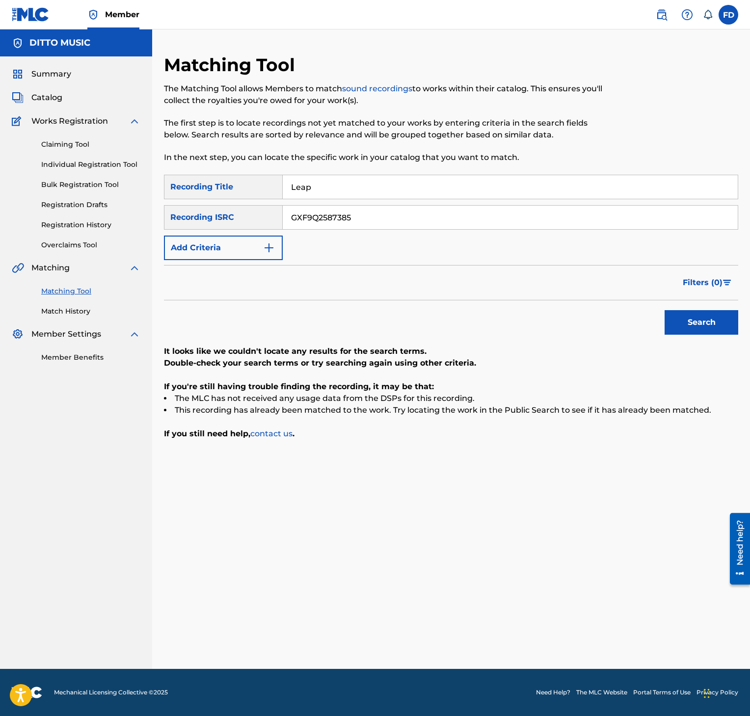
click at [505, 191] on input "Leap" at bounding box center [510, 187] width 455 height 24
paste input "Six Feet Under"
type input "Six Feet Under"
click at [448, 216] on input "GXF9Q2587385" at bounding box center [510, 218] width 455 height 24
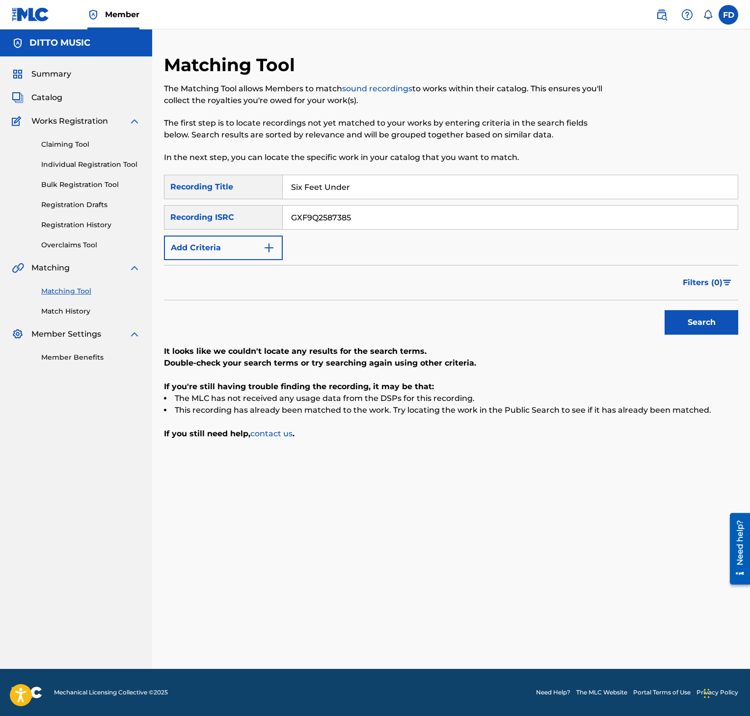
paste input "UKXN22328027"
type input "UKXN22328027"
click at [702, 324] on button "Search" at bounding box center [701, 322] width 74 height 25
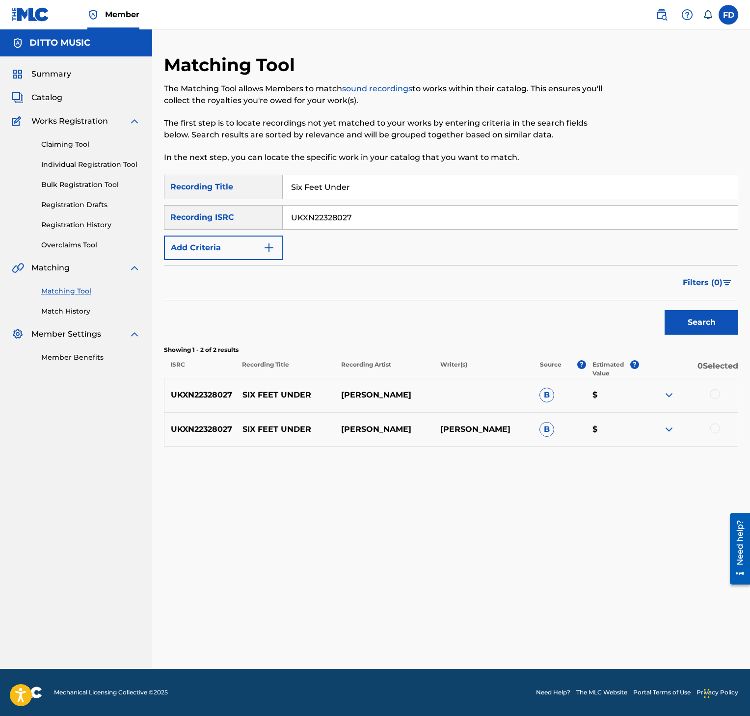
click at [717, 398] on div at bounding box center [715, 394] width 10 height 10
click at [715, 451] on div "Matching Tool The Matching Tool allows Members to match sound recordings to wor…" at bounding box center [451, 361] width 574 height 615
click at [715, 434] on div at bounding box center [687, 430] width 99 height 12
click at [715, 431] on div at bounding box center [715, 429] width 10 height 10
click at [657, 629] on button "Match 2 Groups" at bounding box center [684, 636] width 108 height 25
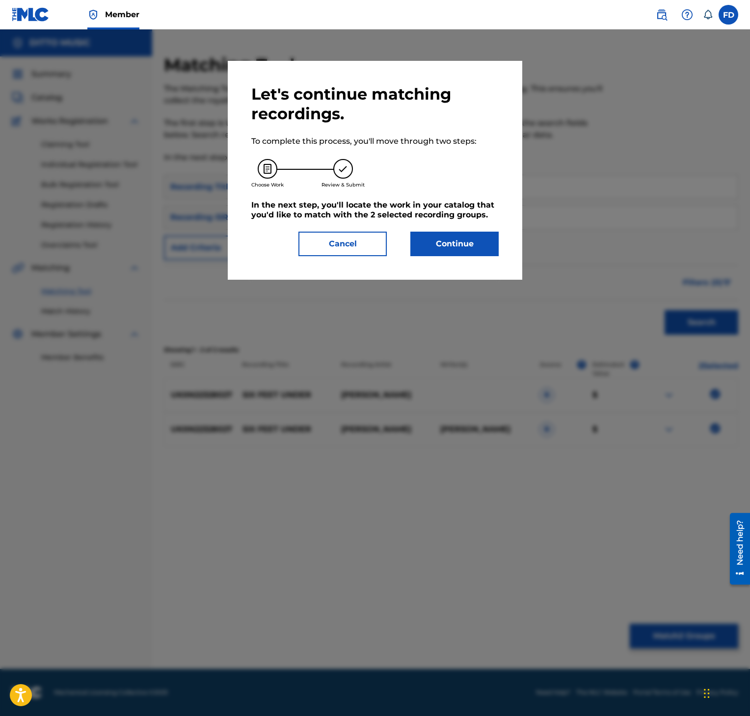
click at [451, 260] on div "Let's continue matching recordings. To complete this process, you'll move throu…" at bounding box center [375, 170] width 294 height 219
click at [453, 254] on button "Continue" at bounding box center [454, 244] width 88 height 25
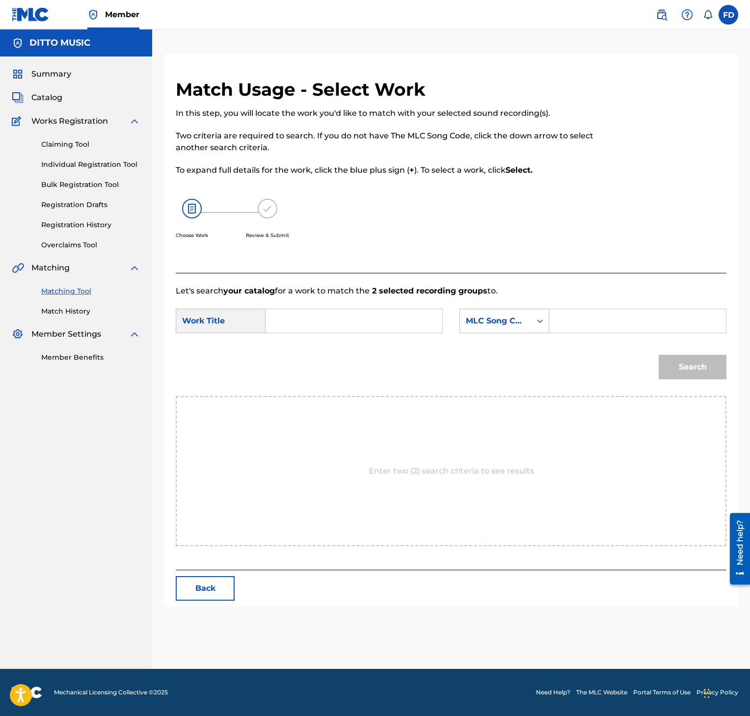
drag, startPoint x: 613, startPoint y: 318, endPoint x: 599, endPoint y: 331, distance: 19.1
click at [613, 318] on input "Search Form" at bounding box center [637, 321] width 160 height 24
click at [220, 596] on button "Back" at bounding box center [205, 588] width 59 height 25
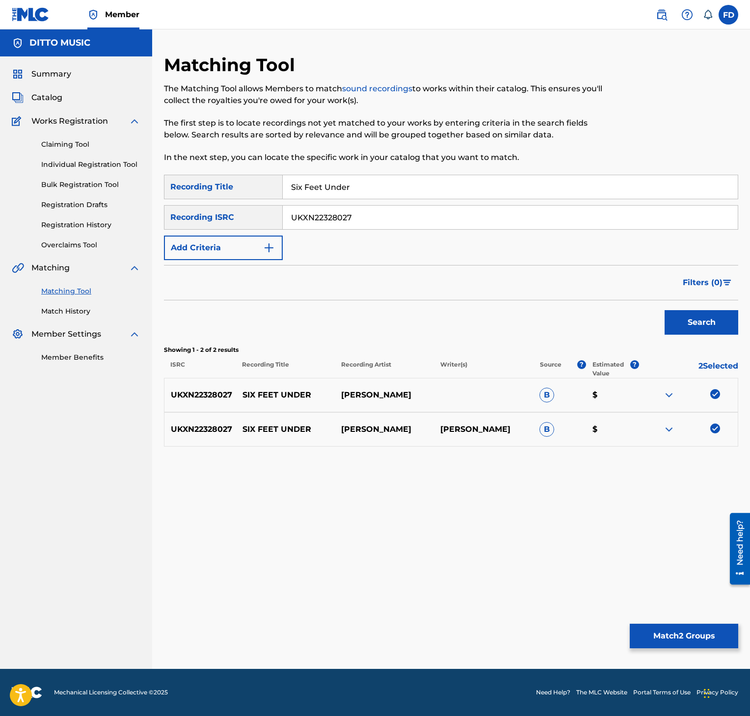
click at [711, 636] on button "Match 2 Groups" at bounding box center [684, 636] width 108 height 25
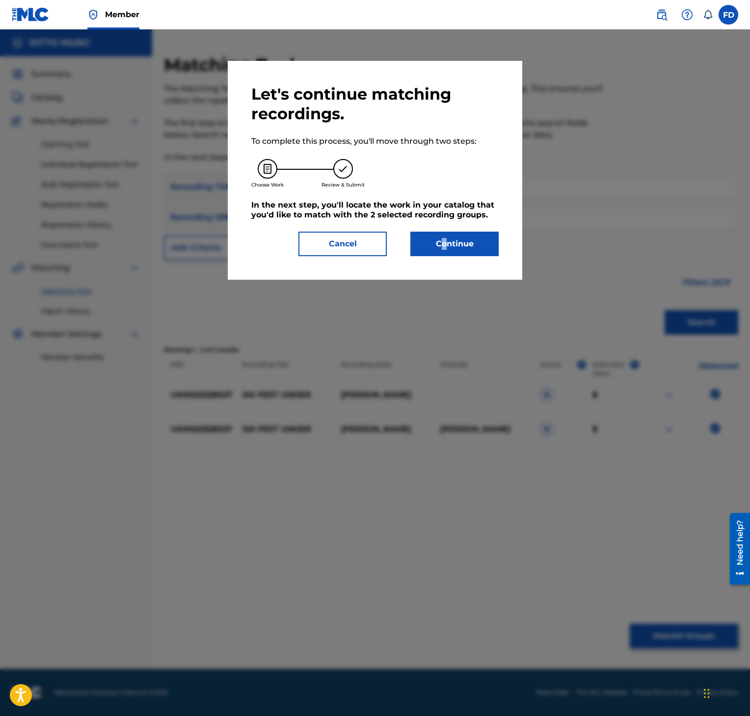
click at [444, 267] on div "Let's continue matching recordings. To complete this process, you'll move throu…" at bounding box center [375, 170] width 294 height 219
click at [449, 252] on button "Continue" at bounding box center [454, 244] width 88 height 25
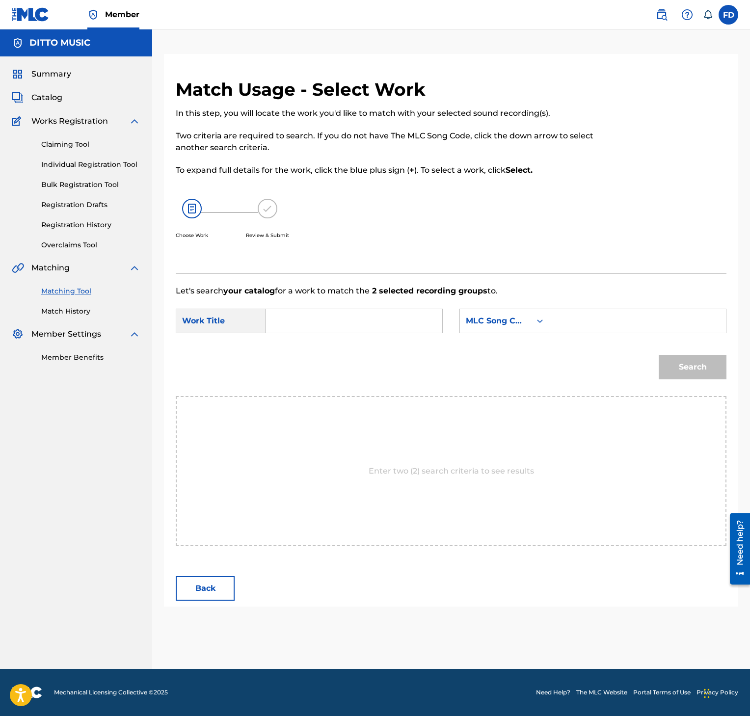
click at [616, 331] on input "Search Form" at bounding box center [637, 321] width 160 height 24
paste input "S69TZL"
type input "S69TZL"
click at [380, 339] on form "SearchWithCriteriad79fcaab-9d5b-4a5e-84a5-7fa7dc831b6c Work Title SearchWithCri…" at bounding box center [451, 346] width 551 height 99
click at [391, 330] on input "Search Form" at bounding box center [354, 321] width 160 height 24
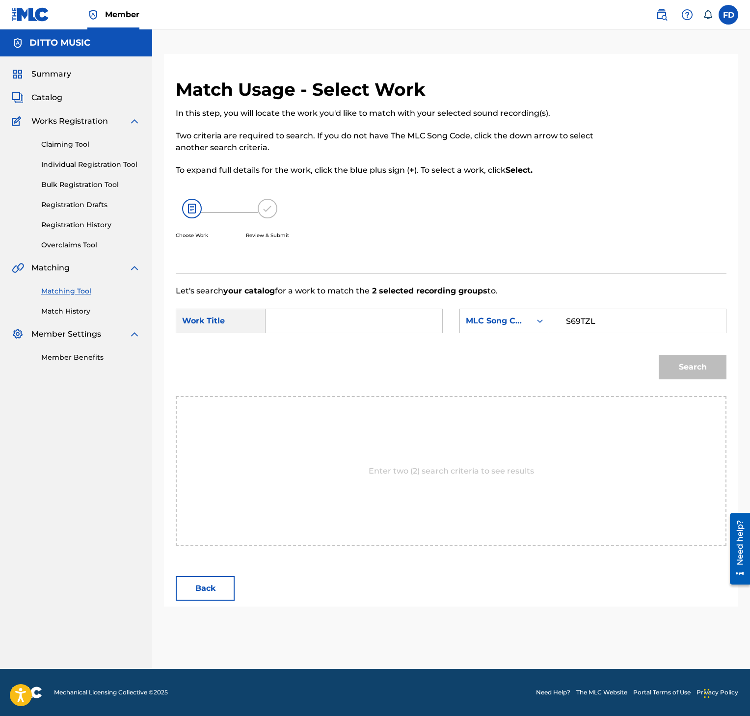
paste input "Six Feet Under"
type input "Six Feet Under"
click at [703, 377] on button "Search" at bounding box center [693, 367] width 68 height 25
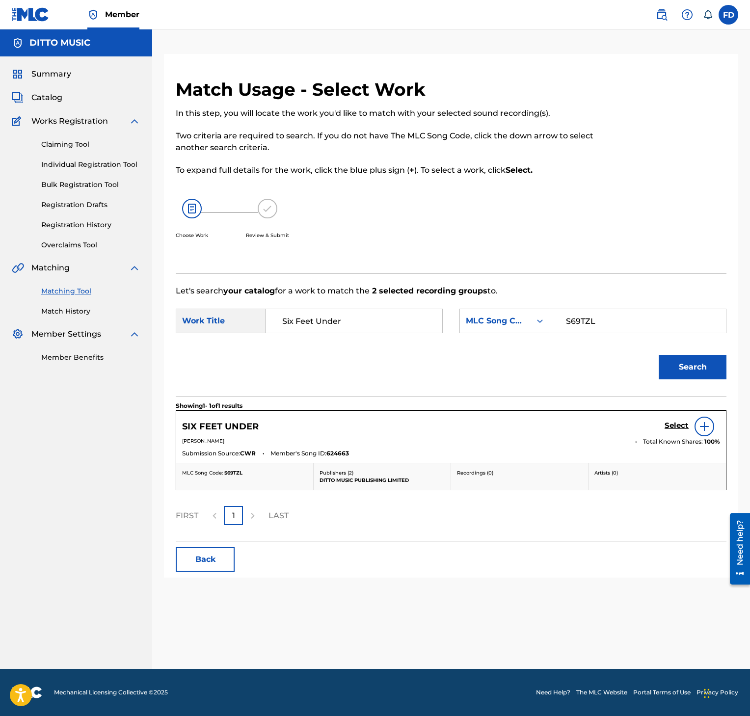
click at [673, 431] on link "Select" at bounding box center [676, 426] width 24 height 11
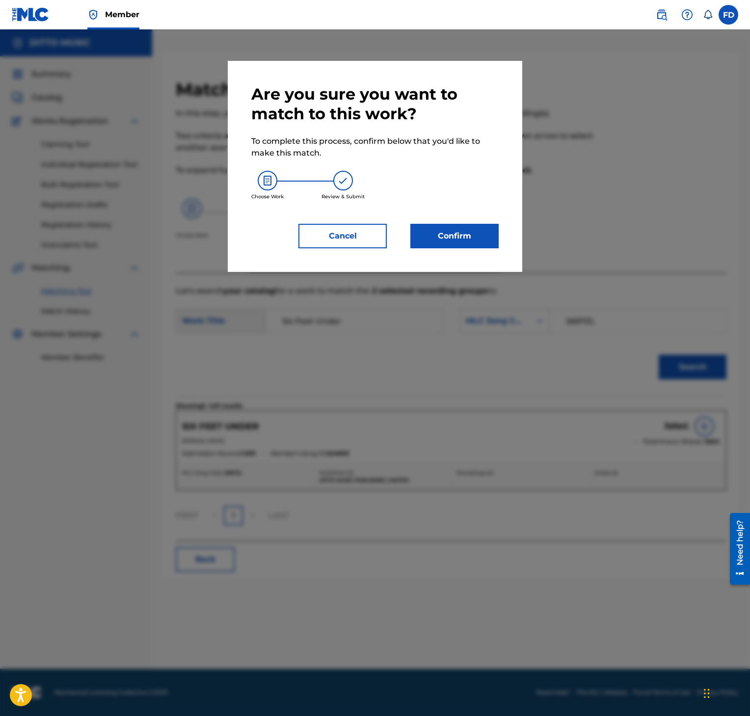
click at [459, 228] on button "Confirm" at bounding box center [454, 236] width 88 height 25
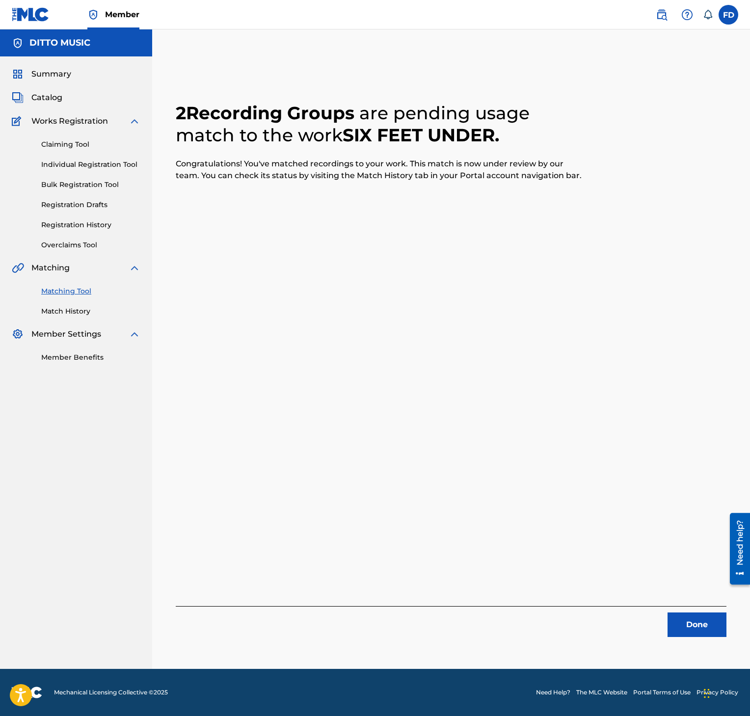
click at [724, 621] on button "Done" at bounding box center [696, 624] width 59 height 25
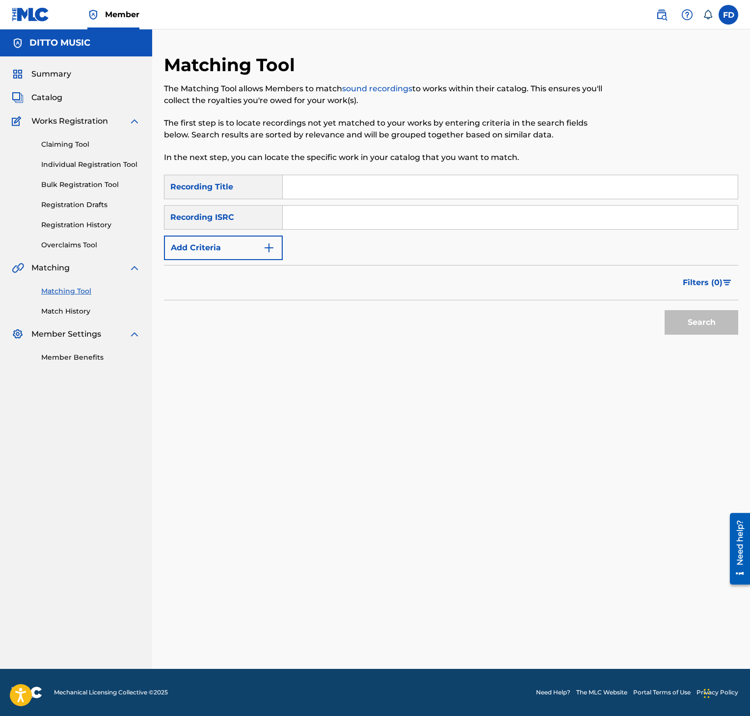
click at [453, 180] on input "Search Form" at bounding box center [510, 187] width 455 height 24
paste input "Mission Mars"
type input "Mission Mars"
drag, startPoint x: 454, startPoint y: 195, endPoint x: 454, endPoint y: 224, distance: 29.0
click at [454, 196] on input "Mission Mars" at bounding box center [510, 187] width 455 height 24
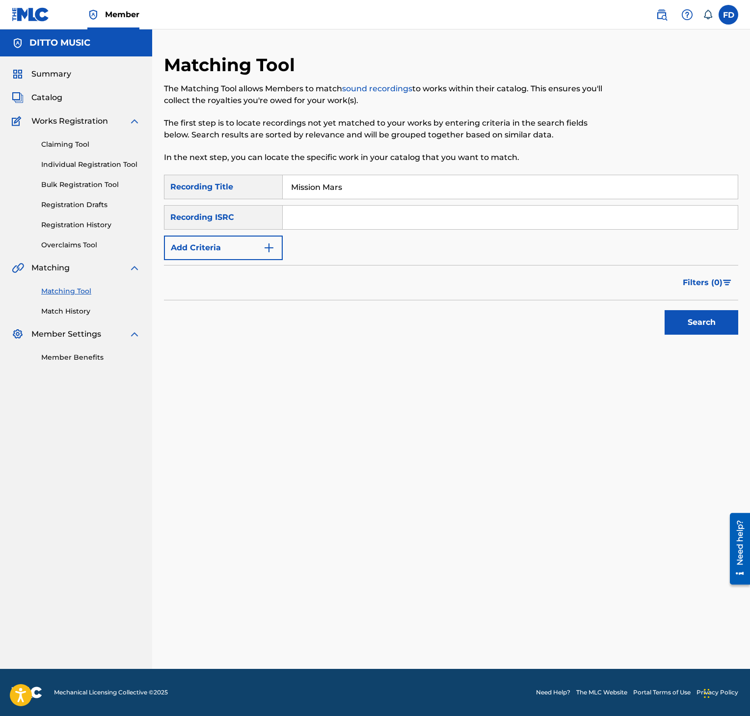
click at [454, 224] on input "Search Form" at bounding box center [510, 218] width 455 height 24
paste input "GXF9Q2577570"
type input "GXF9Q2577570"
click at [691, 331] on button "Search" at bounding box center [701, 322] width 74 height 25
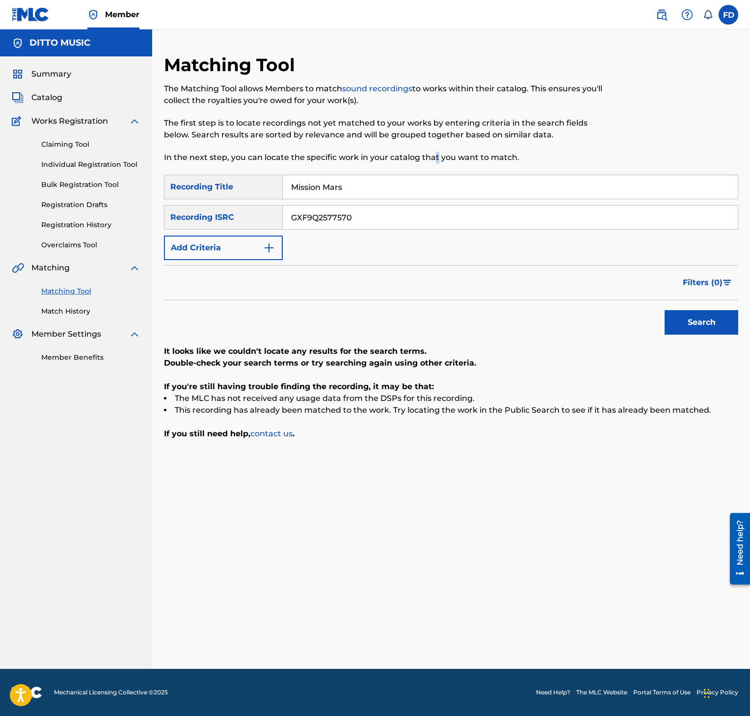
click at [436, 170] on div "Matching Tool The Matching Tool allows Members to match sound recordings to wor…" at bounding box center [385, 114] width 442 height 121
click at [430, 198] on input "Mission Mars" at bounding box center [510, 187] width 455 height 24
paste input "Flight [PERSON_NAME]-225-1989"
type input "Flight [PERSON_NAME]-225-1989"
click at [359, 209] on input "GXF9Q2577570" at bounding box center [510, 218] width 455 height 24
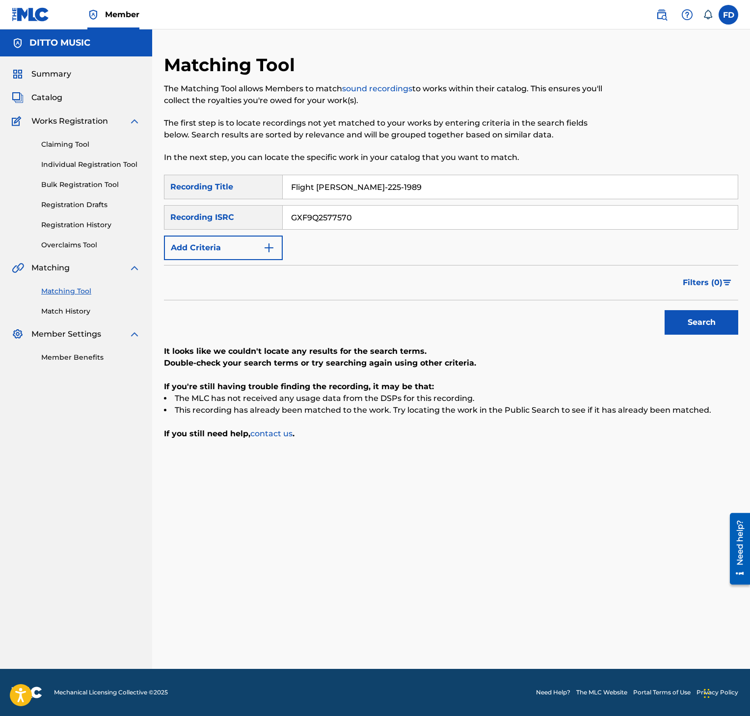
paste input "69"
type input "GXF9Q2577569"
click at [716, 340] on div "SearchWithCriteria357a16eb-98b4-4d76-9a36-8e3419b34d20 Recording Title Flight […" at bounding box center [451, 307] width 574 height 265
click at [714, 326] on button "Search" at bounding box center [701, 322] width 74 height 25
click at [376, 182] on input "Flight [PERSON_NAME]-225-1989" at bounding box center [510, 187] width 455 height 24
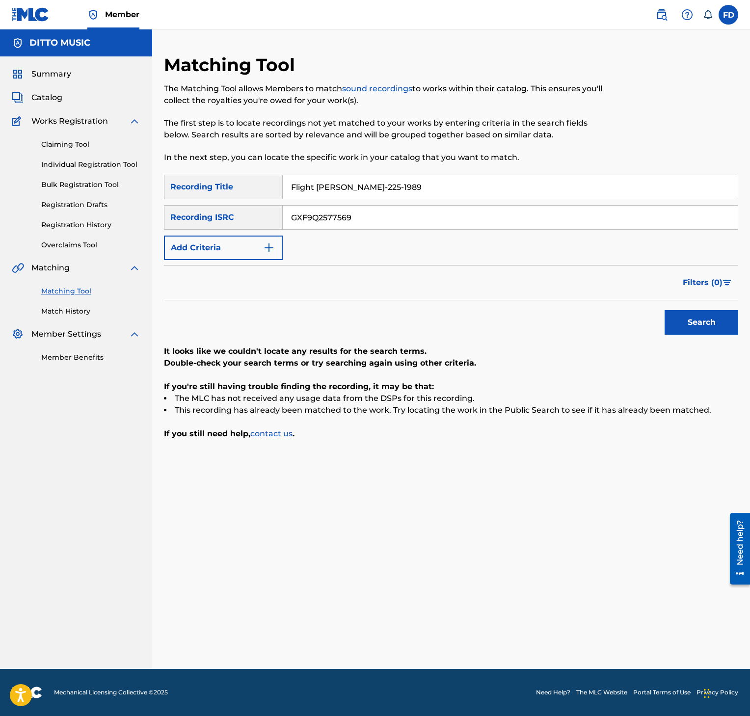
paste input "I Am a Devil"
type input "I Am a Devil"
click at [403, 217] on input "GXF9Q2577569" at bounding box center [510, 218] width 455 height 24
paste input "86277"
type input "GXF9Q2586277"
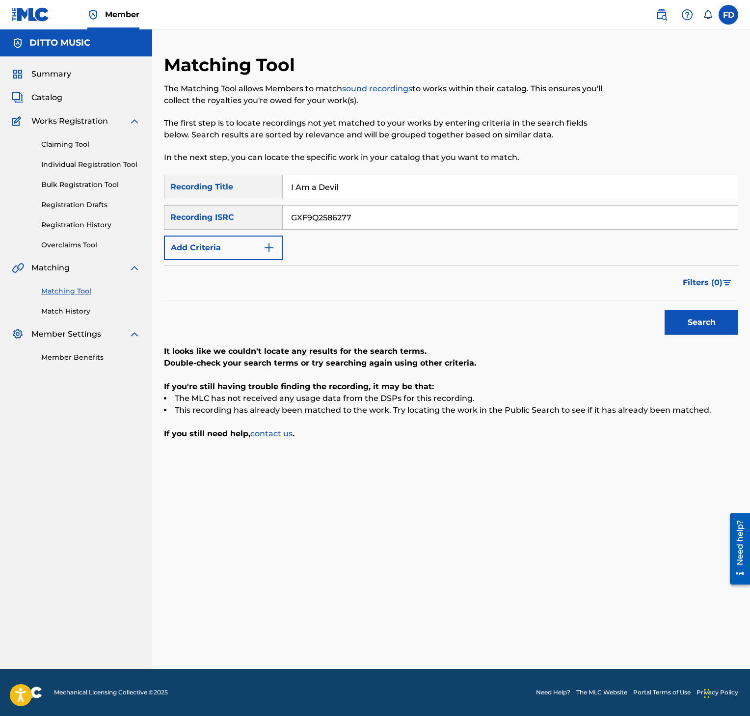
drag, startPoint x: 732, startPoint y: 338, endPoint x: 707, endPoint y: 324, distance: 28.3
click at [729, 338] on div "Search" at bounding box center [699, 319] width 79 height 39
click at [705, 323] on button "Search" at bounding box center [701, 322] width 74 height 25
click at [378, 190] on input "I Am a Devil" at bounding box center [510, 187] width 455 height 24
paste input "315"
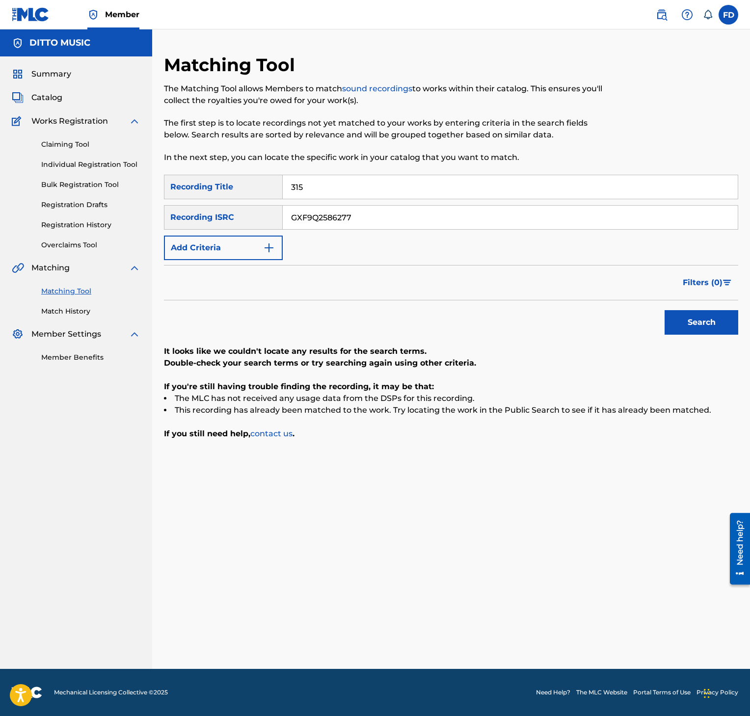
type input "315"
click at [381, 225] on input "GXF9Q2586277" at bounding box center [510, 218] width 455 height 24
paste input "78172"
type input "GXF9Q2578172"
click at [744, 334] on div "Matching Tool The Matching Tool allows Members to match sound recordings to wor…" at bounding box center [451, 361] width 598 height 615
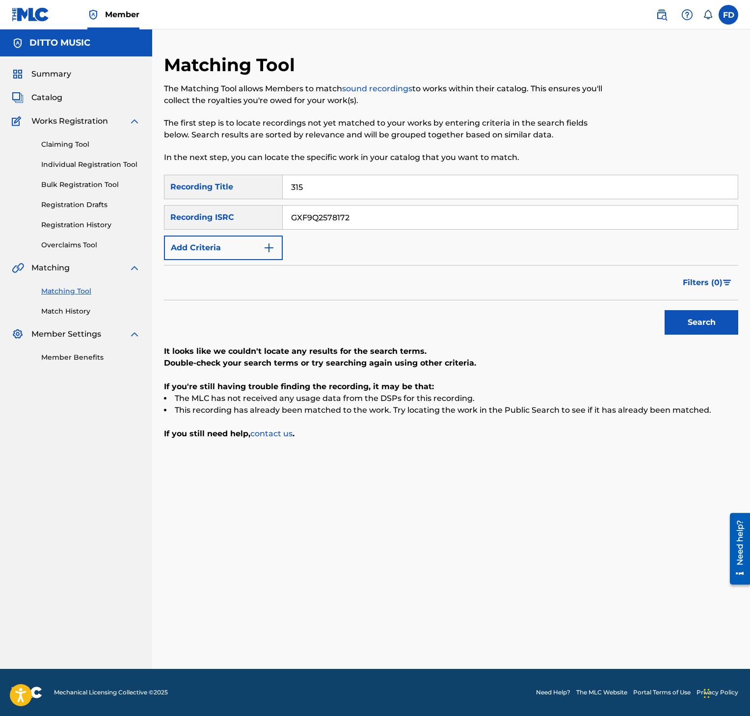
click at [736, 333] on button "Search" at bounding box center [701, 322] width 74 height 25
click at [395, 188] on input "315" at bounding box center [510, 187] width 455 height 24
paste input "Frequency/Nothing Is a Loss"
type input "Frequency/Nothing Is a Loss"
click at [335, 214] on input "GXF9Q2578172" at bounding box center [510, 218] width 455 height 24
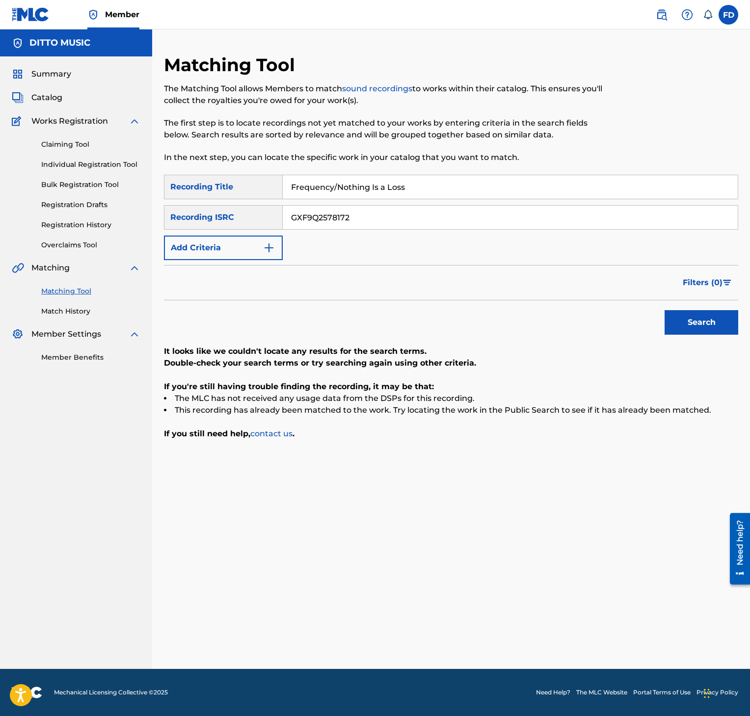
paste input "3535"
type input "GXF9Q2573535"
click at [708, 321] on button "Search" at bounding box center [701, 322] width 74 height 25
click at [400, 214] on input "GXF9Q2573535" at bounding box center [510, 218] width 455 height 24
click at [410, 184] on input "Frequency/Nothing Is a Loss" at bounding box center [510, 187] width 455 height 24
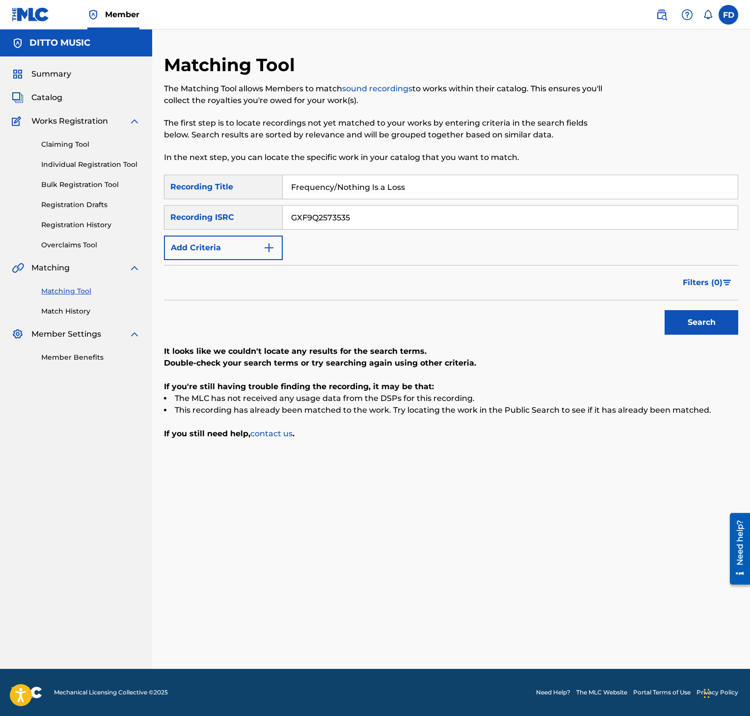
click at [457, 177] on input "Frequency/Nothing Is a Loss" at bounding box center [510, 187] width 455 height 24
paste input "[PERSON_NAME]"
type input "[PERSON_NAME]"
click at [347, 204] on div "SearchWithCriteria357a16eb-98b4-4d76-9a36-8e3419b34d20 Recording Title Baba Sea…" at bounding box center [451, 217] width 574 height 85
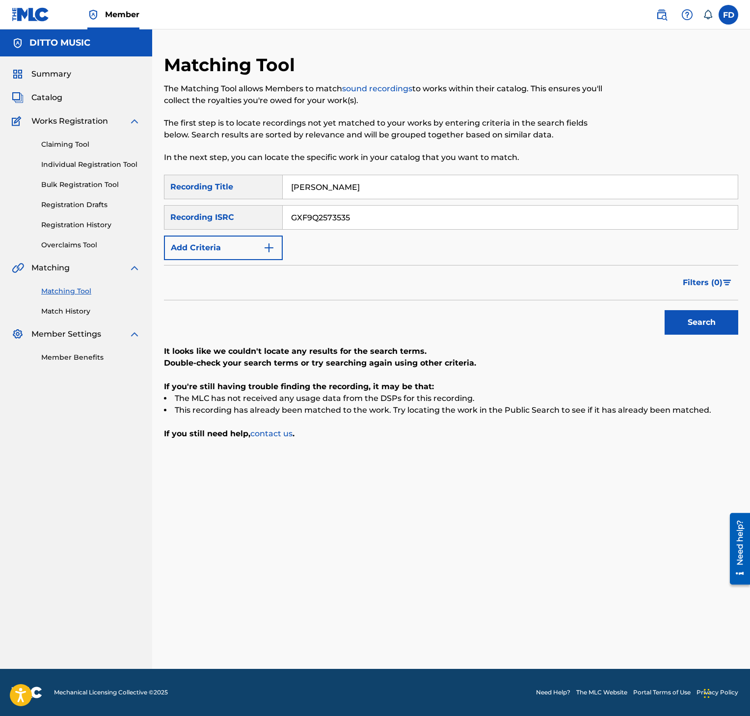
click at [364, 213] on input "GXF9Q2573535" at bounding box center [510, 218] width 455 height 24
paste input "409049"
type input "GXF9Q2409049"
click at [685, 310] on button "Search" at bounding box center [701, 322] width 74 height 25
click at [436, 198] on input "[PERSON_NAME]" at bounding box center [510, 187] width 455 height 24
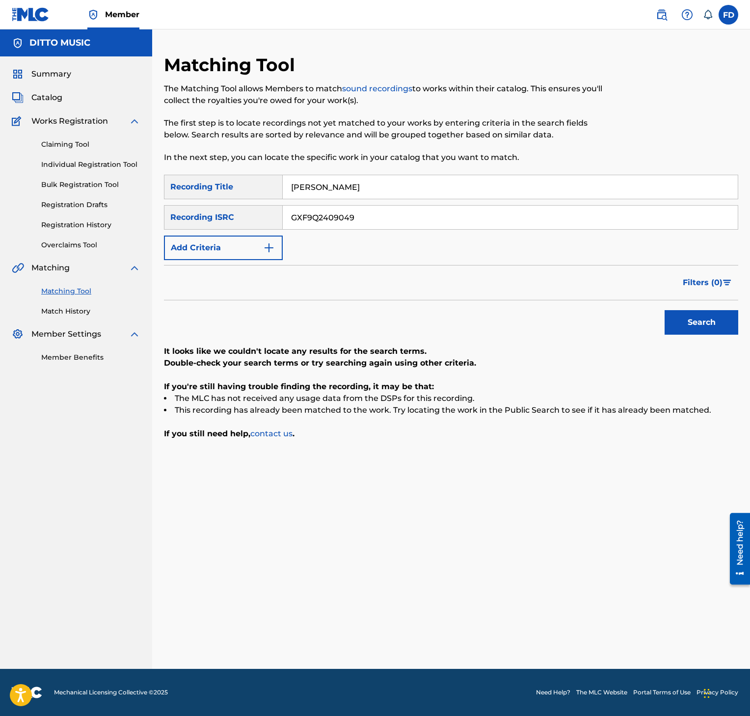
paste input "Habibi"
type input "Habibi"
click at [358, 220] on input "GXF9Q2409049" at bounding box center [510, 218] width 455 height 24
paste input "7633"
type input "GXF9Q2407633"
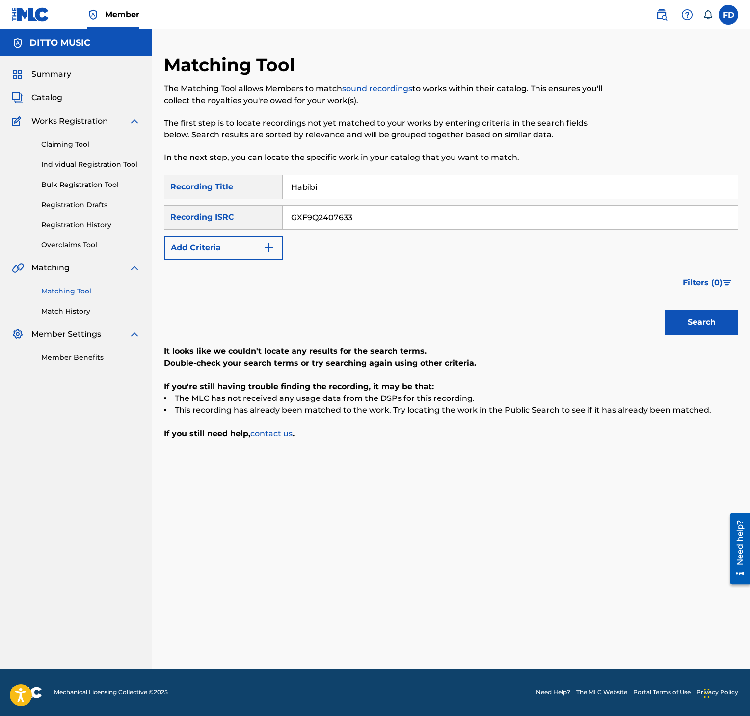
drag, startPoint x: 658, startPoint y: 331, endPoint x: 707, endPoint y: 326, distance: 49.3
click at [665, 329] on div "Search" at bounding box center [451, 319] width 574 height 39
click at [708, 324] on button "Search" at bounding box center [701, 322] width 74 height 25
click at [504, 169] on div "Matching Tool The Matching Tool allows Members to match sound recordings to wor…" at bounding box center [385, 114] width 442 height 121
click at [499, 189] on input "Habibi" at bounding box center [510, 187] width 455 height 24
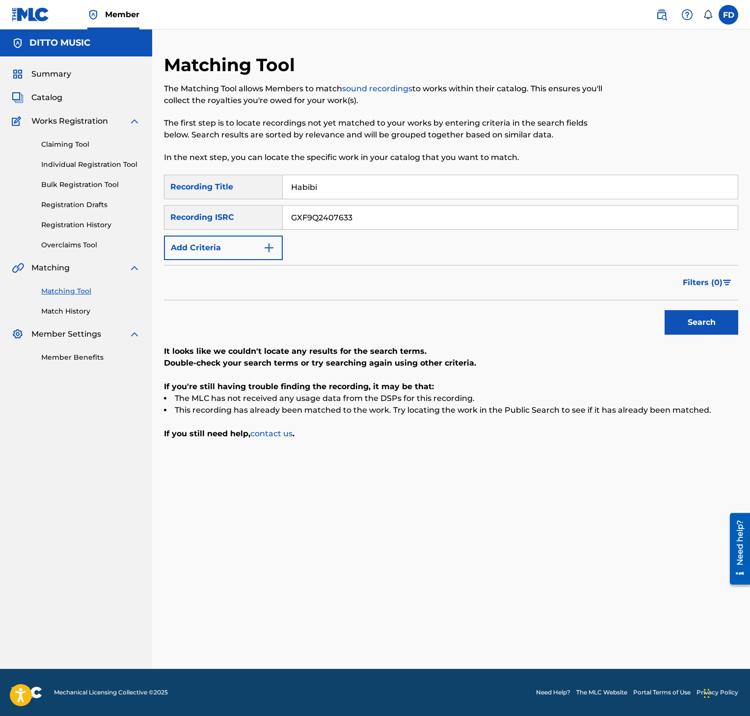
paste input "Ay Fhire Ay"
type input "Ay Fhire Ay"
click at [579, 233] on div "SearchWithCriteria357a16eb-98b4-4d76-9a36-8e3419b34d20 Recording Title Ay Fhire…" at bounding box center [451, 217] width 574 height 85
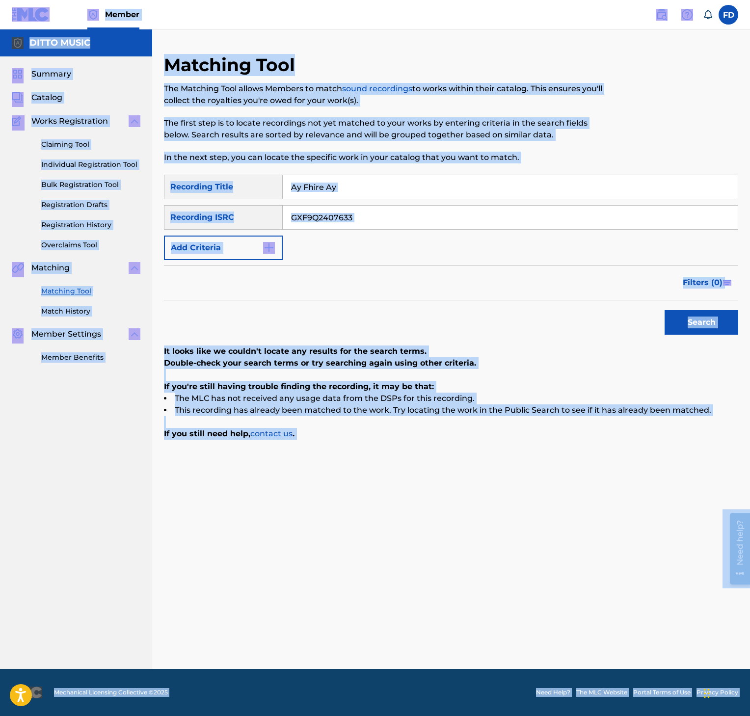
click at [570, 228] on input "GXF9Q2407633" at bounding box center [510, 218] width 455 height 24
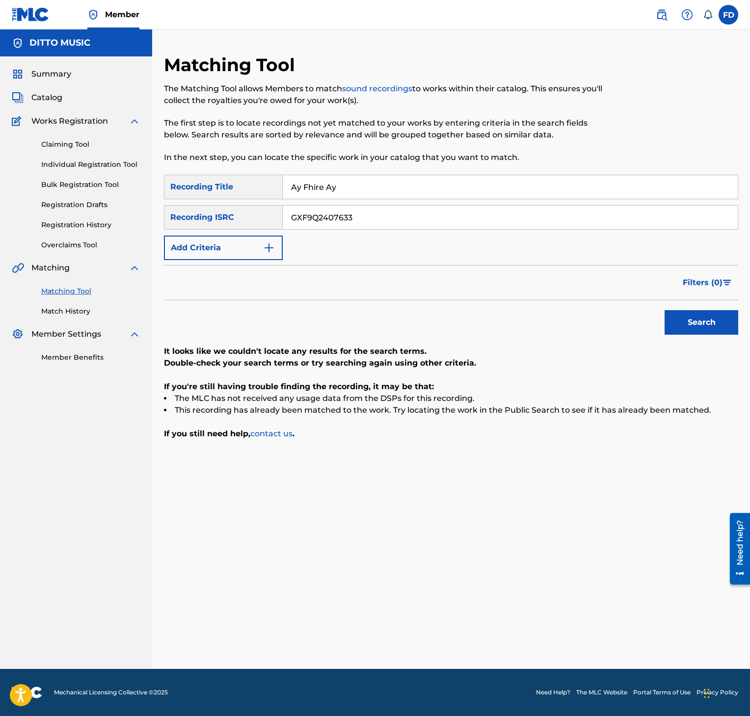
click at [570, 222] on input "GXF9Q2407633" at bounding box center [510, 218] width 455 height 24
paste input "45397"
type input "GXF9Q2445397"
click at [689, 344] on div "SearchWithCriteria357a16eb-98b4-4d76-9a36-8e3419b34d20 Recording Title Ay Fhire…" at bounding box center [451, 307] width 574 height 265
drag, startPoint x: 689, startPoint y: 344, endPoint x: 689, endPoint y: 322, distance: 22.1
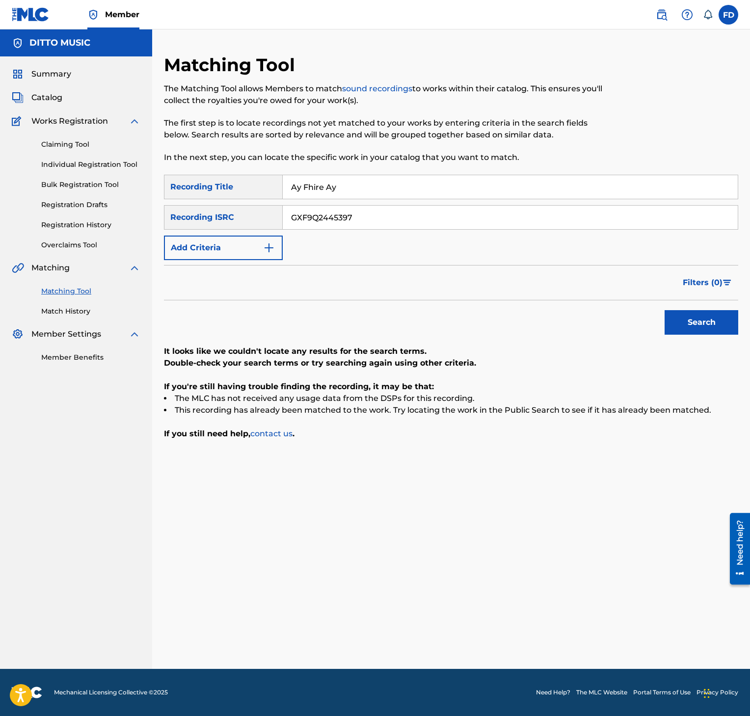
click at [689, 339] on div "SearchWithCriteria357a16eb-98b4-4d76-9a36-8e3419b34d20 Recording Title Ay Fhire…" at bounding box center [451, 307] width 574 height 265
click at [689, 319] on button "Search" at bounding box center [701, 322] width 74 height 25
click at [367, 178] on input "Ay Fhire Ay" at bounding box center [510, 187] width 455 height 24
paste input "[PERSON_NAME]"
type input "[PERSON_NAME]"
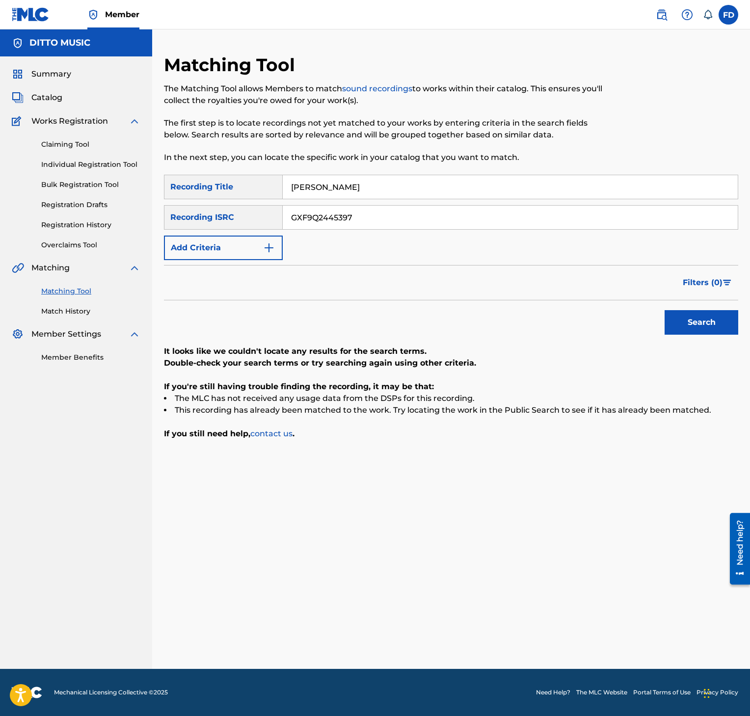
click at [418, 233] on div "SearchWithCriteria357a16eb-98b4-4d76-9a36-8e3419b34d20 Recording Title [PERSON_…" at bounding box center [451, 217] width 574 height 85
click at [435, 217] on input "GXF9Q2445397" at bounding box center [510, 218] width 455 height 24
paste input "99998"
type input "GXF9Q2499998"
click at [699, 340] on div "SearchWithCriteria357a16eb-98b4-4d76-9a36-8e3419b34d20 Recording Title [PERSON_…" at bounding box center [451, 307] width 574 height 265
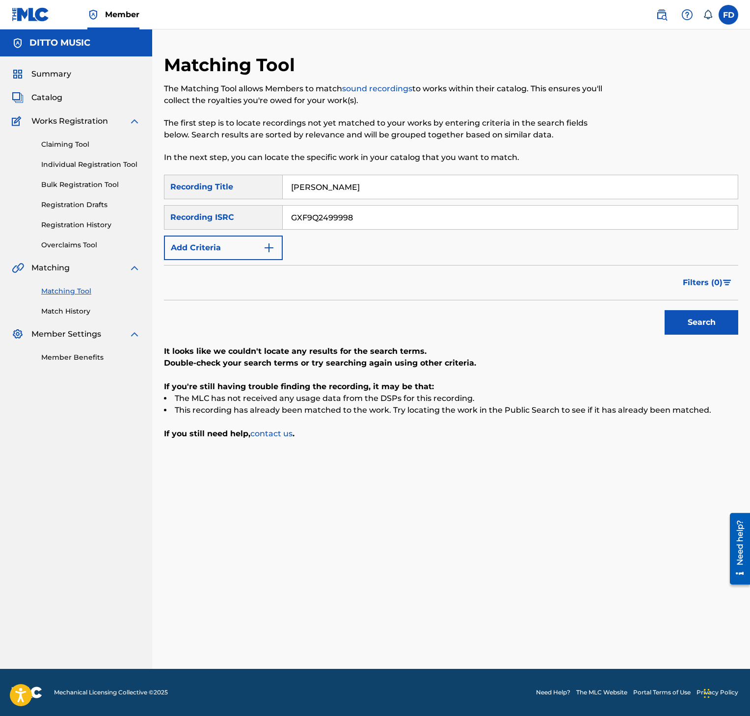
click at [681, 331] on button "Search" at bounding box center [701, 322] width 74 height 25
click at [355, 198] on input "[PERSON_NAME]" at bounding box center [510, 187] width 455 height 24
paste input "Search Form"
type input "Chole Ja"
click at [358, 193] on input "Chole Ja" at bounding box center [510, 187] width 455 height 24
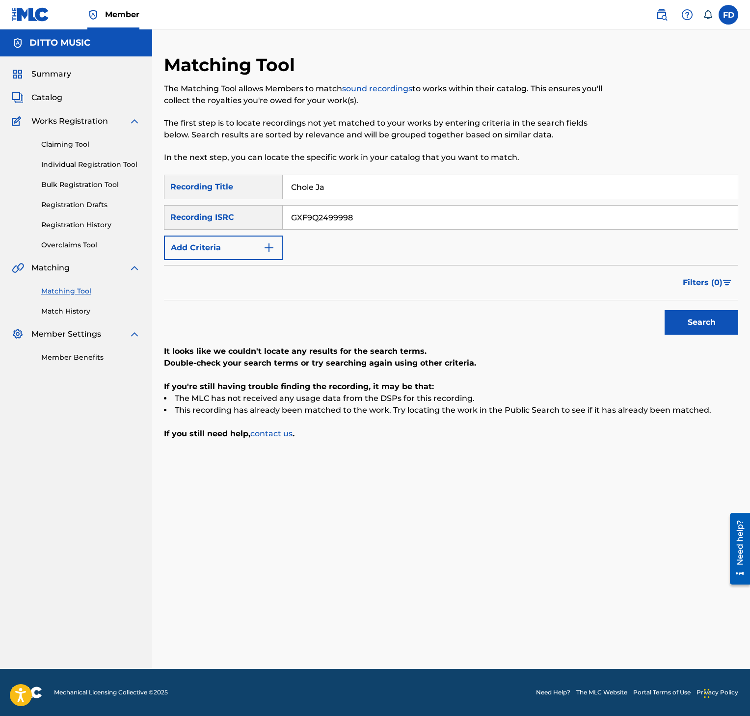
click at [359, 225] on input "GXF9Q2499998" at bounding box center [510, 218] width 455 height 24
paste input "76822"
type input "GXF9Q2476822"
click at [720, 348] on p "It looks like we couldn't locate any results for the search terms." at bounding box center [451, 351] width 574 height 12
click at [714, 331] on button "Search" at bounding box center [701, 322] width 74 height 25
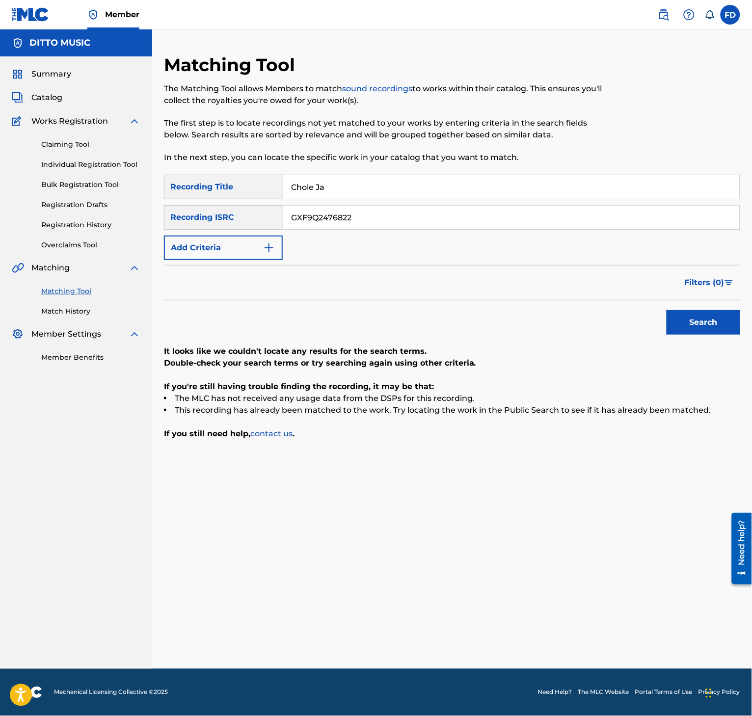
click at [31, 423] on nav "DITTO MUSIC Summary Catalog Works Registration Claiming Tool Individual Registr…" at bounding box center [76, 348] width 152 height 639
